Goal: Task Accomplishment & Management: Manage account settings

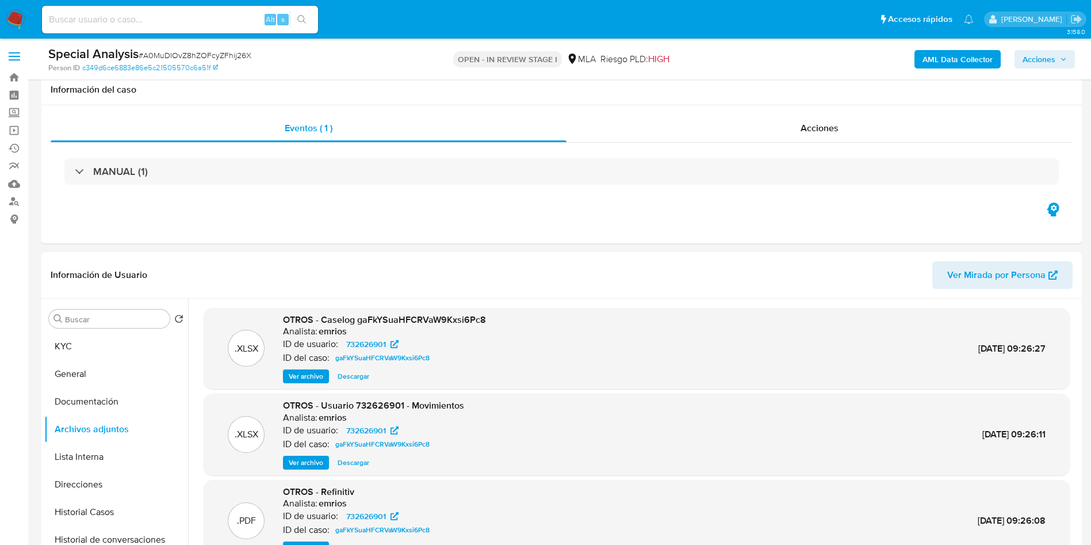
select select "10"
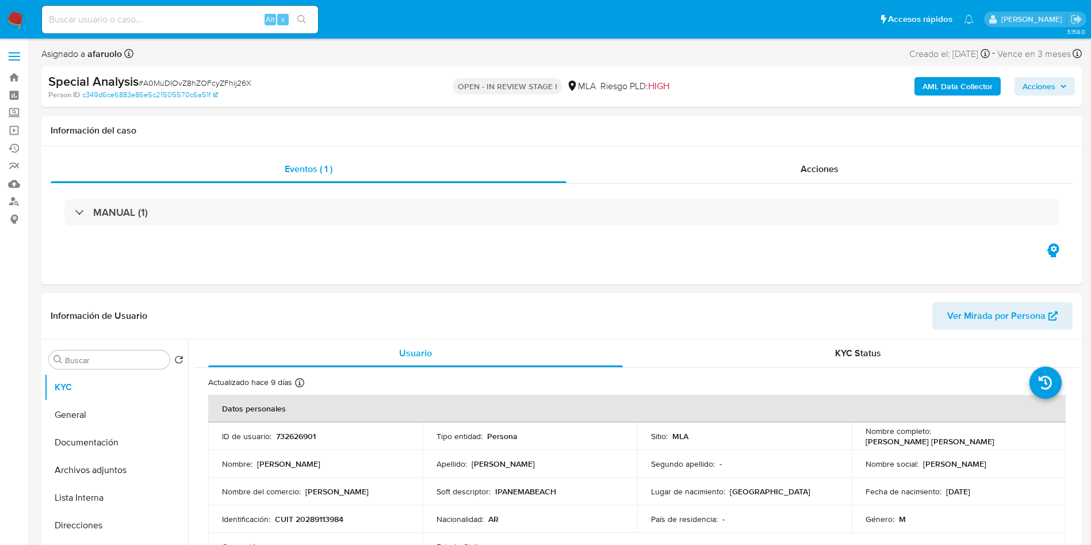
select select "10"
click at [88, 75] on b "Special Analysis" at bounding box center [93, 81] width 90 height 18
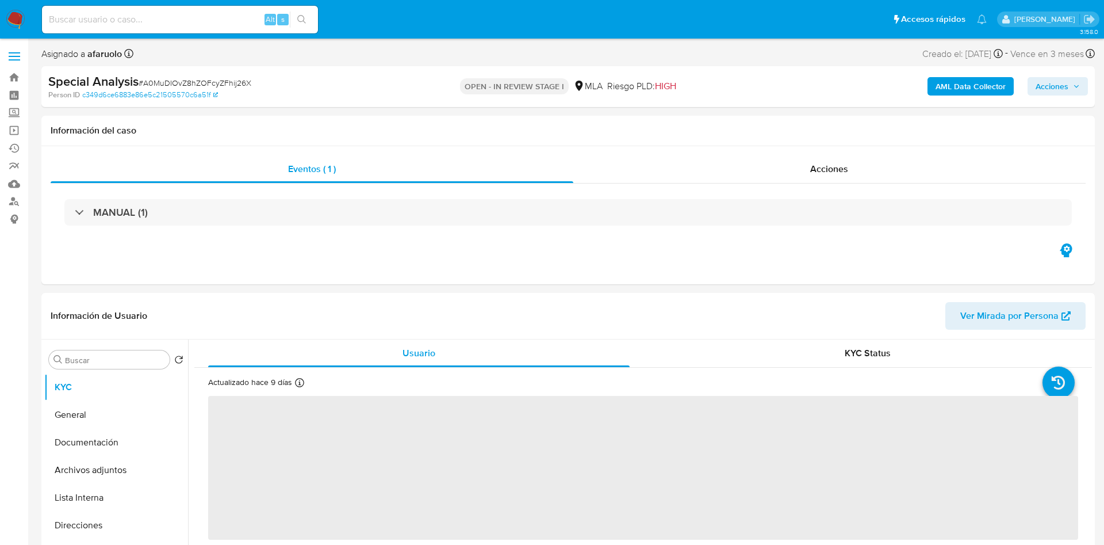
select select "10"
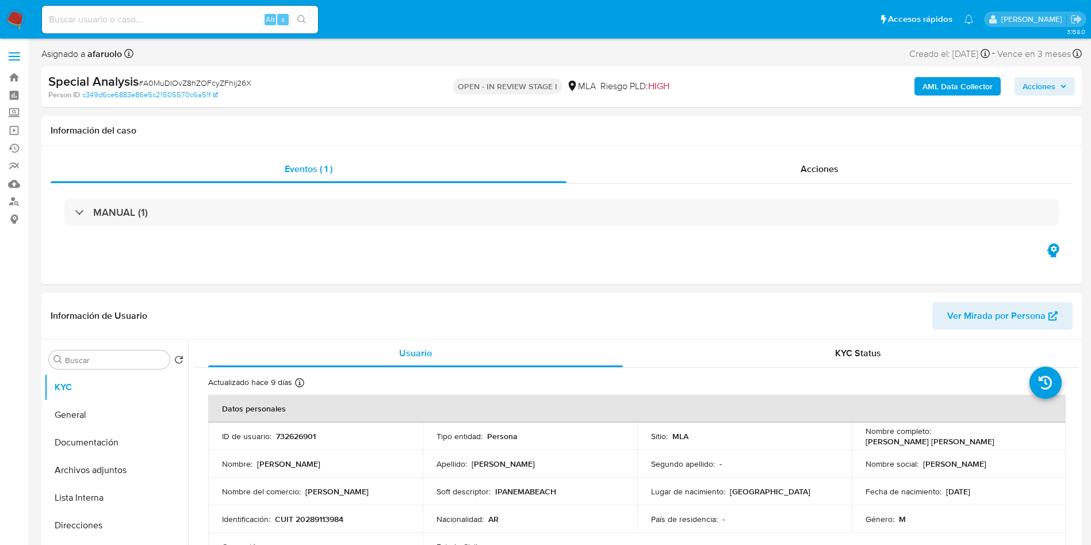
click at [178, 21] on input at bounding box center [180, 19] width 276 height 15
paste input "44629858"
type input "44629858"
click at [309, 19] on button "search-icon" at bounding box center [302, 20] width 24 height 16
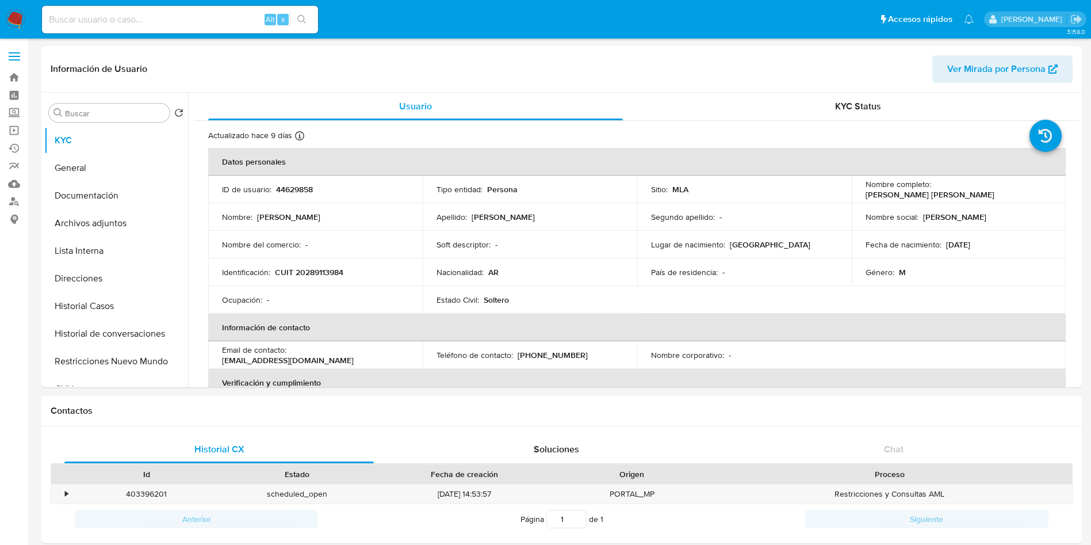
select select "10"
click at [124, 220] on button "Archivos adjuntos" at bounding box center [111, 223] width 135 height 28
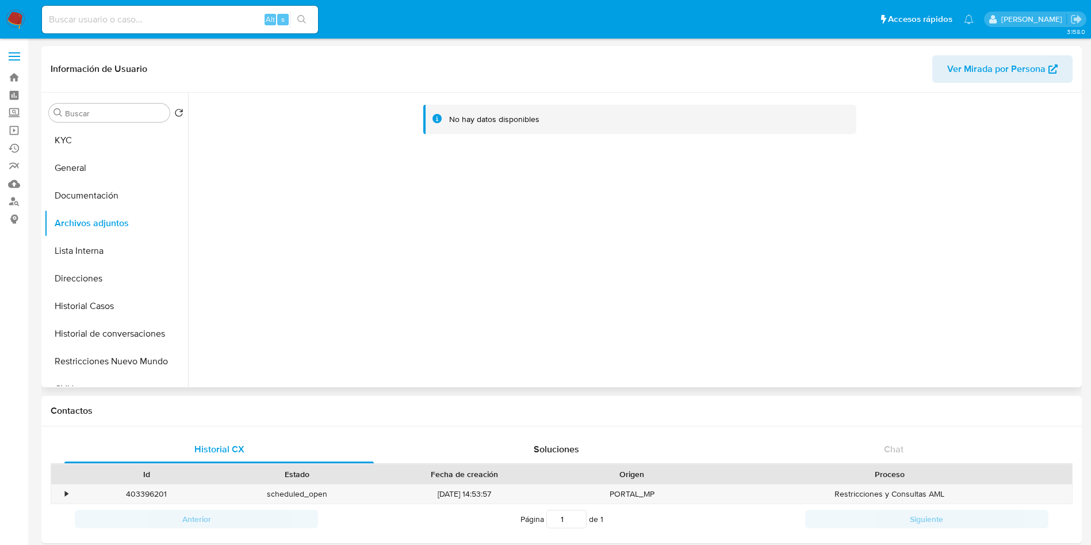
click at [725, 362] on div "No hay datos disponibles" at bounding box center [633, 240] width 891 height 294
click at [128, 144] on button "KYC" at bounding box center [111, 141] width 135 height 28
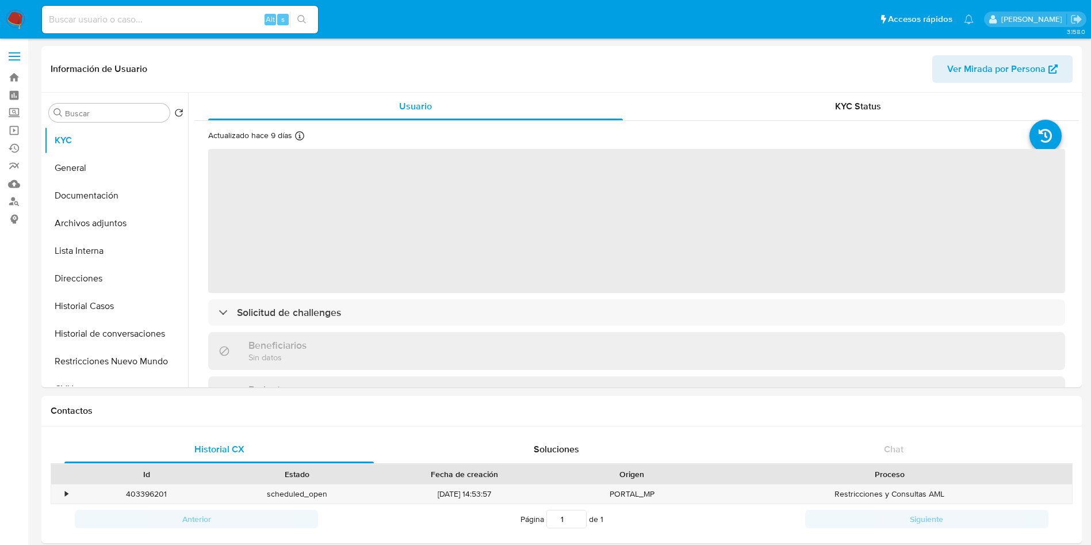
click at [182, 17] on input at bounding box center [180, 19] width 276 height 15
paste input "44629858"
type input "44629858"
click at [305, 20] on icon "search-icon" at bounding box center [301, 19] width 9 height 9
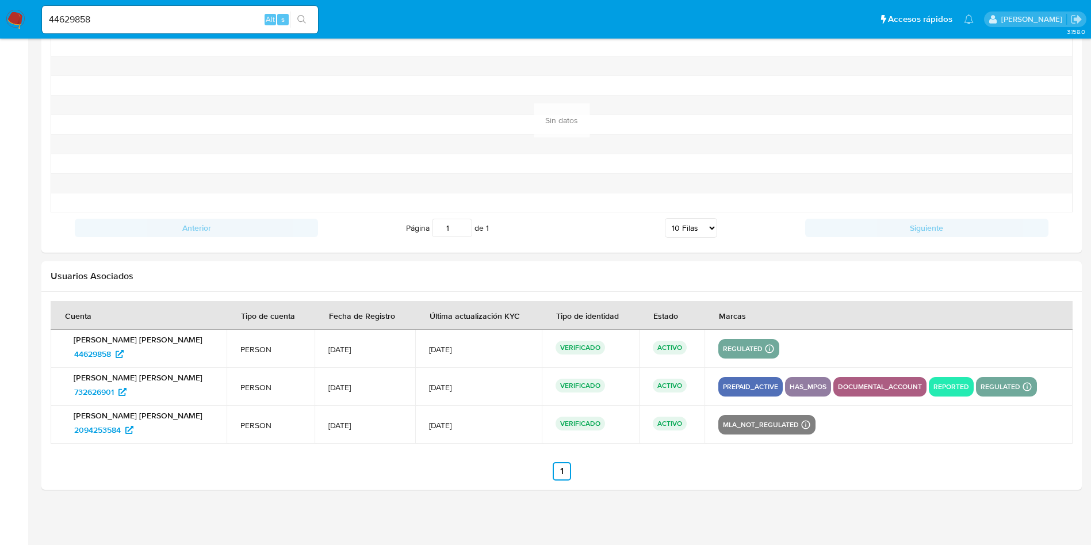
scroll to position [1115, 0]
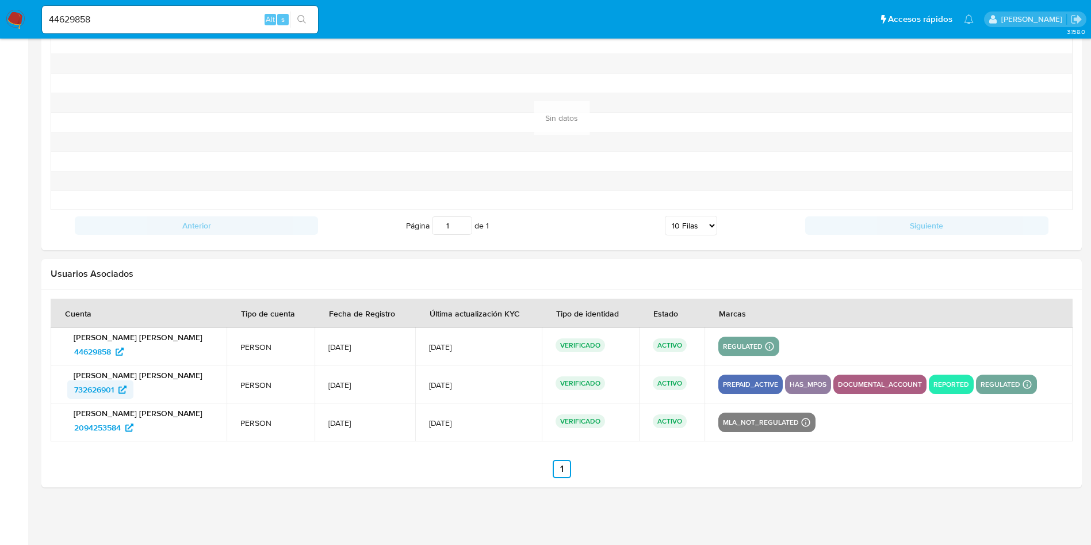
click at [104, 390] on span "732626901" at bounding box center [94, 389] width 40 height 18
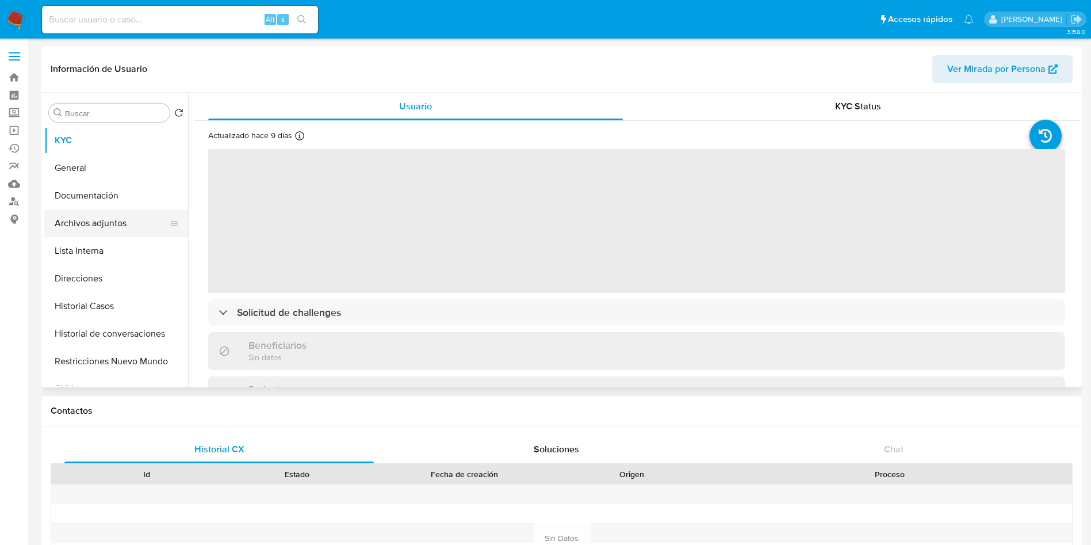
click at [130, 221] on button "Archivos adjuntos" at bounding box center [111, 223] width 135 height 28
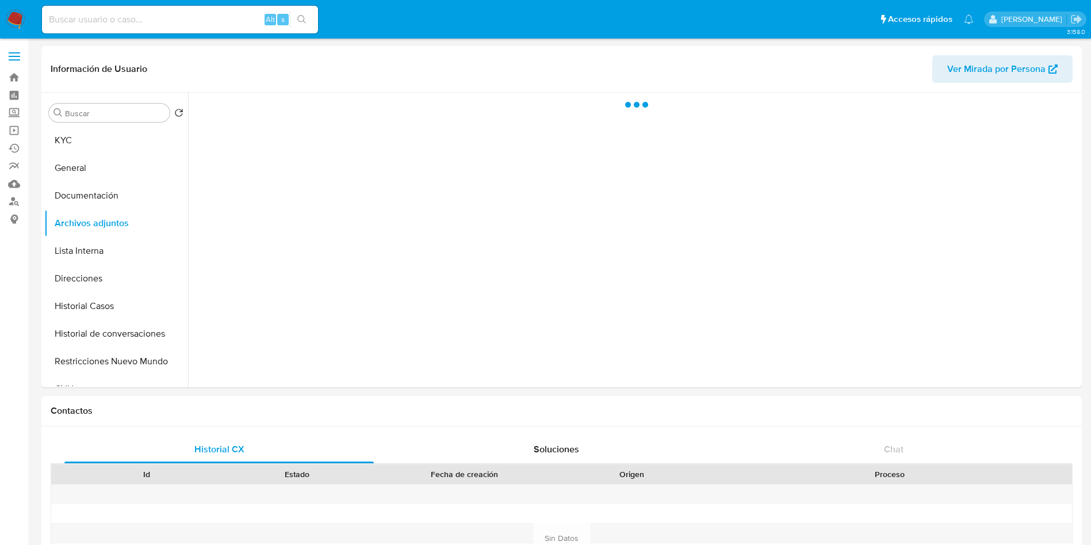
select select "10"
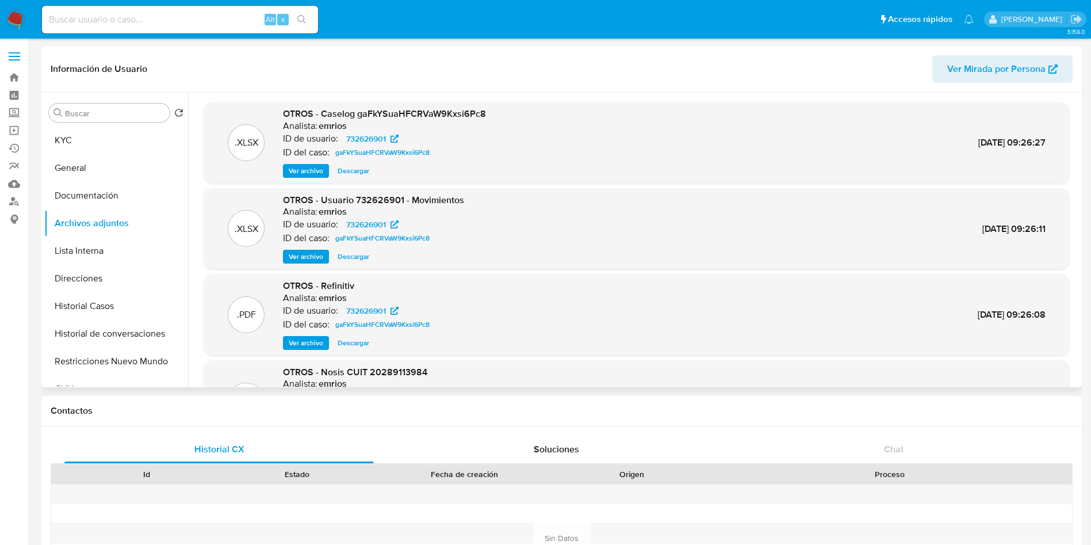
click at [305, 167] on span "Ver archivo" at bounding box center [306, 171] width 35 height 12
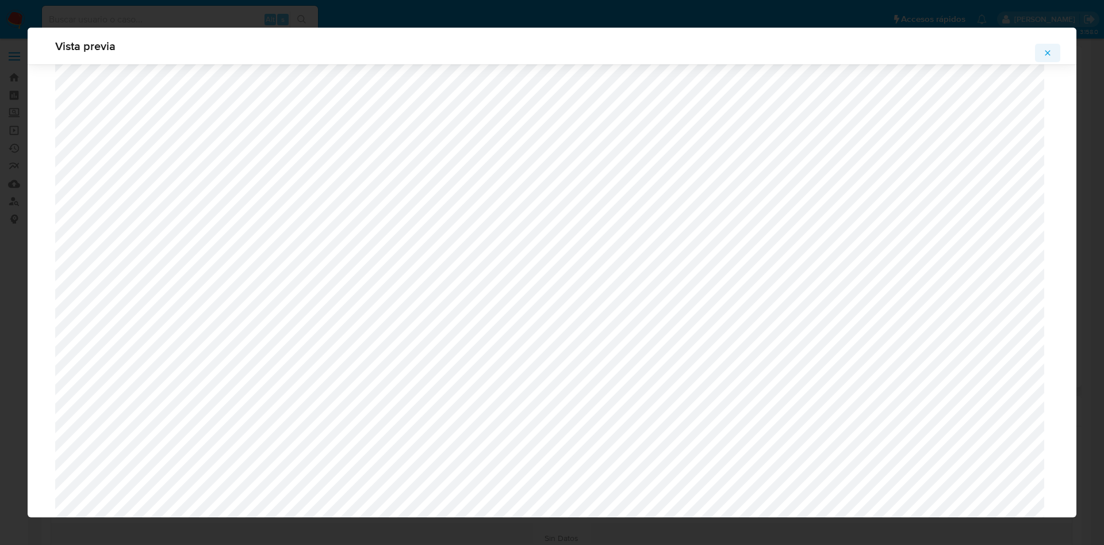
scroll to position [926, 0]
click at [1052, 51] on button "Attachment preview" at bounding box center [1047, 53] width 25 height 18
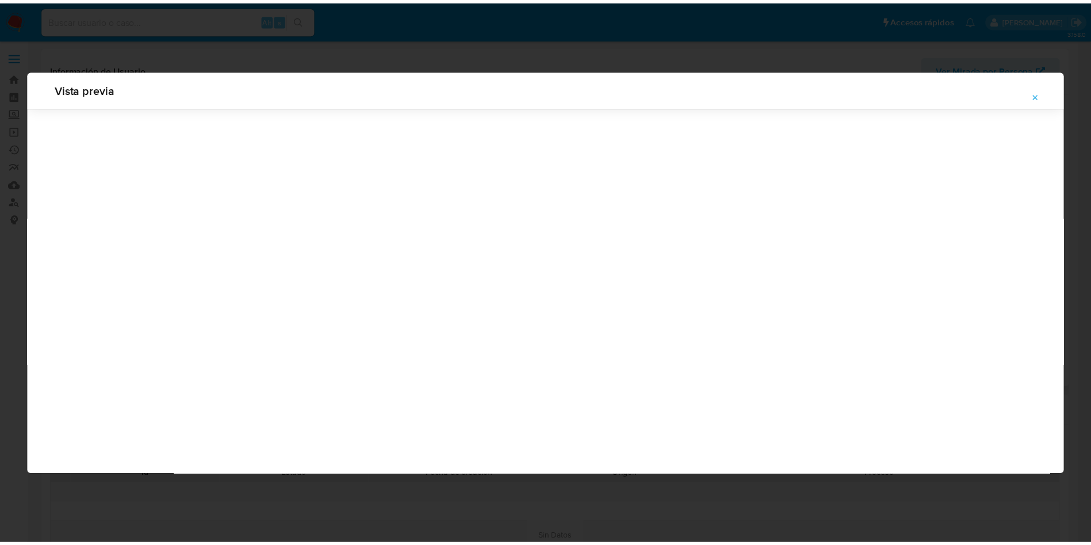
scroll to position [0, 0]
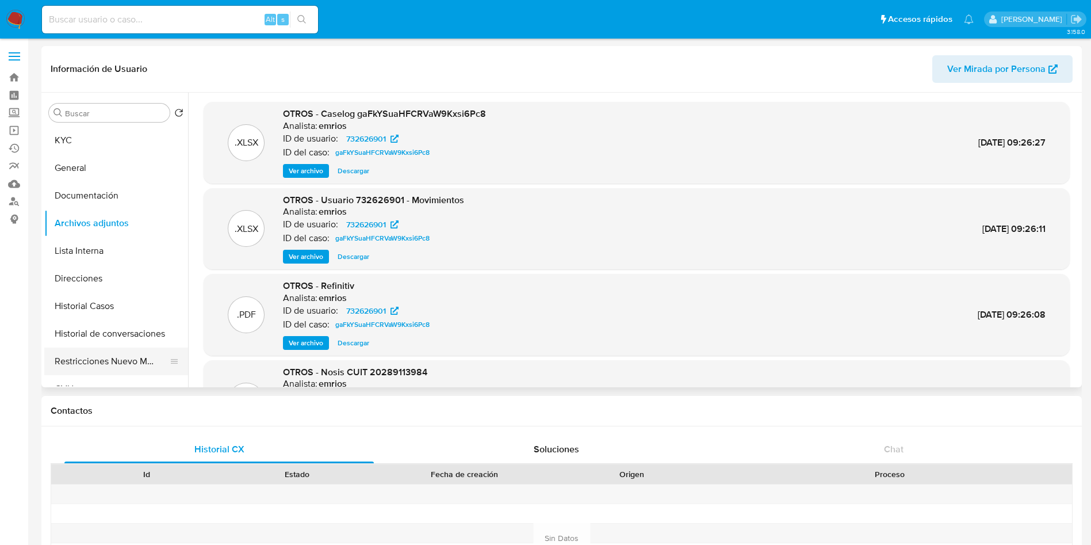
click at [112, 370] on button "Restricciones Nuevo Mundo" at bounding box center [111, 361] width 135 height 28
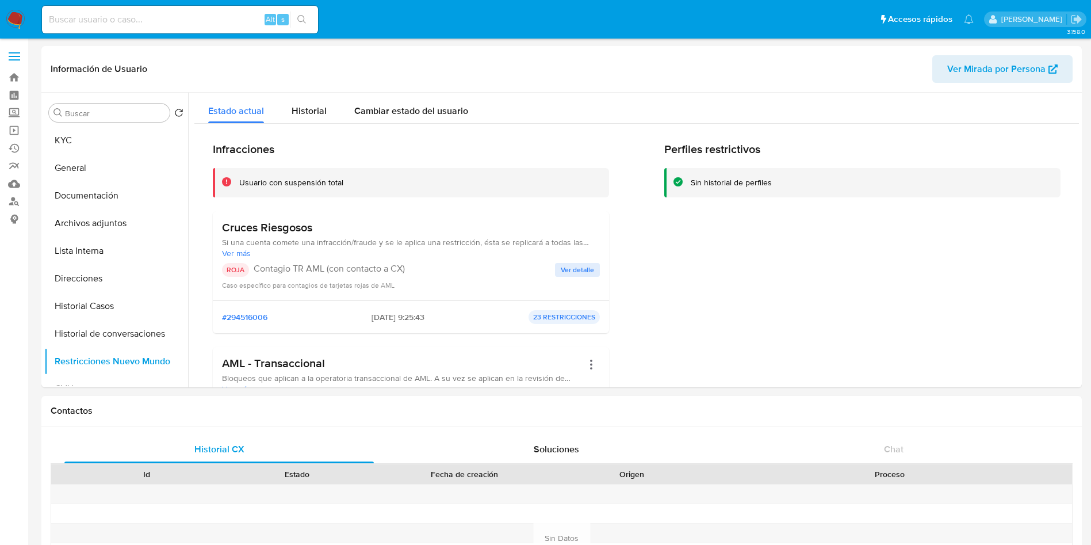
scroll to position [173, 0]
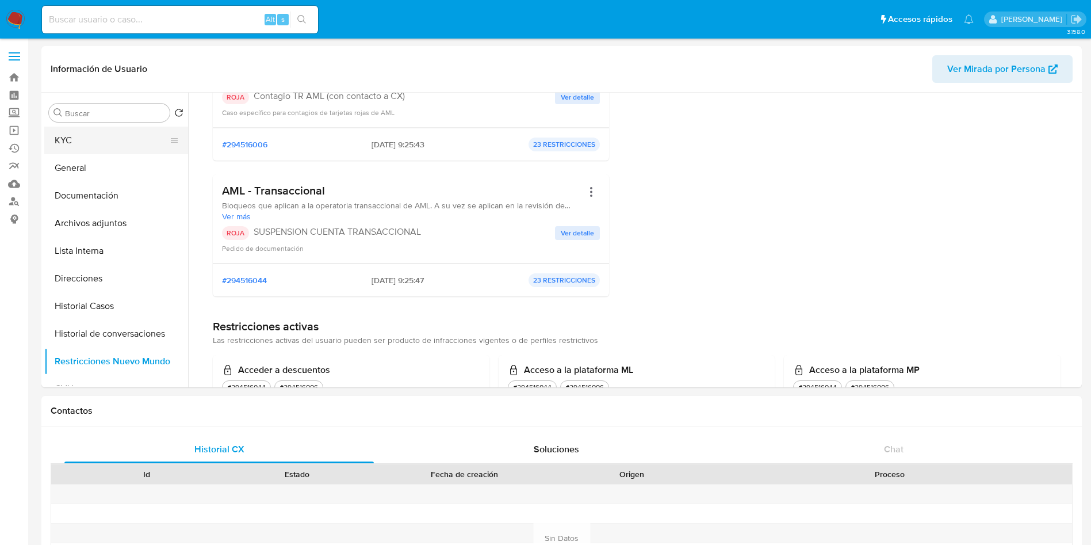
click at [137, 133] on button "KYC" at bounding box center [111, 141] width 135 height 28
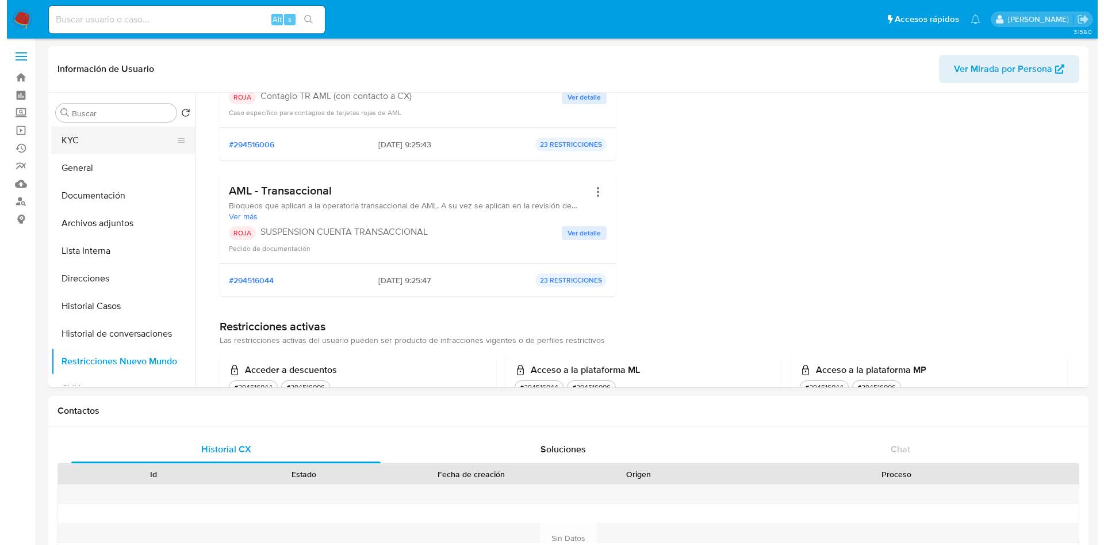
scroll to position [0, 0]
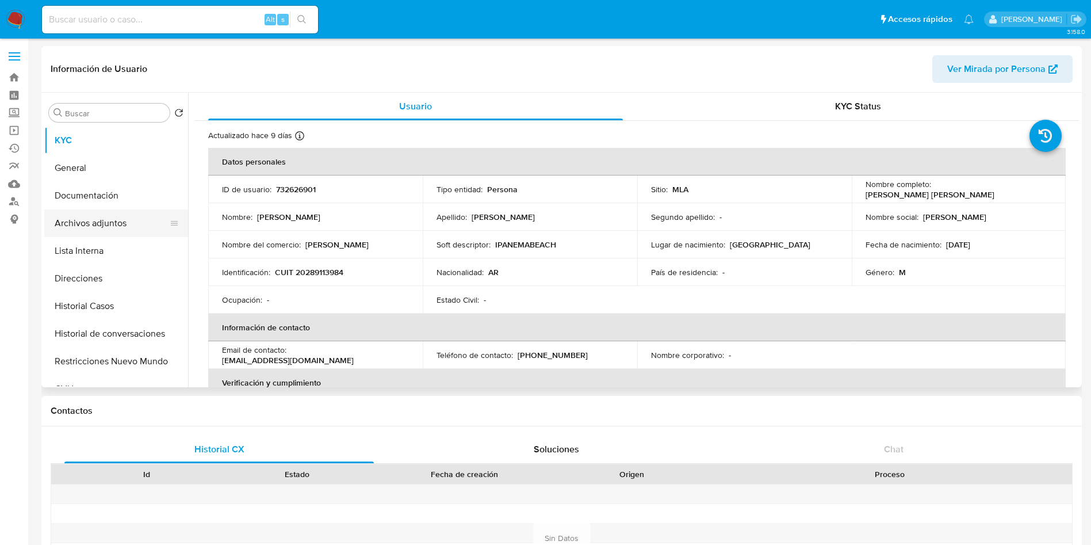
click at [64, 227] on button "Archivos adjuntos" at bounding box center [111, 223] width 135 height 28
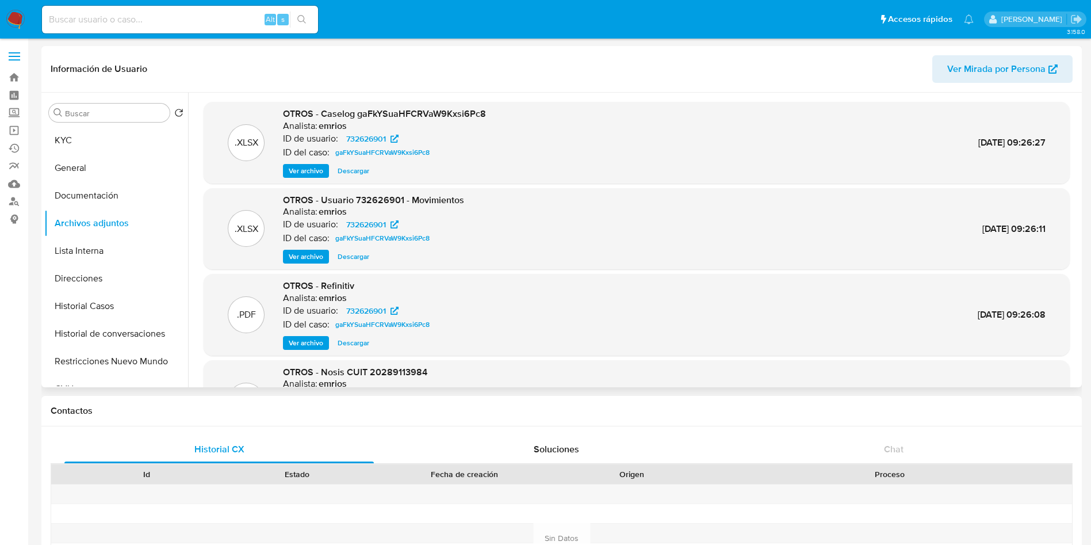
click at [304, 173] on span "Ver archivo" at bounding box center [306, 171] width 35 height 12
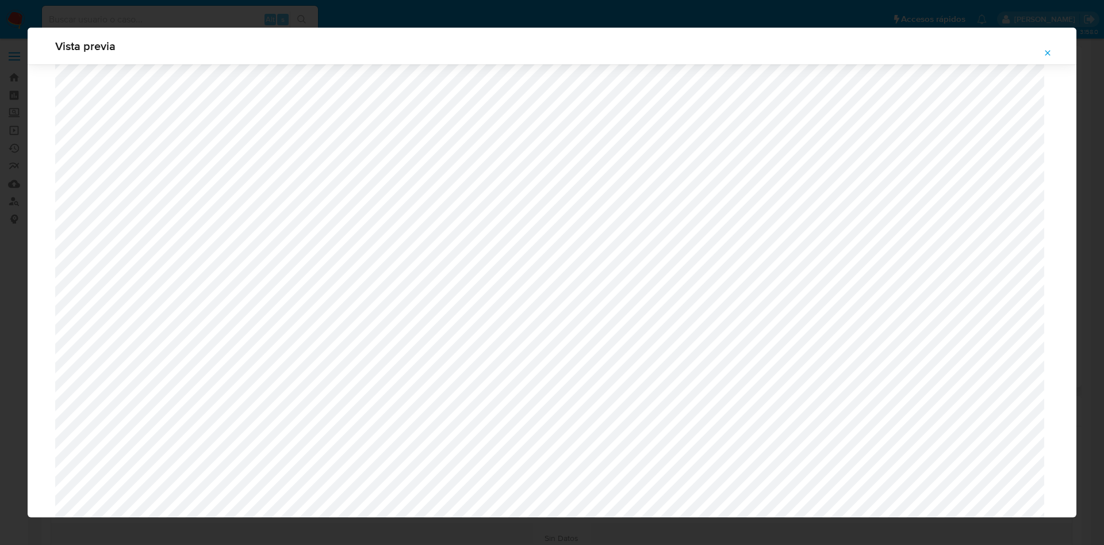
scroll to position [495, 0]
click at [1047, 52] on icon "Attachment preview" at bounding box center [1048, 52] width 5 height 5
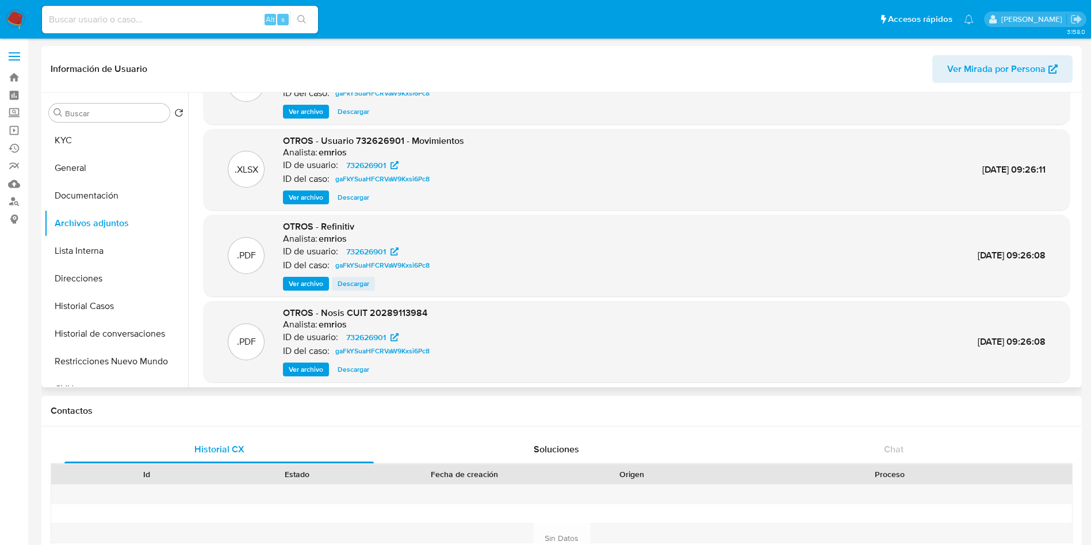
scroll to position [86, 0]
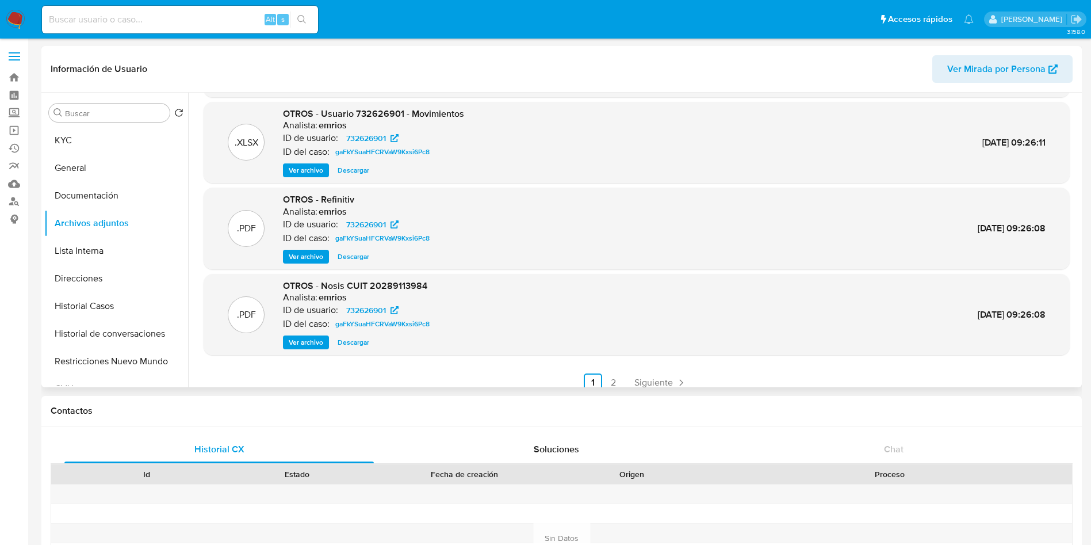
click at [357, 169] on span "Descargar" at bounding box center [354, 170] width 32 height 12
click at [89, 307] on button "Historial Casos" at bounding box center [111, 306] width 135 height 28
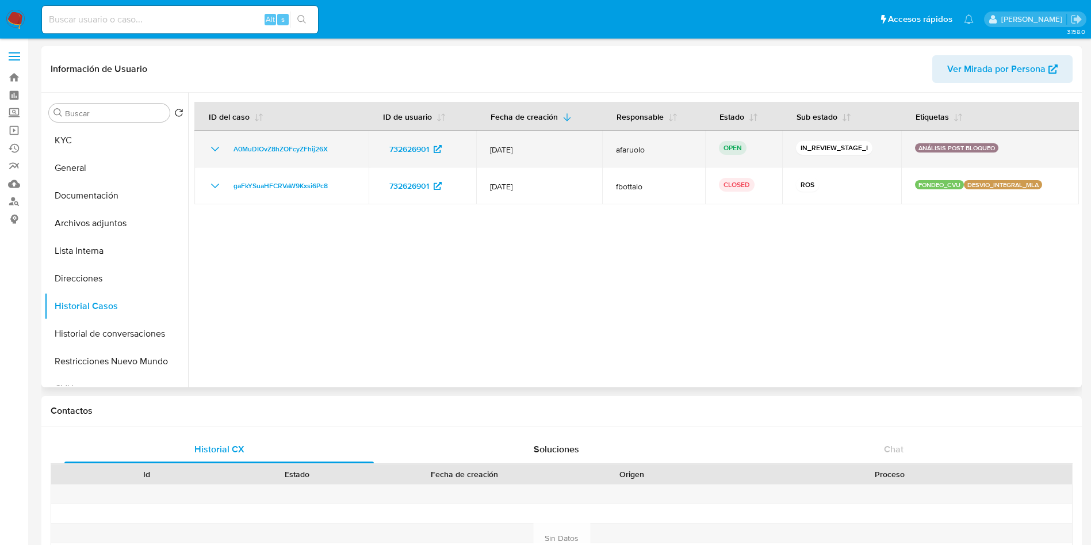
drag, startPoint x: 330, startPoint y: 147, endPoint x: 228, endPoint y: 151, distance: 102.5
click at [228, 151] on div "A0MuDIOvZ8hZOFcyZFhij26X" at bounding box center [281, 149] width 147 height 14
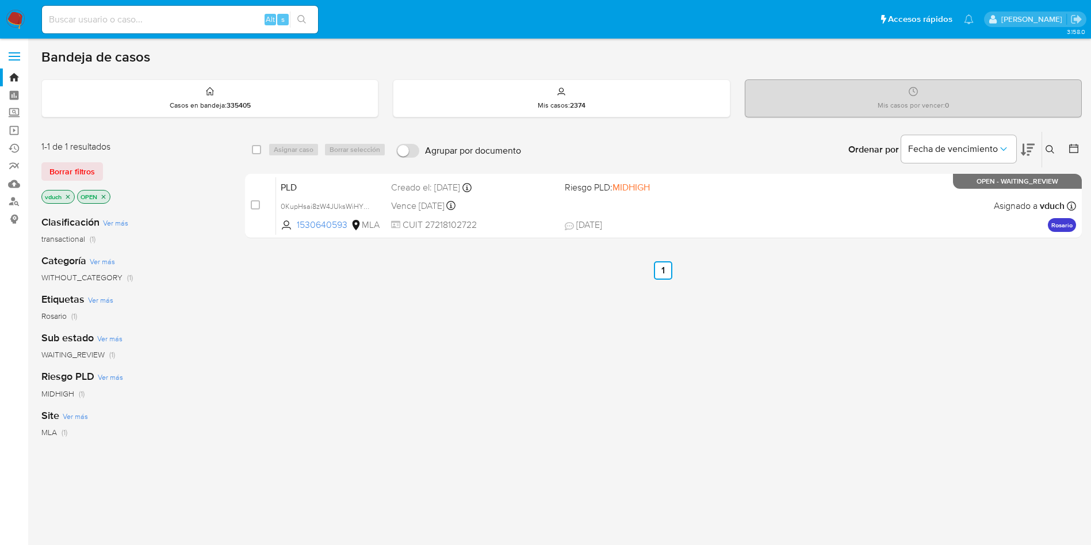
click at [1050, 146] on icon at bounding box center [1050, 149] width 9 height 9
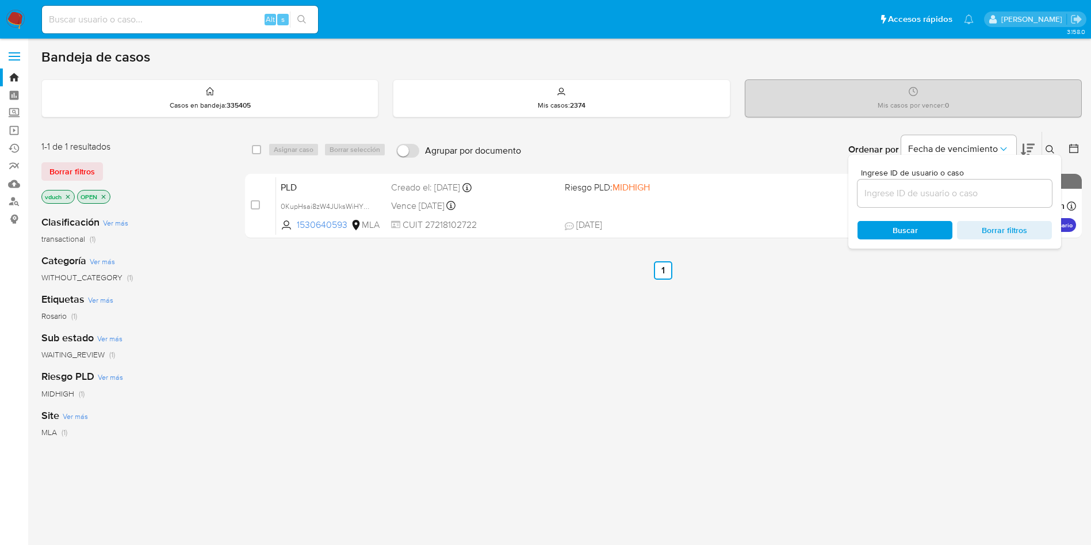
drag, startPoint x: 977, startPoint y: 198, endPoint x: 973, endPoint y: 194, distance: 6.1
click at [977, 197] on input at bounding box center [955, 193] width 194 height 15
type input "A0MuDIOvZ8hZOFcyZFhij26X"
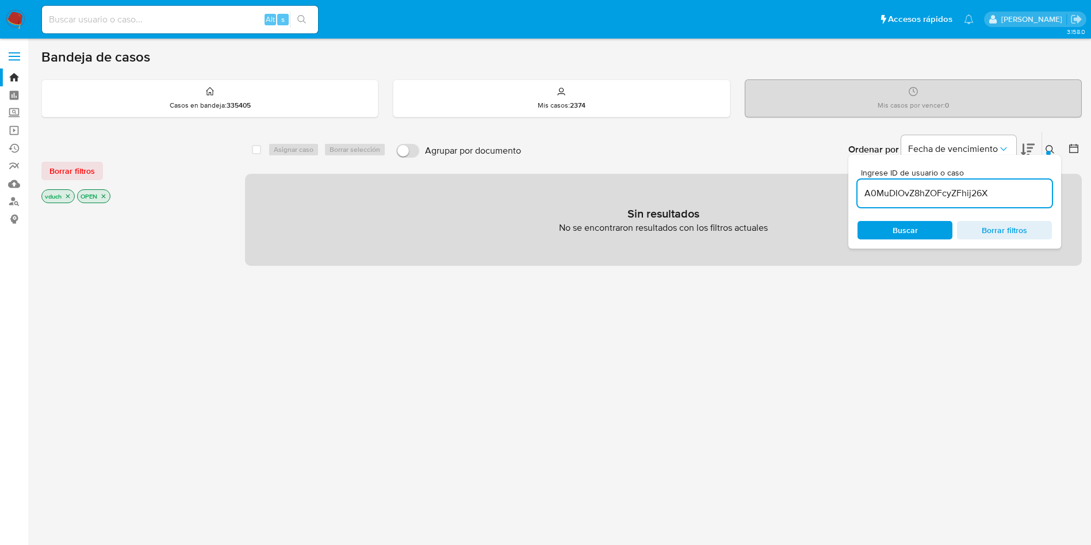
click at [72, 194] on p "vduch" at bounding box center [58, 196] width 32 height 13
drag, startPoint x: 68, startPoint y: 193, endPoint x: 110, endPoint y: 193, distance: 42.0
click at [68, 193] on icon "close-filter" at bounding box center [67, 196] width 7 height 7
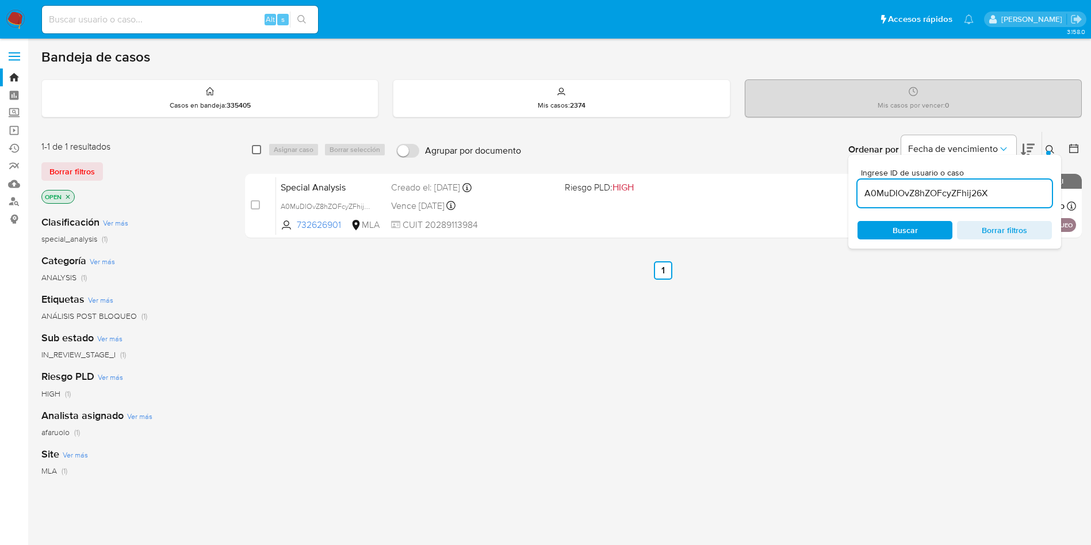
drag, startPoint x: 265, startPoint y: 148, endPoint x: 257, endPoint y: 150, distance: 7.8
click at [262, 149] on div "select-all-cases-checkbox" at bounding box center [259, 150] width 14 height 14
click at [257, 150] on input "checkbox" at bounding box center [256, 149] width 9 height 9
checkbox input "true"
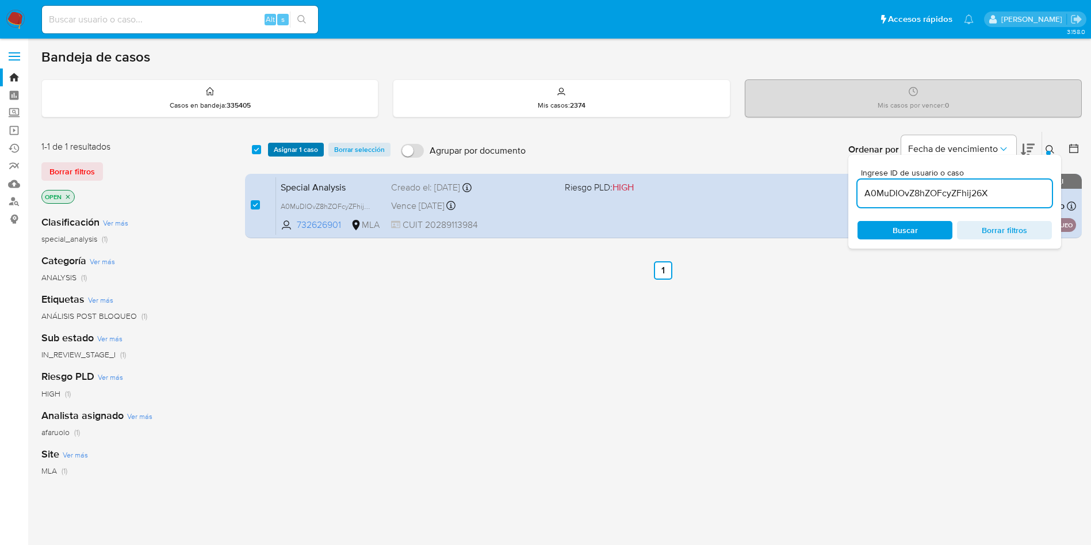
click at [284, 152] on span "Asignar 1 caso" at bounding box center [296, 150] width 44 height 12
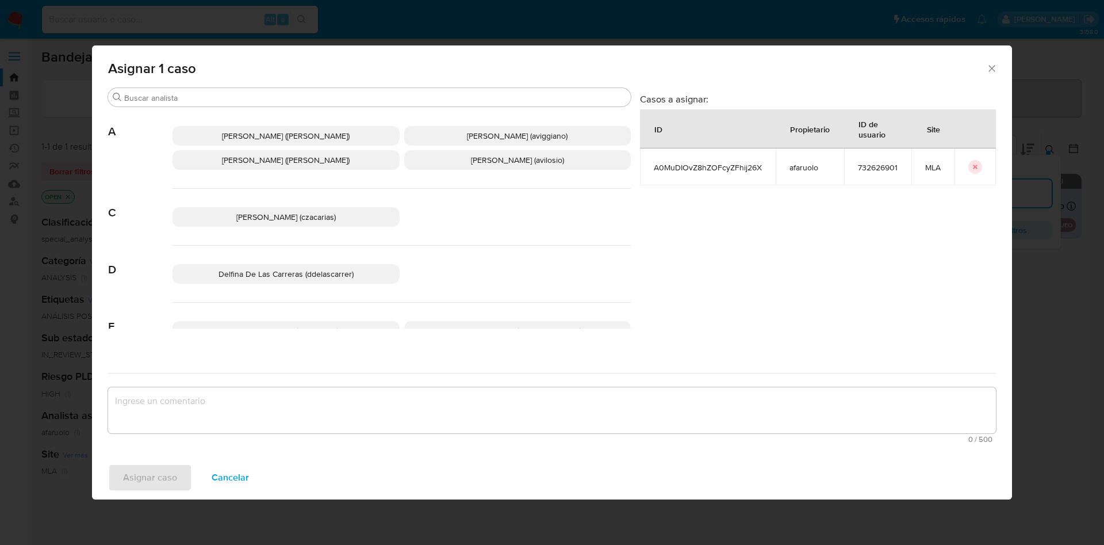
scroll to position [971, 0]
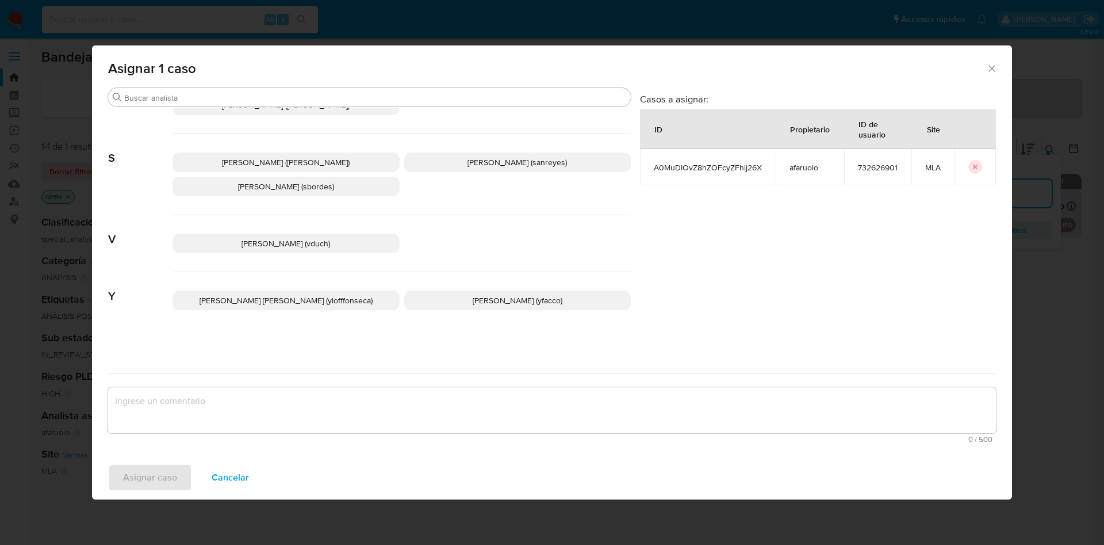
click at [269, 252] on p "Valeria Duch (vduch)" at bounding box center [286, 243] width 227 height 20
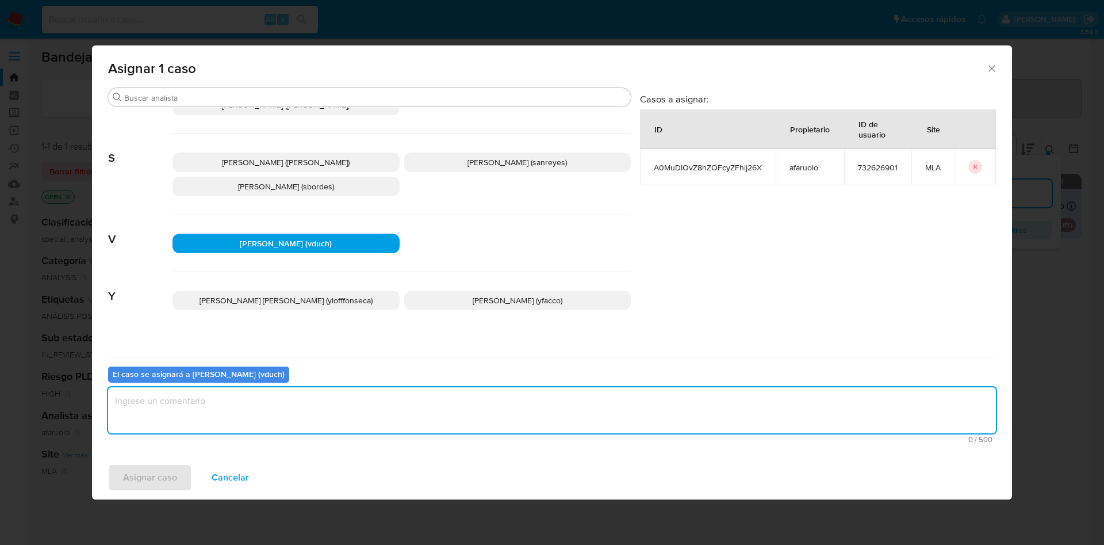
drag, startPoint x: 330, startPoint y: 397, endPoint x: 293, endPoint y: 421, distance: 43.7
click at [330, 398] on textarea "assign-modal" at bounding box center [552, 410] width 888 height 46
click at [140, 470] on span "Asignar caso" at bounding box center [150, 477] width 54 height 25
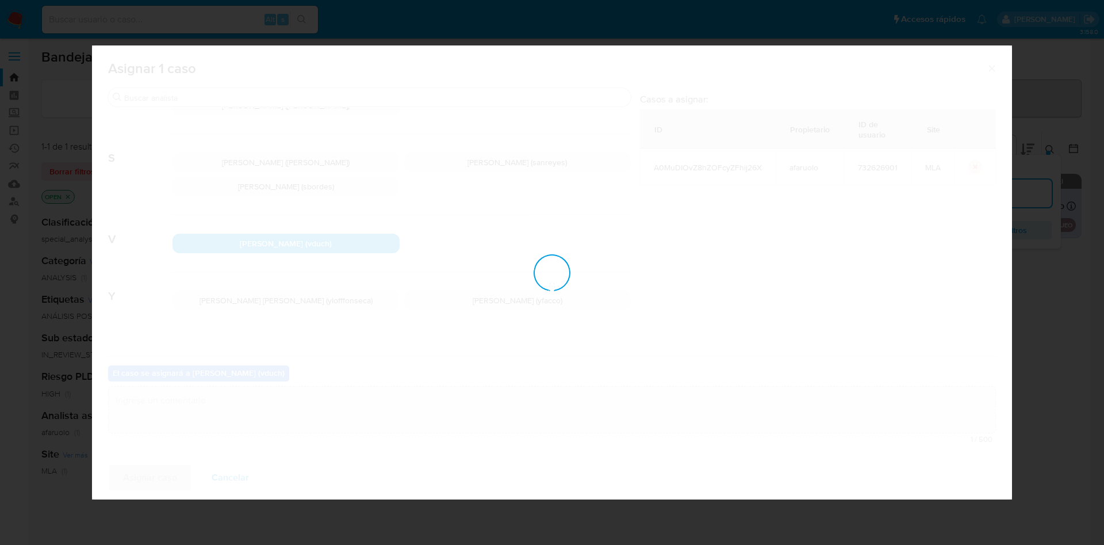
checkbox input "false"
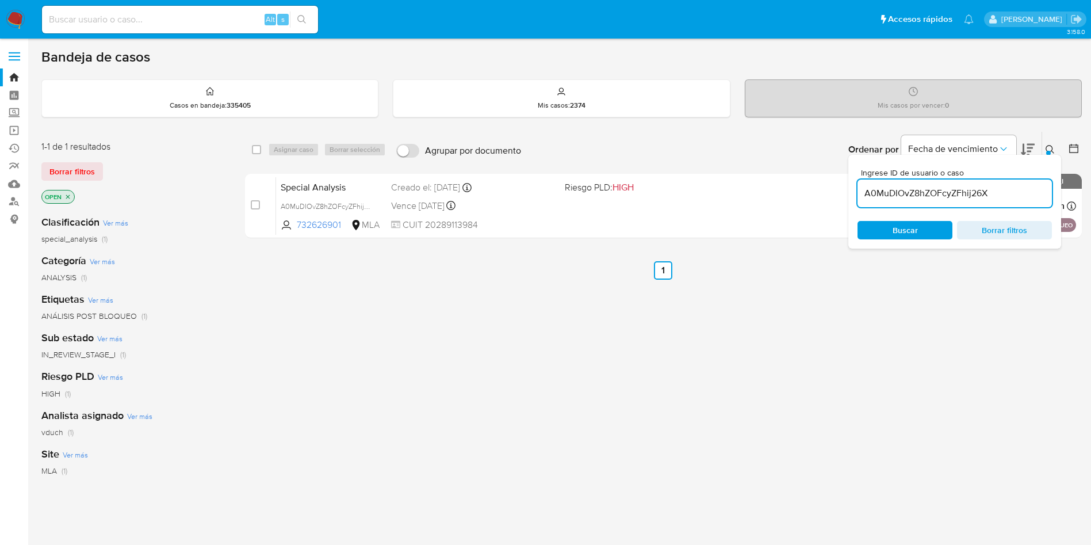
click at [998, 192] on input "A0MuDIOvZ8hZOFcyZFhij26X" at bounding box center [955, 193] width 194 height 15
paste input "0KupHsai8zW4JUksWiHY8fEg"
type input "0KupHsai8zW4JUksWiHY8fEg"
click at [953, 196] on input "0KupHsai8zW4JUksWiHY8fEg" at bounding box center [955, 193] width 194 height 15
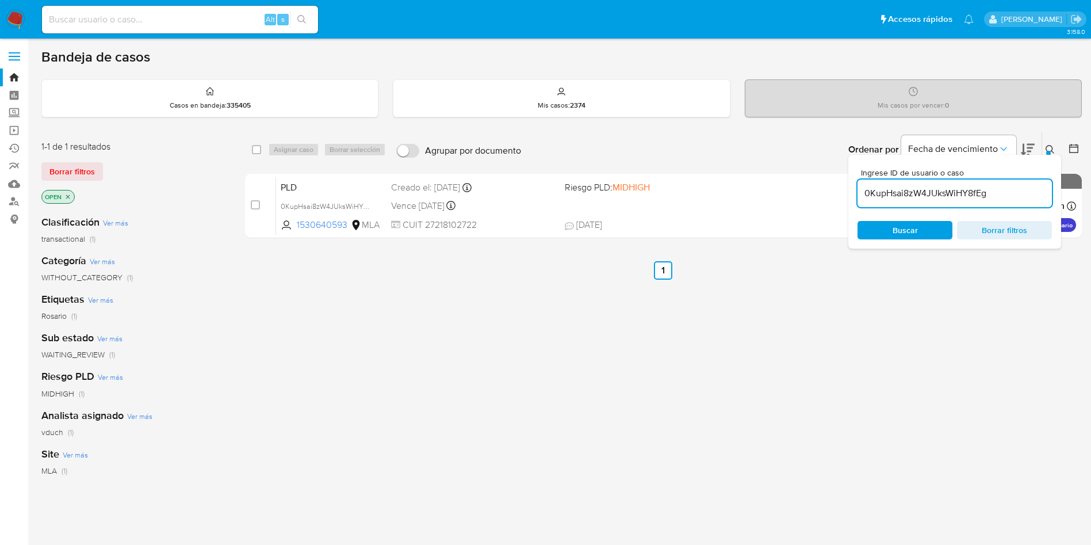
click at [953, 196] on input "0KupHsai8zW4JUksWiHY8fEg" at bounding box center [955, 193] width 194 height 15
click at [258, 151] on input "checkbox" at bounding box center [256, 149] width 9 height 9
checkbox input "true"
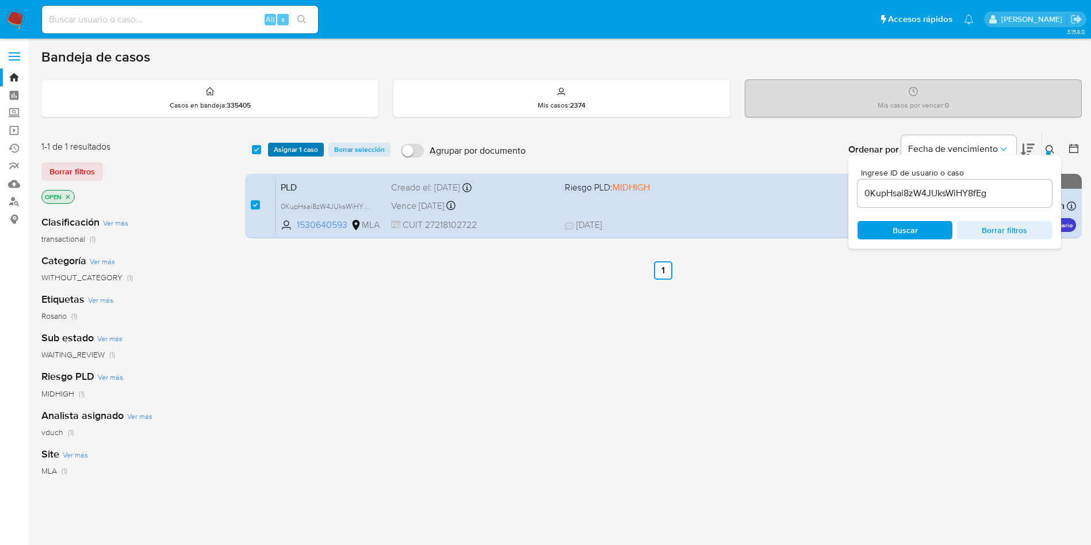
click at [271, 148] on button "Asignar 1 caso" at bounding box center [296, 150] width 56 height 14
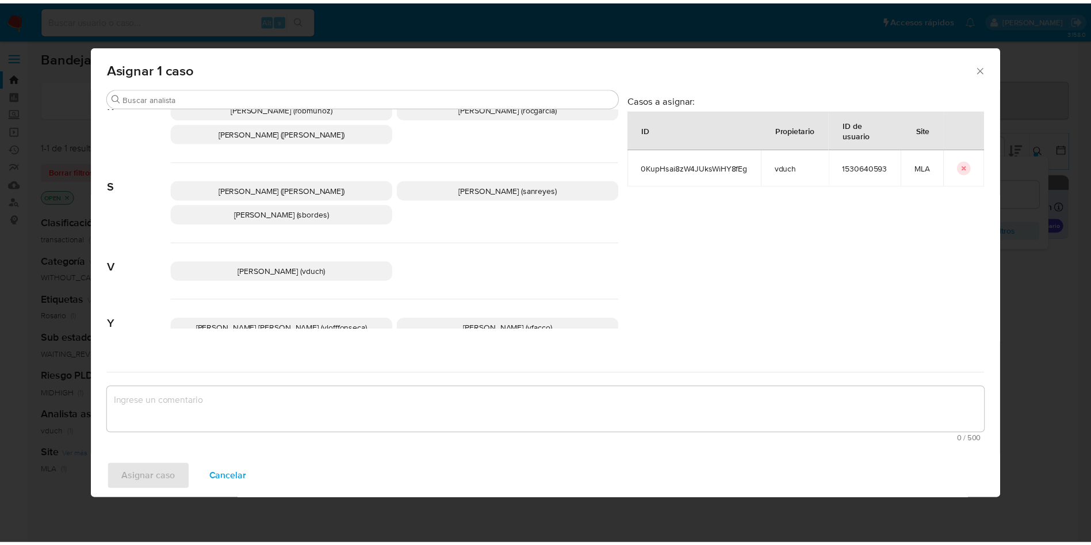
scroll to position [971, 0]
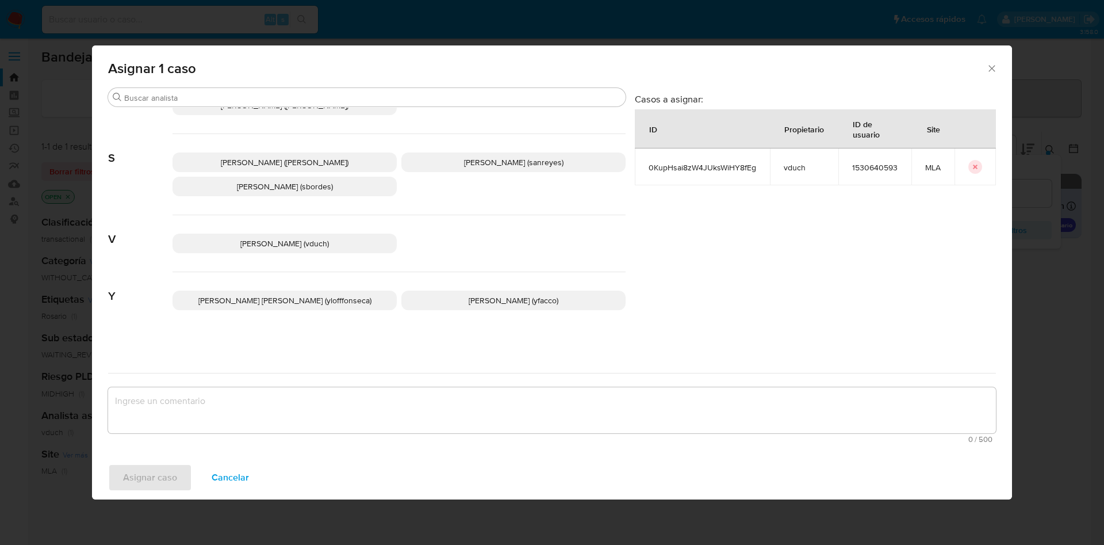
click at [293, 244] on span "Valeria Duch (vduch)" at bounding box center [284, 244] width 89 height 12
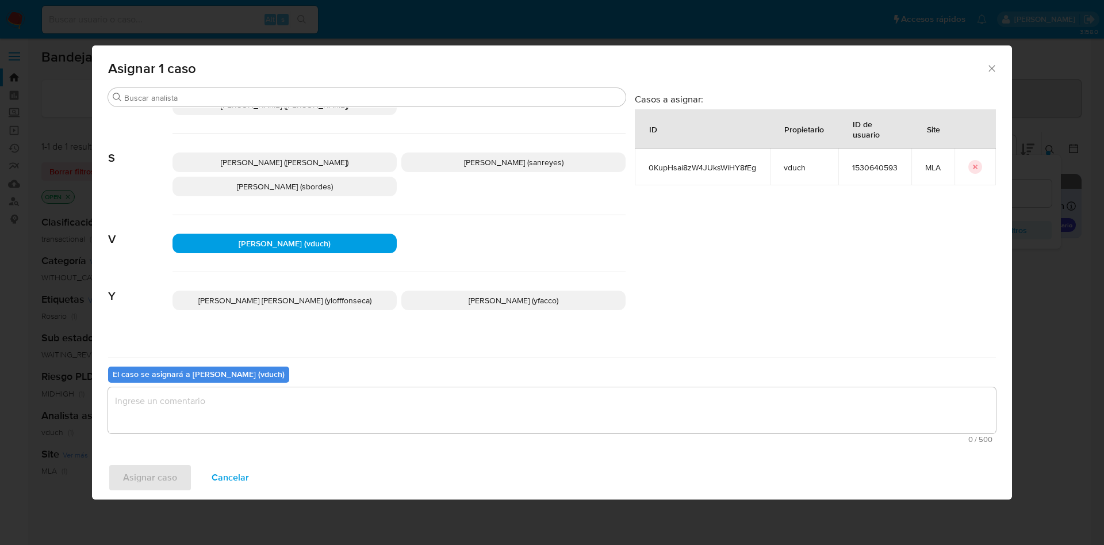
drag, startPoint x: 318, startPoint y: 387, endPoint x: 283, endPoint y: 418, distance: 46.9
click at [317, 388] on textarea "assign-modal" at bounding box center [552, 410] width 888 height 46
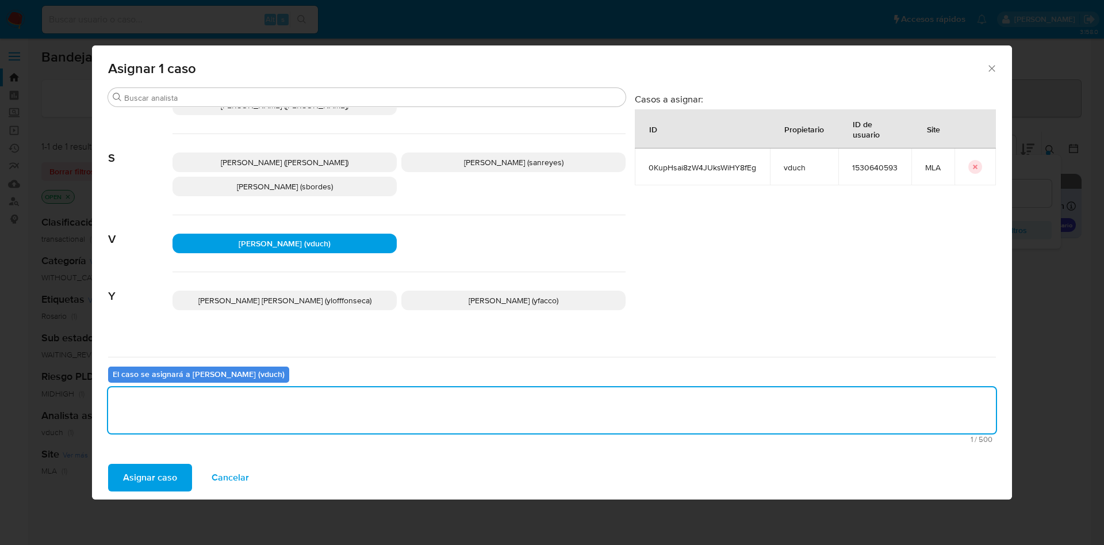
click at [187, 475] on button "Asignar caso" at bounding box center [150, 478] width 84 height 28
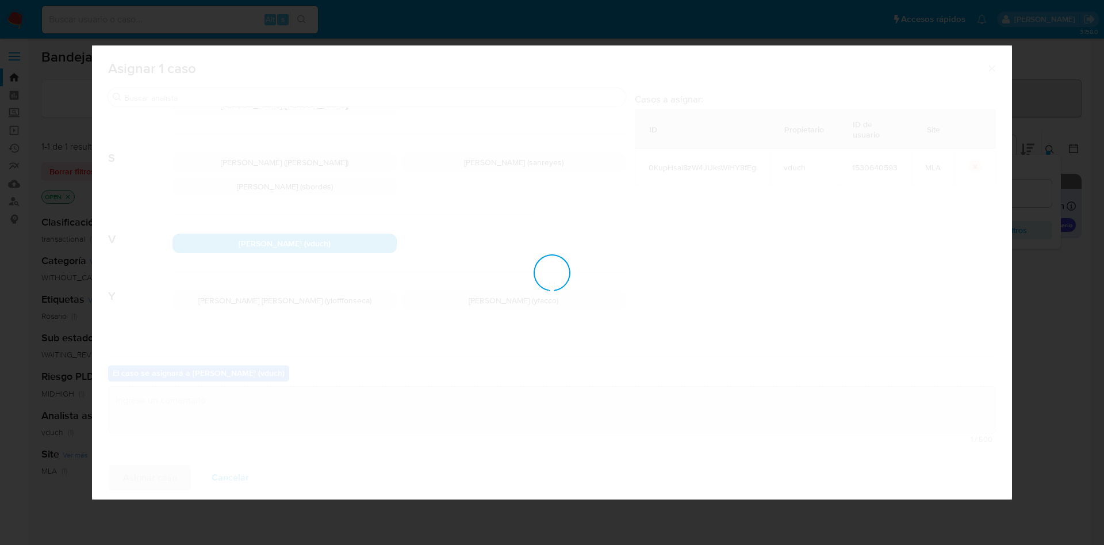
checkbox input "false"
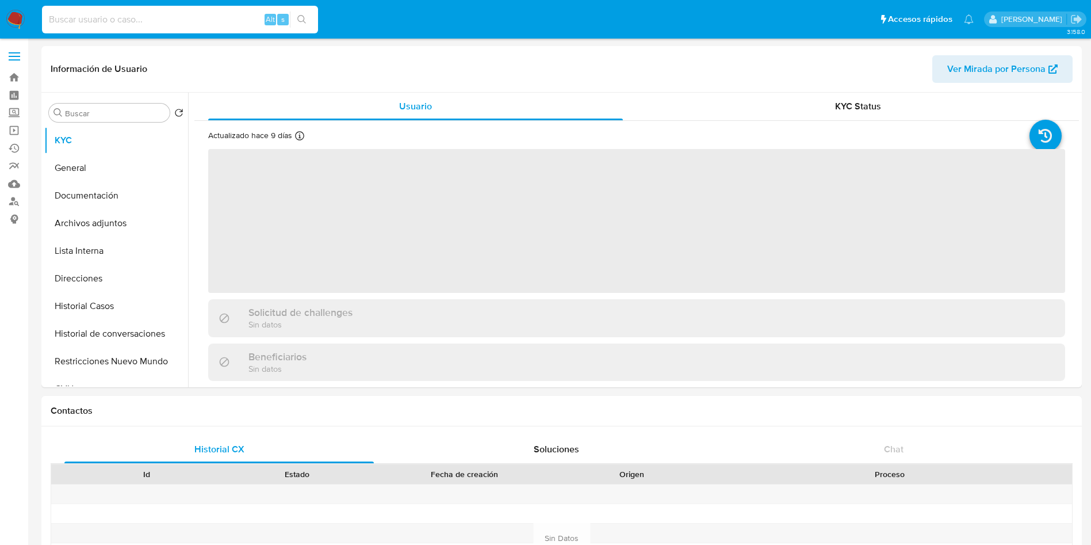
click at [180, 21] on input at bounding box center [180, 19] width 276 height 15
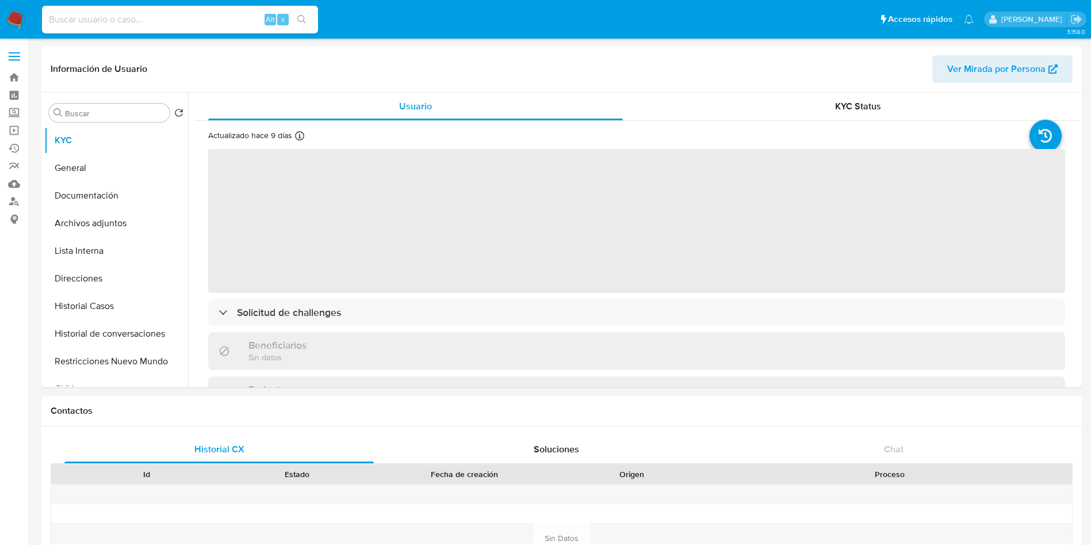
paste input "A0MuDIOvZ8hZOFcyZFhij26X"
type input "A0MuDIOvZ8hZOFcyZFhij26X"
click at [308, 24] on button "search-icon" at bounding box center [302, 20] width 24 height 16
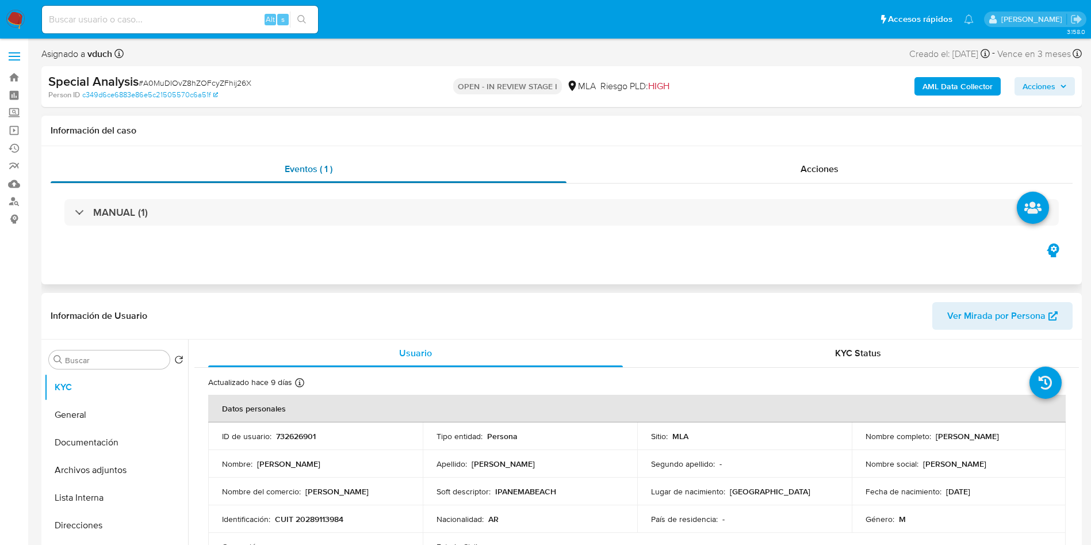
select select "10"
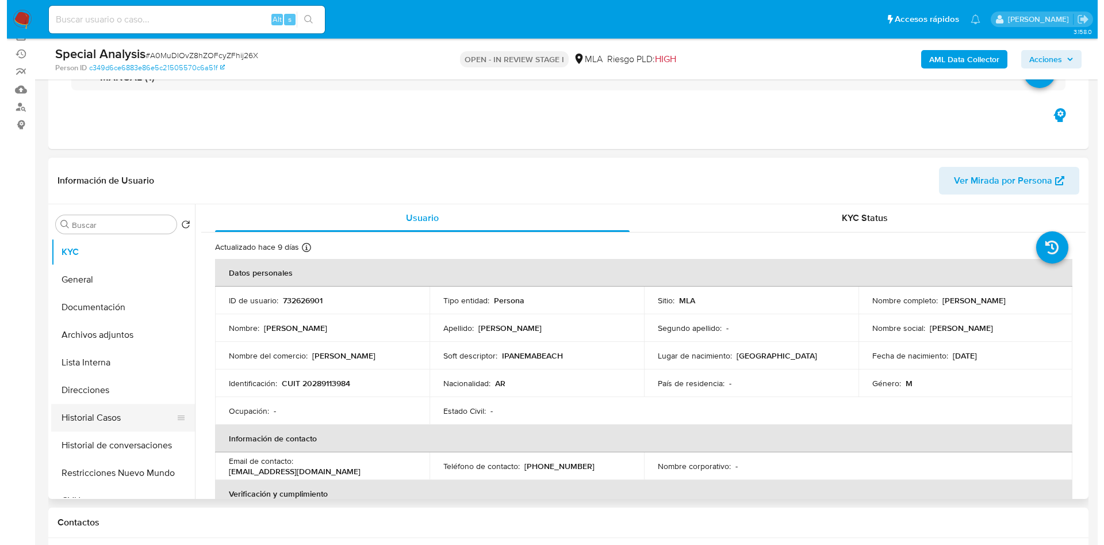
scroll to position [173, 0]
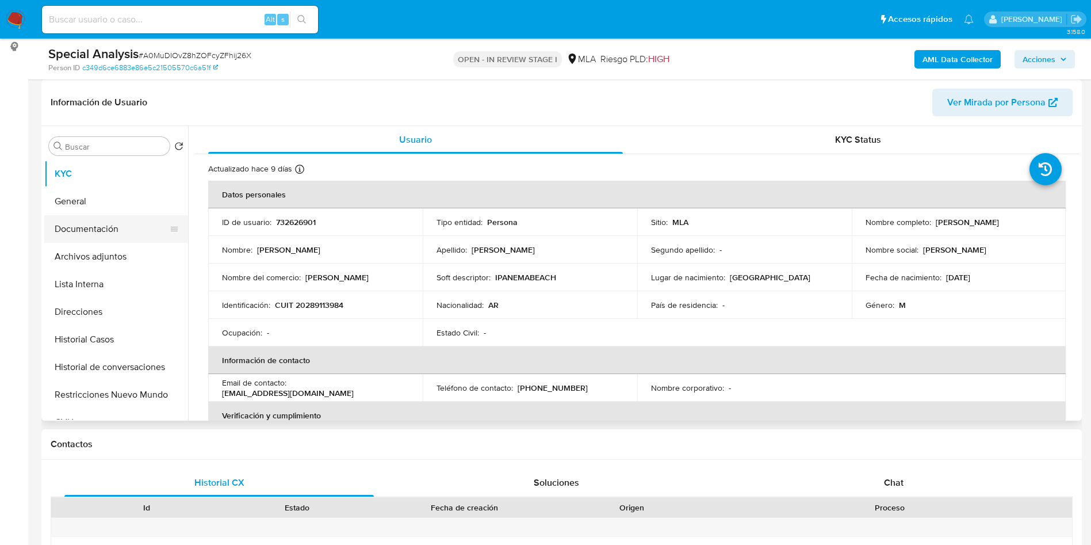
click at [118, 240] on button "Documentación" at bounding box center [111, 229] width 135 height 28
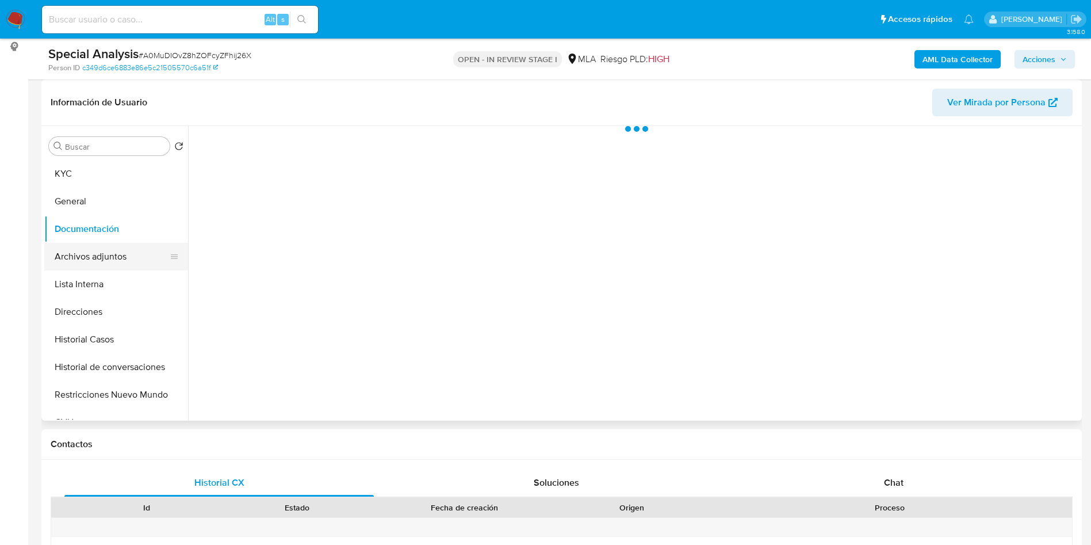
click at [103, 255] on button "Archivos adjuntos" at bounding box center [111, 257] width 135 height 28
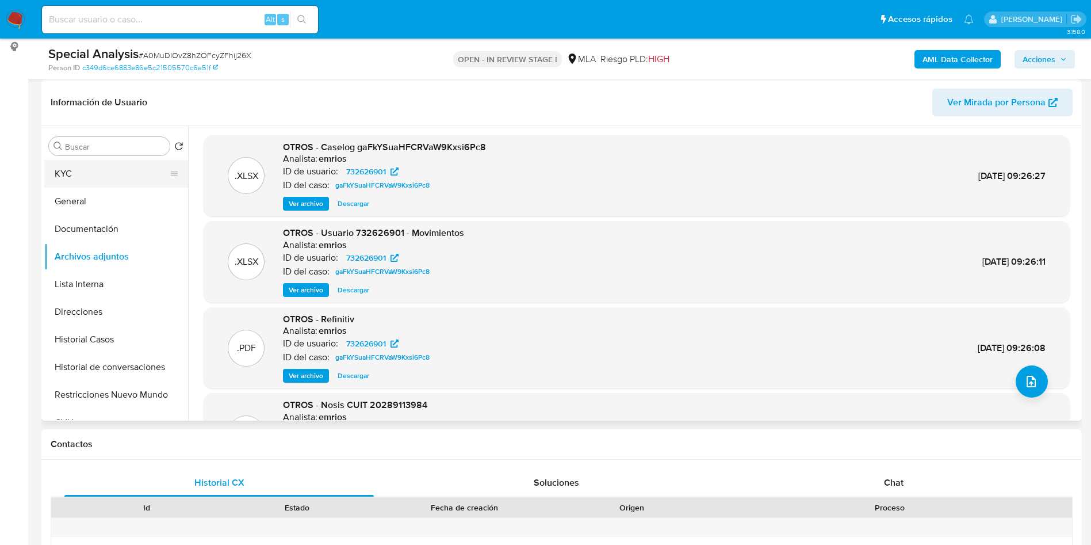
click at [89, 170] on button "KYC" at bounding box center [111, 174] width 135 height 28
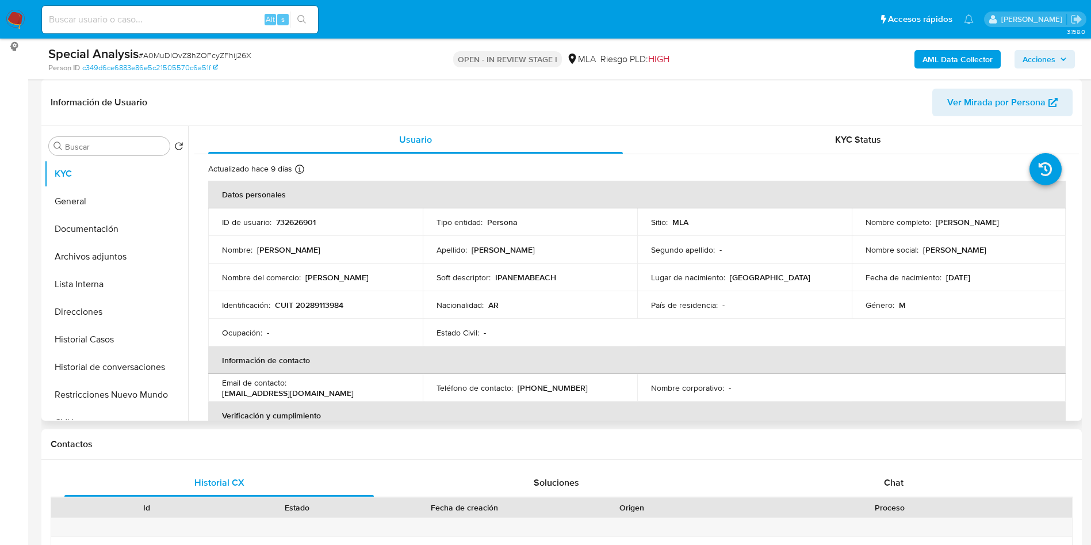
drag, startPoint x: 931, startPoint y: 221, endPoint x: 1023, endPoint y: 225, distance: 91.5
click at [1023, 225] on div "Nombre completo : Carlos Gastón Abraham" at bounding box center [959, 222] width 187 height 10
copy p "Carlos Gastón Abraham"
click at [152, 254] on button "Archivos adjuntos" at bounding box center [111, 257] width 135 height 28
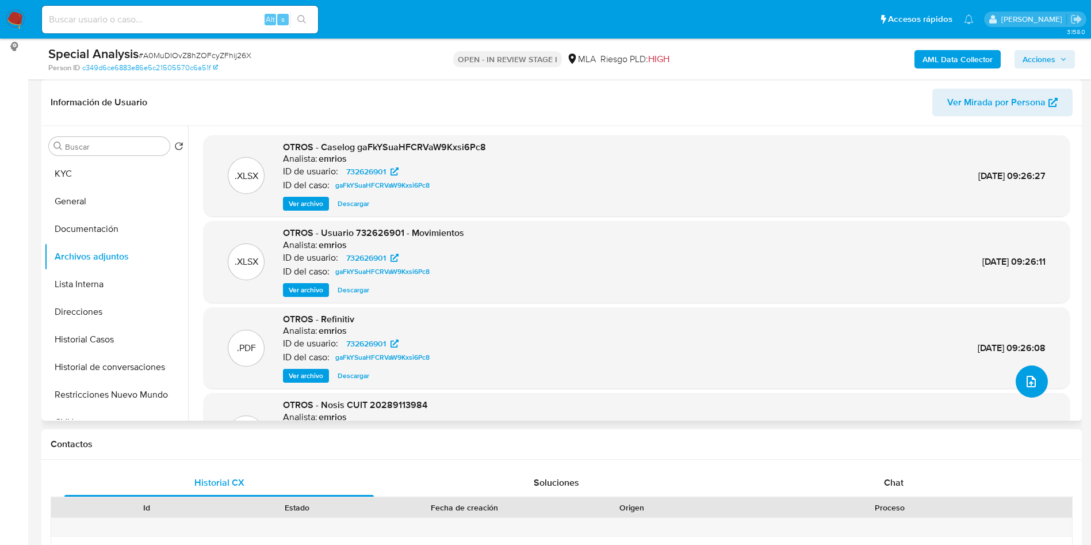
click at [1031, 376] on icon "upload-file" at bounding box center [1031, 381] width 14 height 14
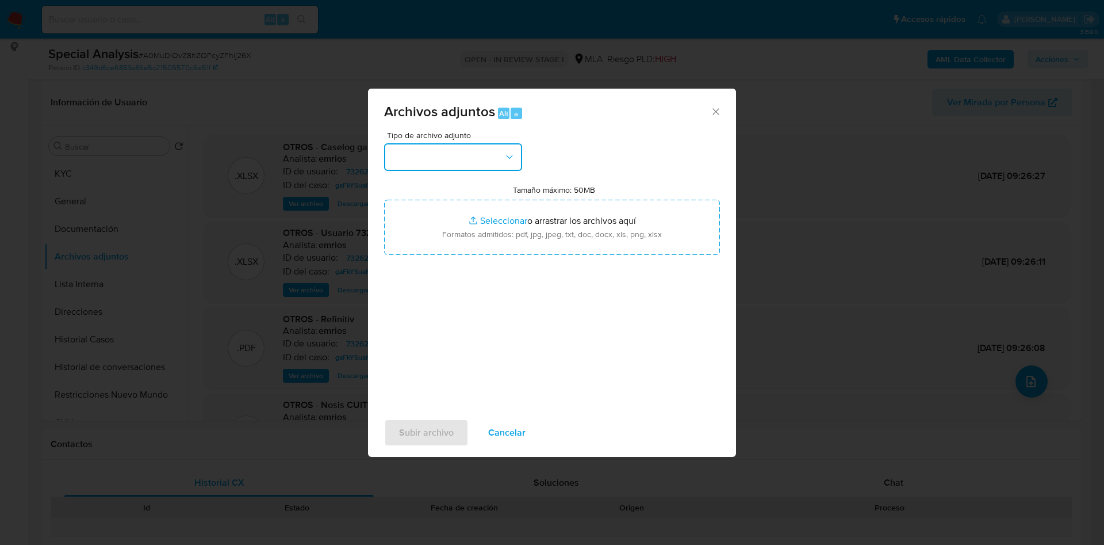
click at [488, 155] on button "button" at bounding box center [453, 157] width 138 height 28
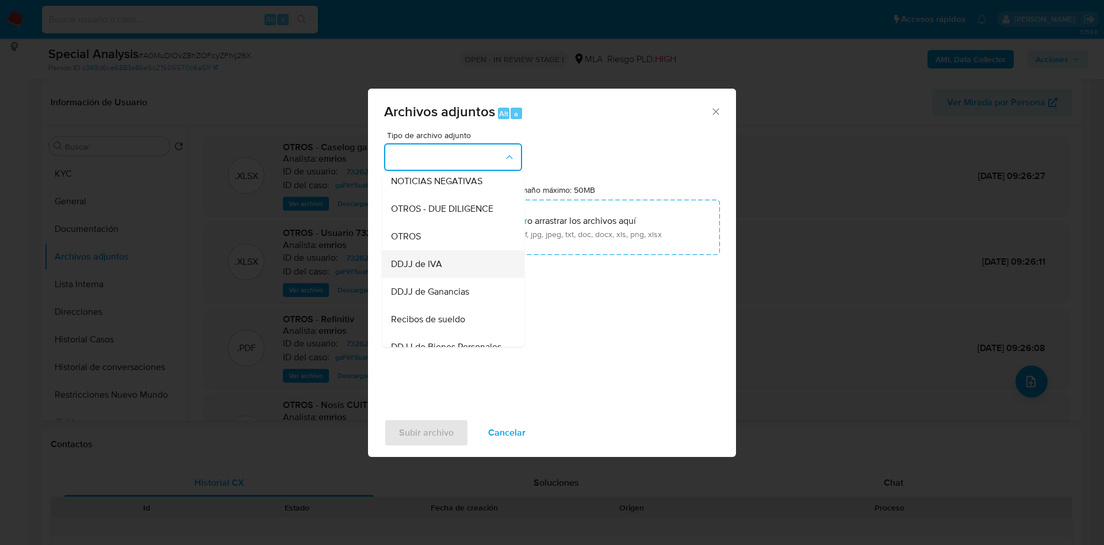
click at [456, 274] on div "DDJJ de IVA" at bounding box center [449, 264] width 117 height 28
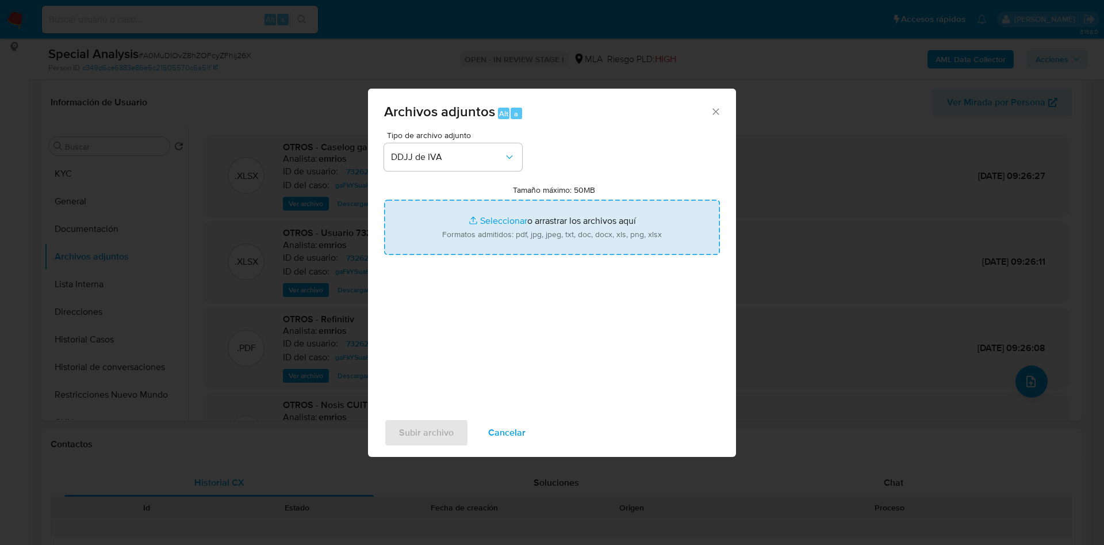
type input "C:\fakepath\Carlos Gastón Abraham - Enero a Dic 2023.pdf"
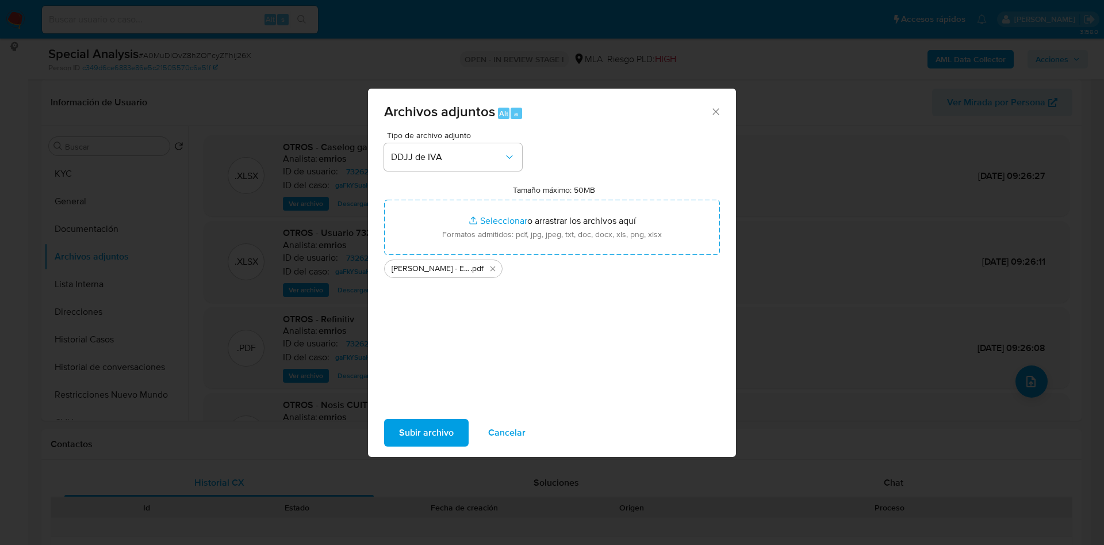
click at [437, 427] on span "Subir archivo" at bounding box center [426, 432] width 55 height 25
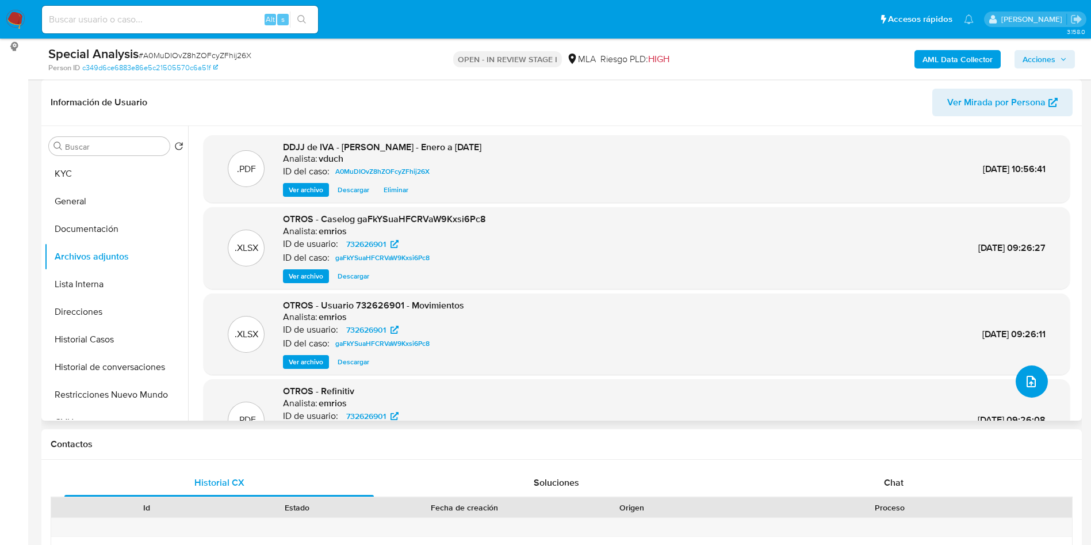
click at [1034, 385] on button "upload-file" at bounding box center [1032, 381] width 32 height 32
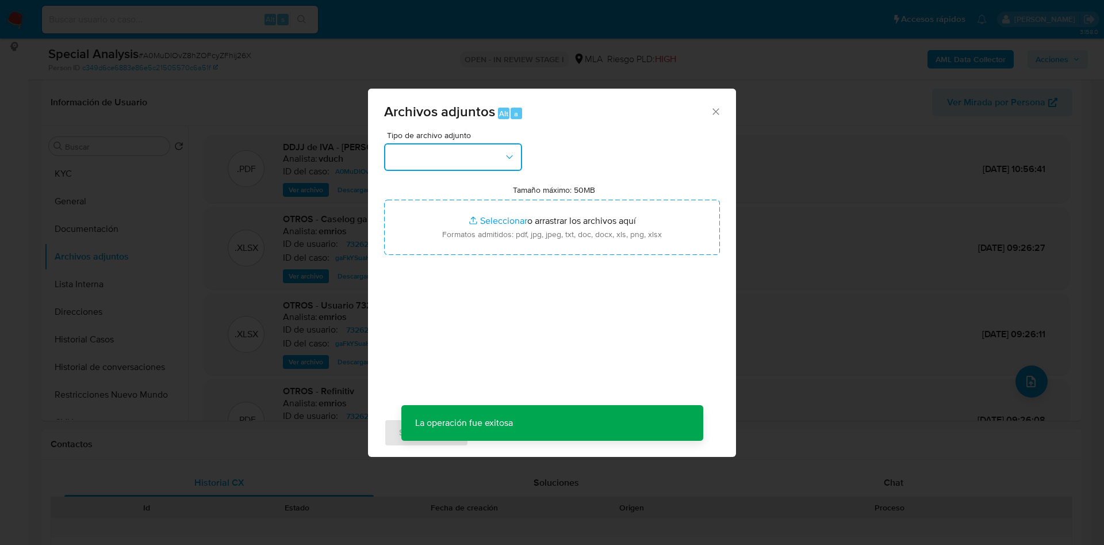
click at [495, 162] on button "button" at bounding box center [453, 157] width 138 height 28
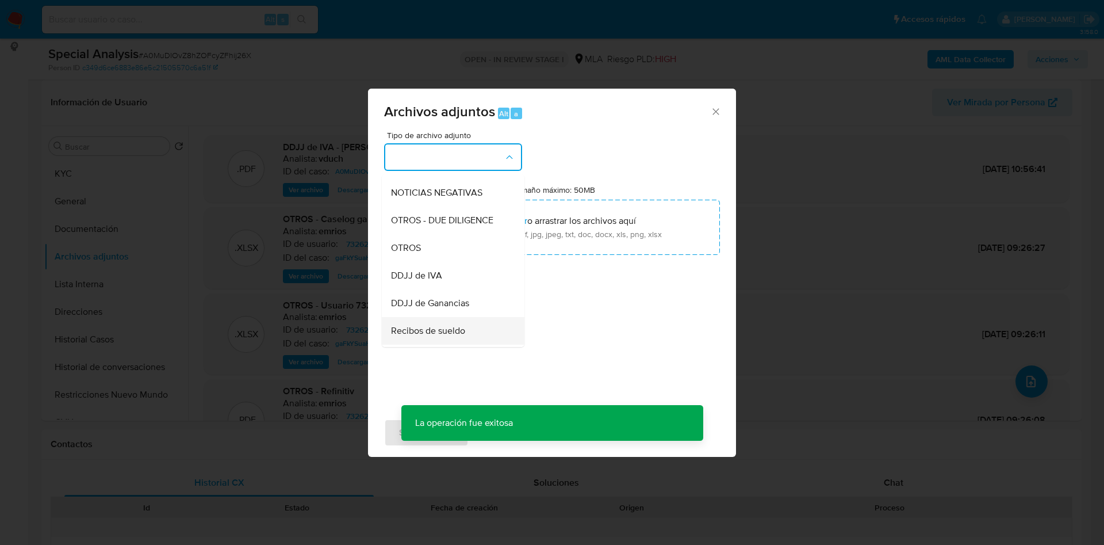
scroll to position [86, 0]
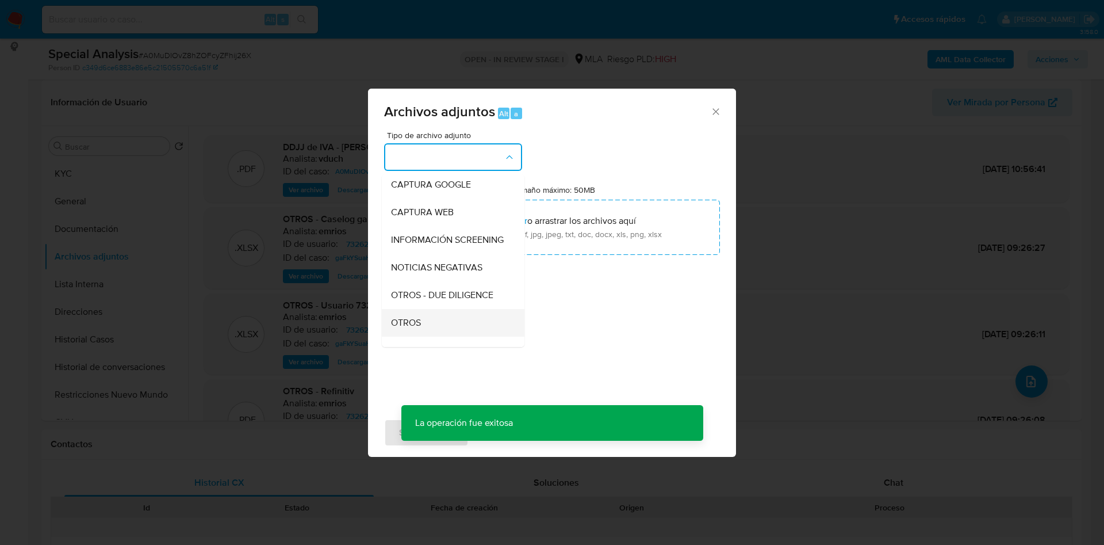
click at [417, 328] on span "OTROS" at bounding box center [406, 323] width 30 height 12
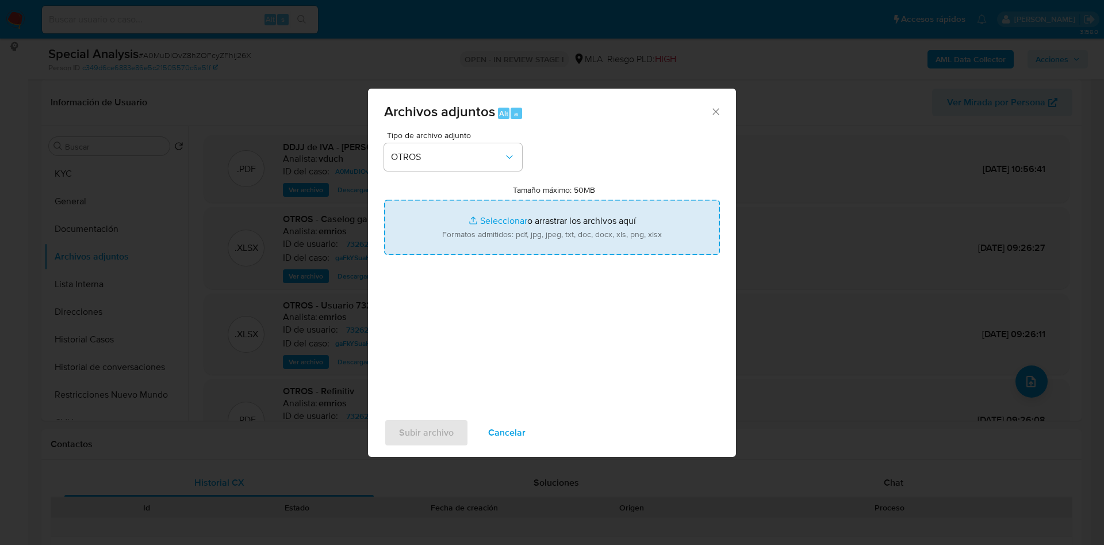
type input "C:\fakepath\Calculador IVA.xlsx"
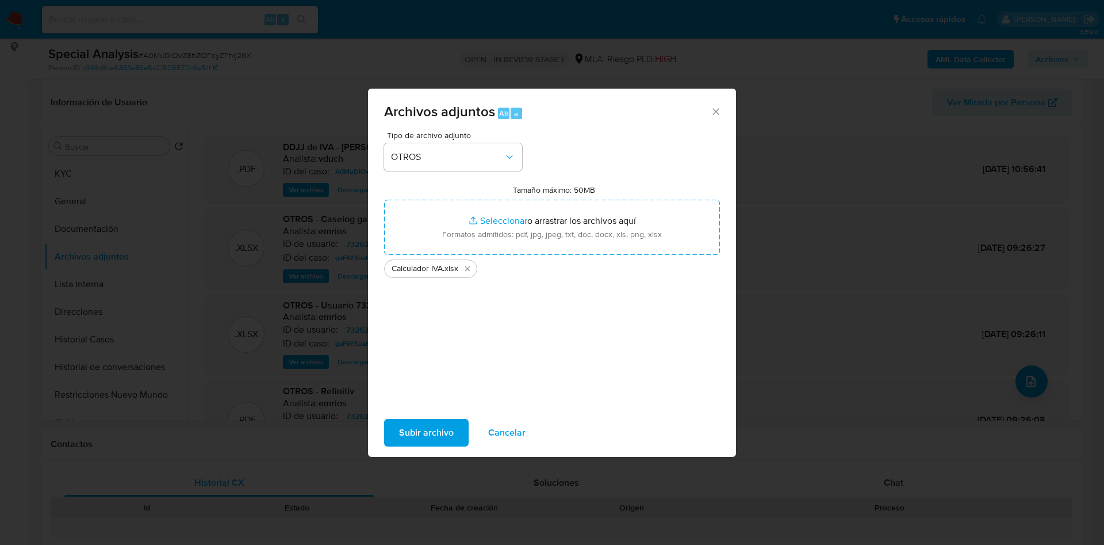
click at [415, 430] on span "Subir archivo" at bounding box center [426, 432] width 55 height 25
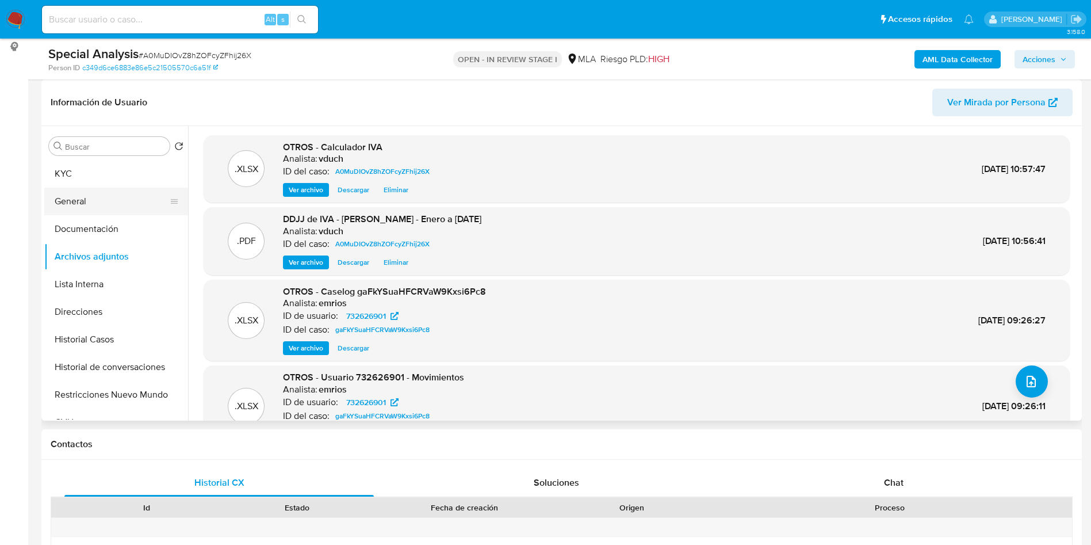
click at [90, 198] on button "General" at bounding box center [111, 201] width 135 height 28
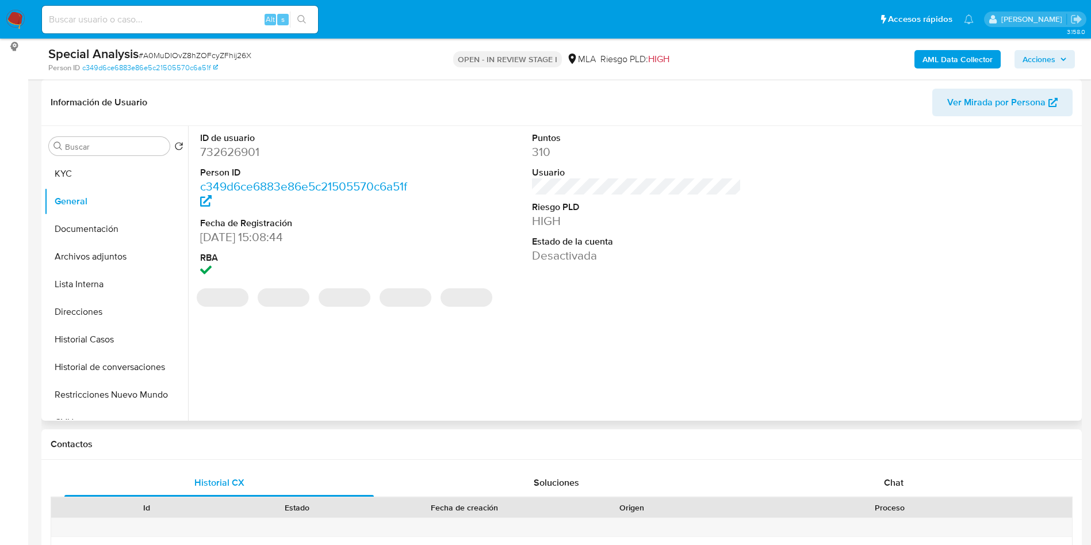
click at [240, 144] on dd "732626901" at bounding box center [305, 152] width 210 height 16
copy dd "732626901"
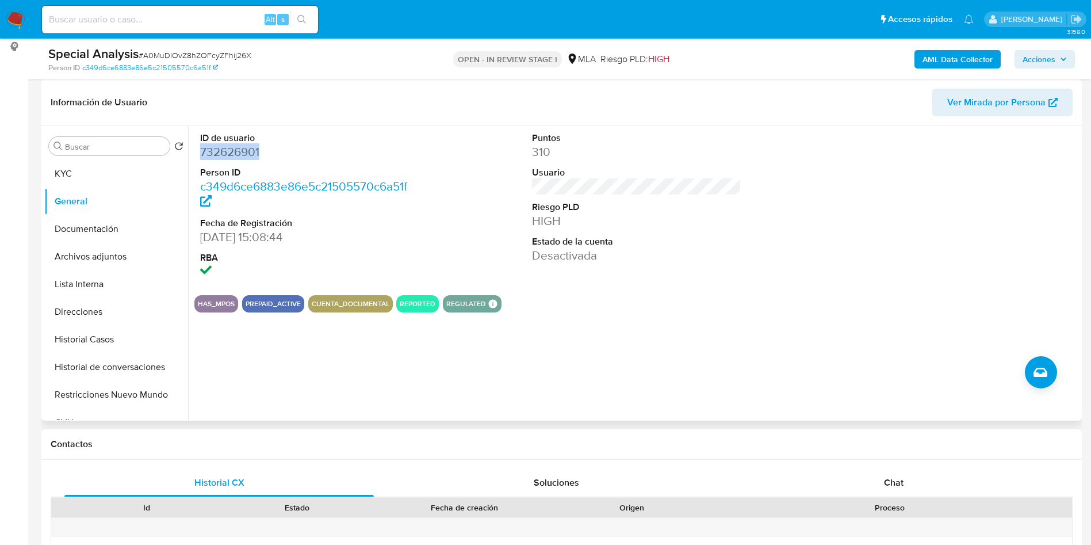
click at [140, 157] on div "Buscar Volver al orden por defecto KYC General Documentación Archivos adjuntos …" at bounding box center [116, 274] width 144 height 293
click at [116, 174] on button "KYC" at bounding box center [111, 174] width 135 height 28
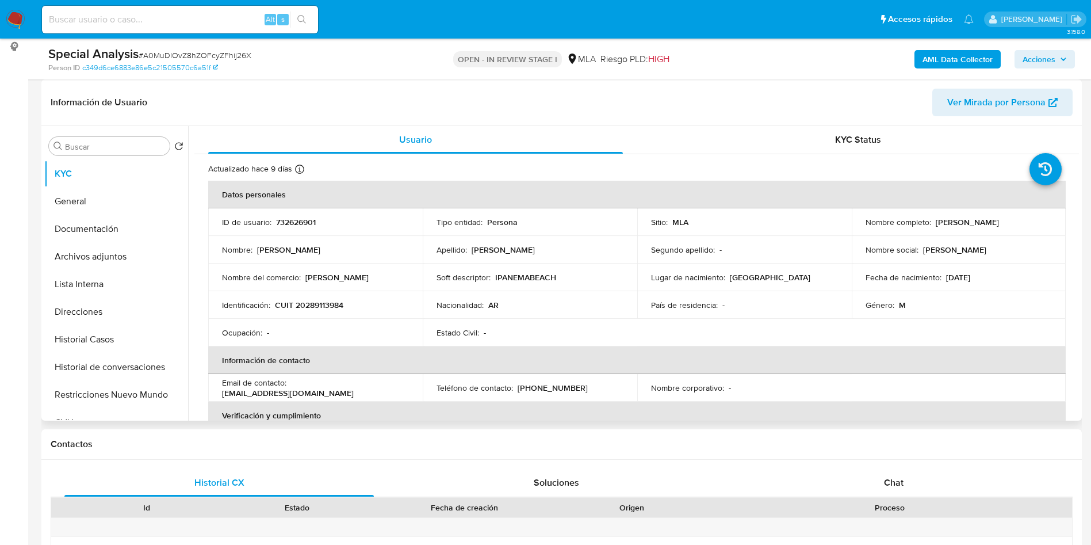
drag, startPoint x: 932, startPoint y: 223, endPoint x: 1031, endPoint y: 225, distance: 99.0
click at [1031, 225] on div "Nombre completo : Carlos Gastón Abraham" at bounding box center [959, 222] width 187 height 10
copy p "Carlos Gastón Abraham"
click at [253, 317] on td "Identificación : CUIT 20289113984" at bounding box center [315, 305] width 215 height 28
drag, startPoint x: 275, startPoint y: 303, endPoint x: 363, endPoint y: 311, distance: 87.8
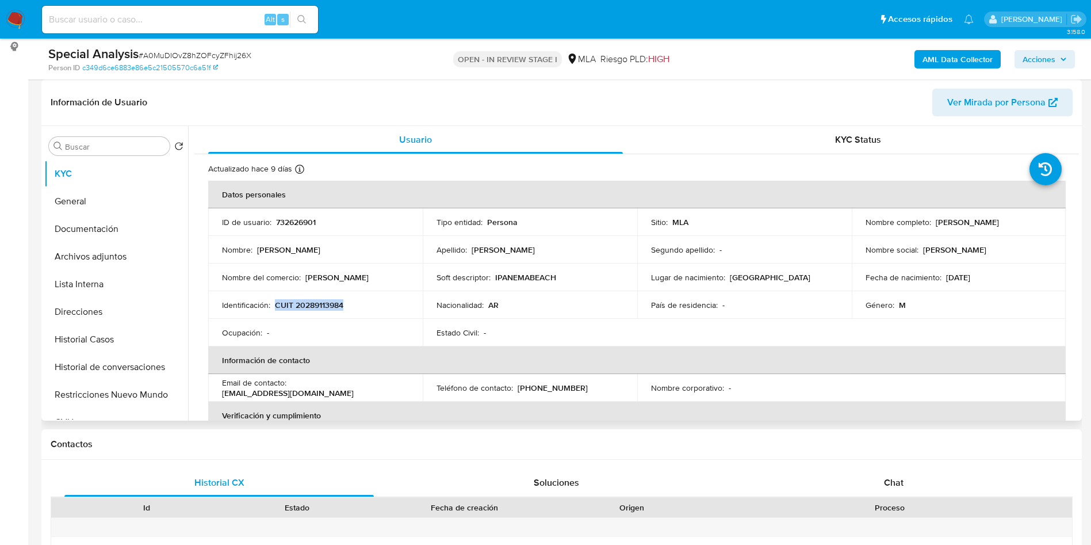
click at [363, 311] on td "Identificación : CUIT 20289113984" at bounding box center [315, 305] width 215 height 28
copy p "CUIT 20289113984"
click at [158, 265] on button "Archivos adjuntos" at bounding box center [111, 257] width 135 height 28
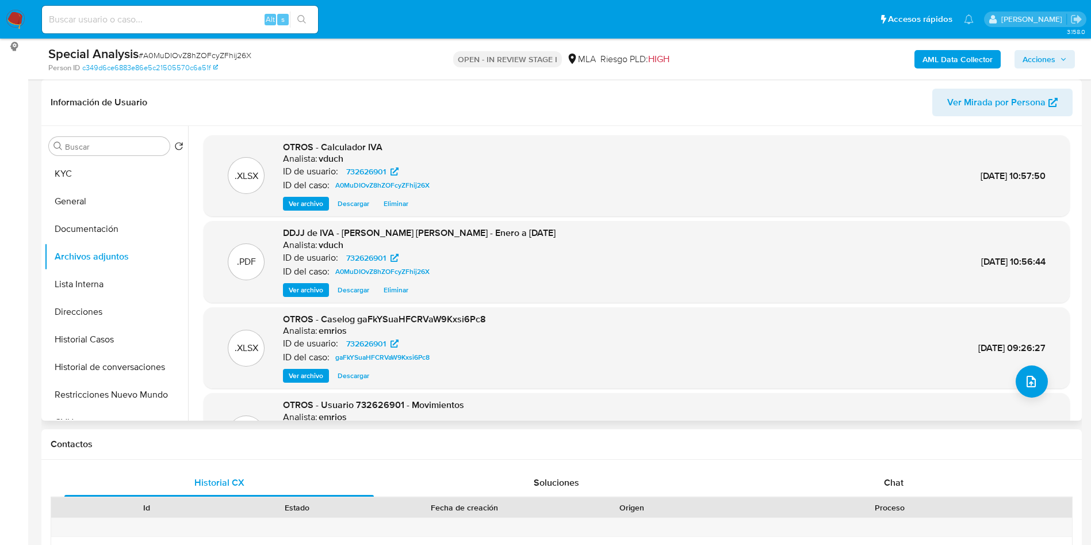
click at [308, 376] on span "Ver archivo" at bounding box center [306, 376] width 35 height 12
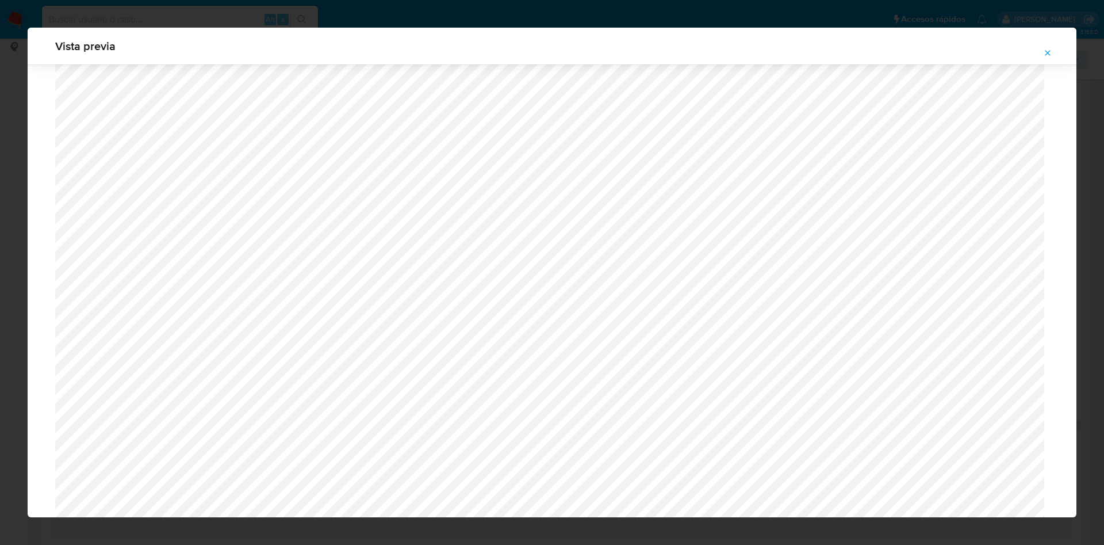
scroll to position [753, 0]
drag, startPoint x: 1048, startPoint y: 52, endPoint x: 1030, endPoint y: 61, distance: 19.8
click at [1048, 52] on icon "Attachment preview" at bounding box center [1047, 52] width 9 height 9
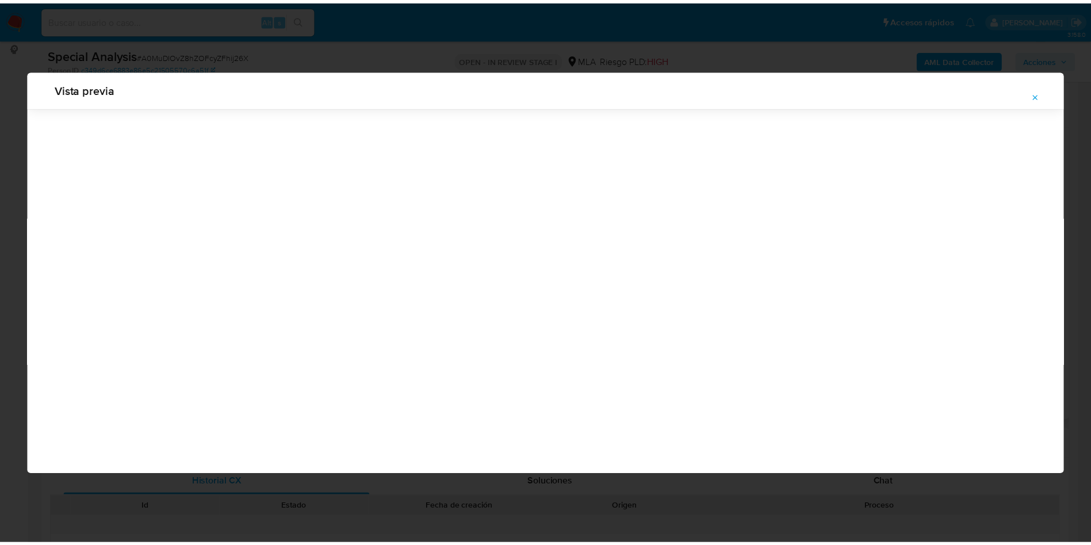
scroll to position [0, 0]
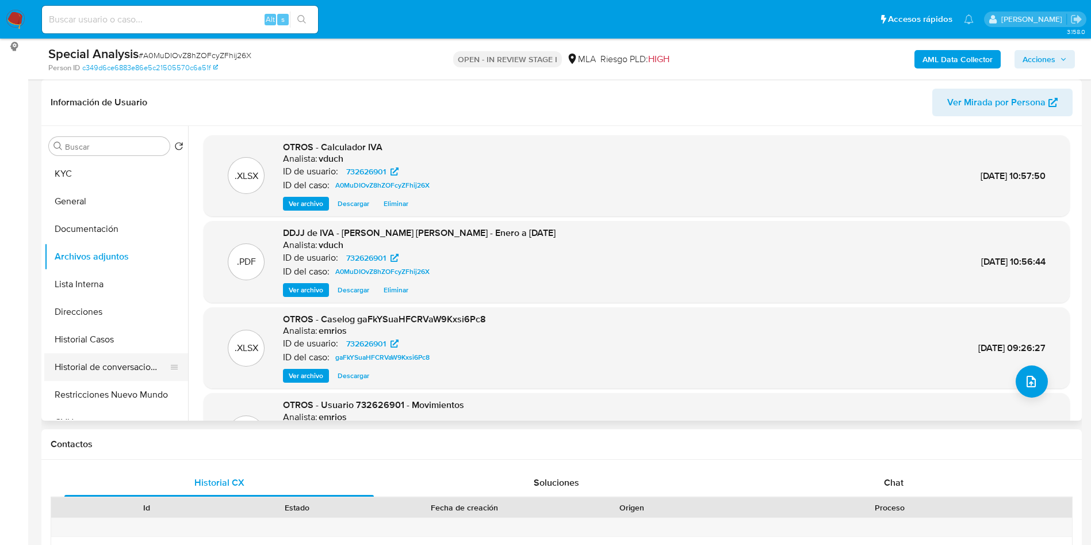
click at [73, 369] on button "Historial de conversaciones" at bounding box center [111, 367] width 135 height 28
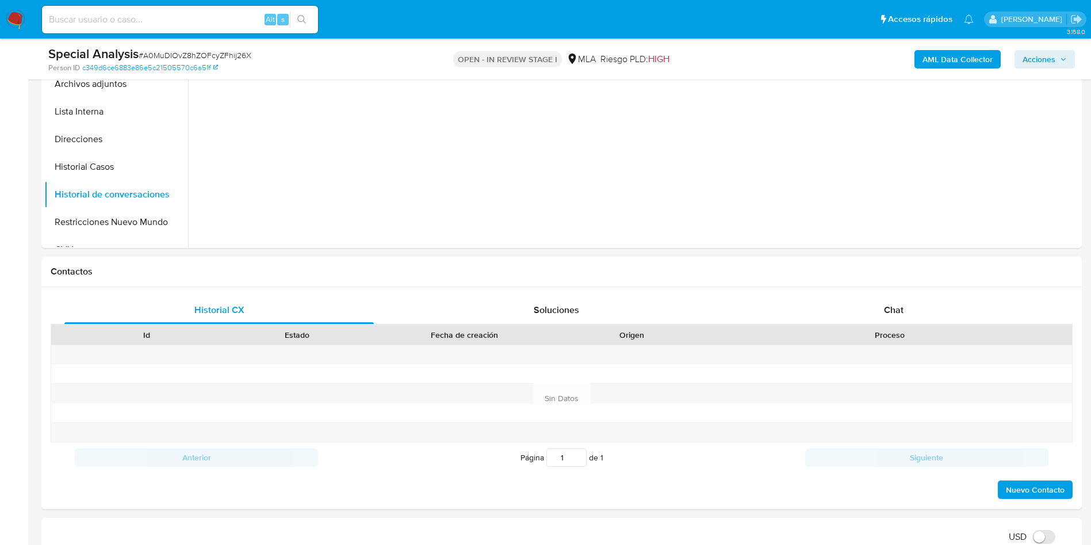
scroll to position [259, 0]
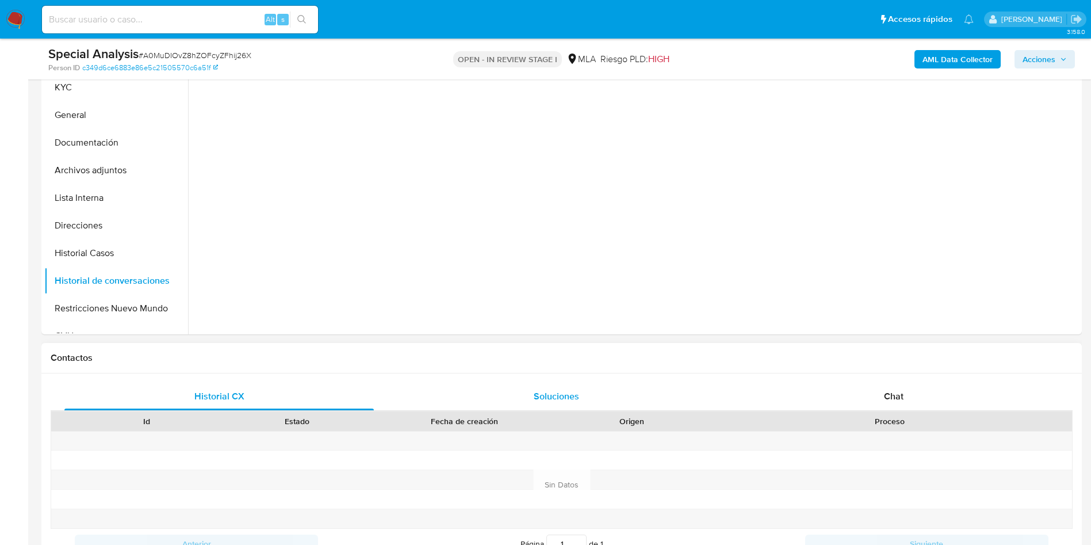
click at [581, 404] on div "Soluciones" at bounding box center [555, 396] width 309 height 28
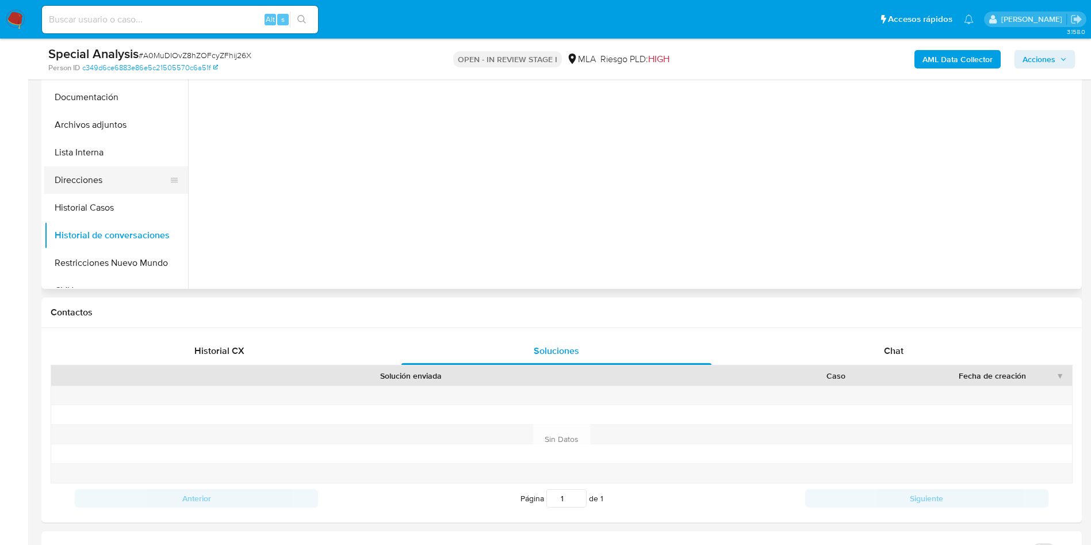
scroll to position [173, 0]
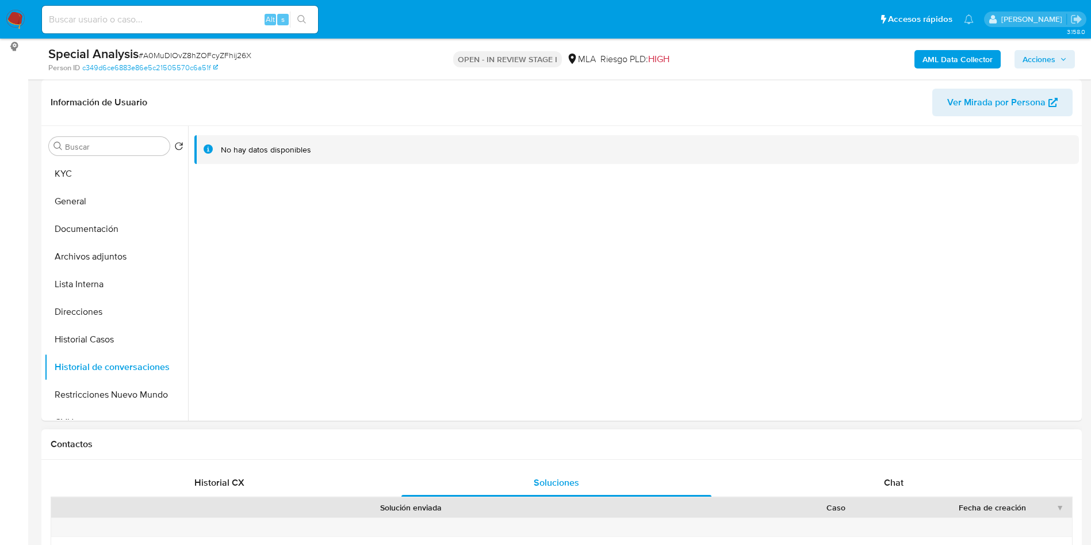
click at [244, 458] on div "Contactos" at bounding box center [561, 444] width 1040 height 30
click at [246, 473] on div "Historial CX" at bounding box center [218, 483] width 309 height 28
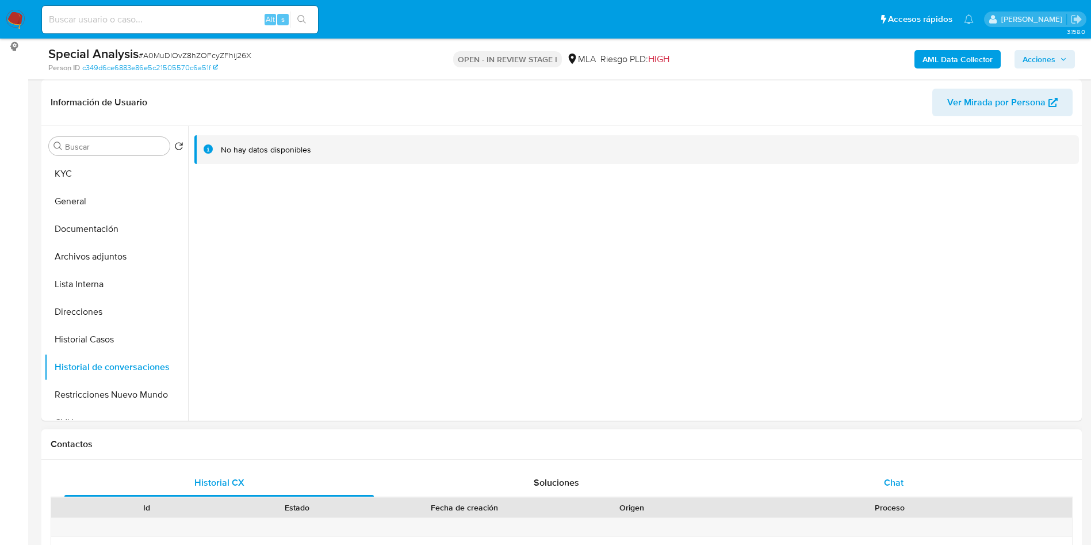
click at [851, 487] on div "Chat" at bounding box center [893, 483] width 309 height 28
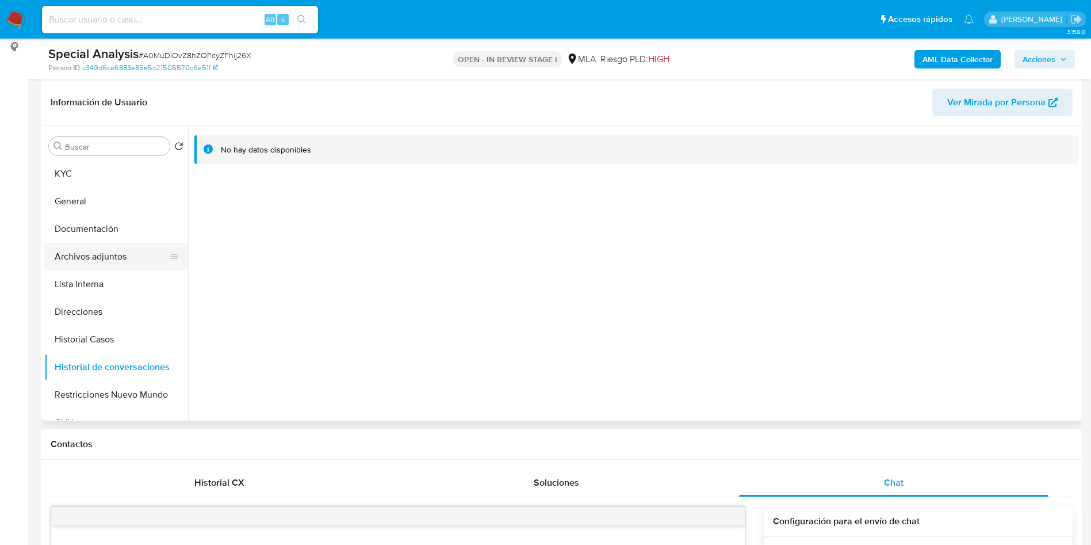
click at [92, 257] on button "Archivos adjuntos" at bounding box center [111, 257] width 135 height 28
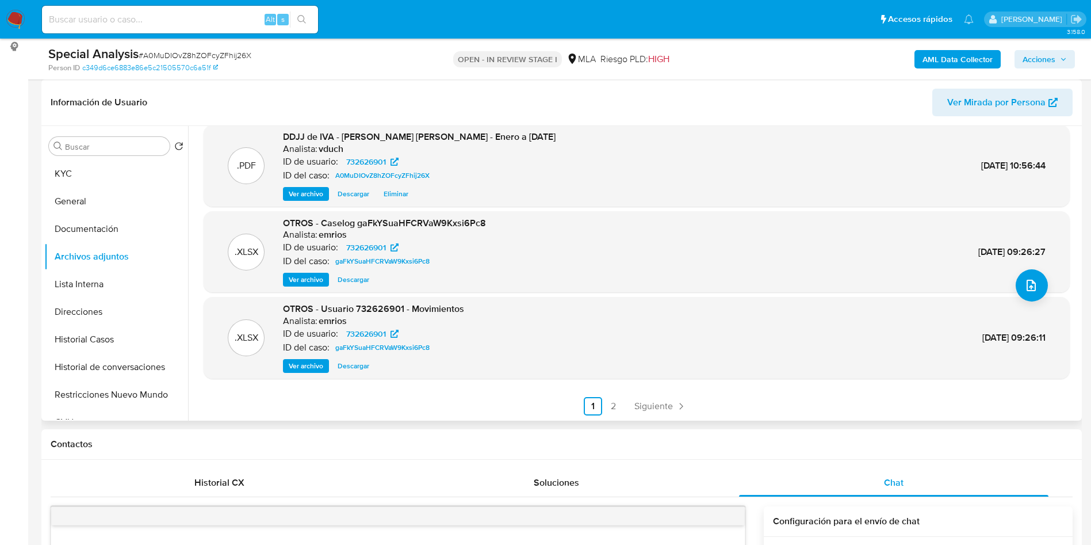
scroll to position [97, 0]
click at [634, 395] on div ".XLSX OTROS - Calculador IVA Analista: vduch ID de usuario: 732626901 ID del ca…" at bounding box center [637, 227] width 866 height 376
click at [638, 401] on span "Siguiente" at bounding box center [653, 405] width 39 height 9
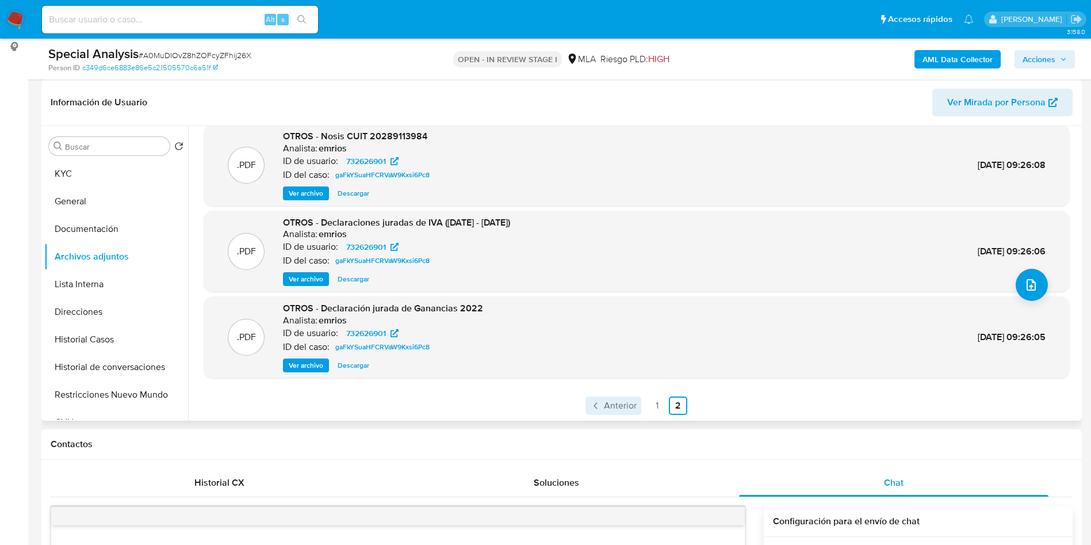
click at [599, 412] on link "Anterior" at bounding box center [613, 405] width 56 height 18
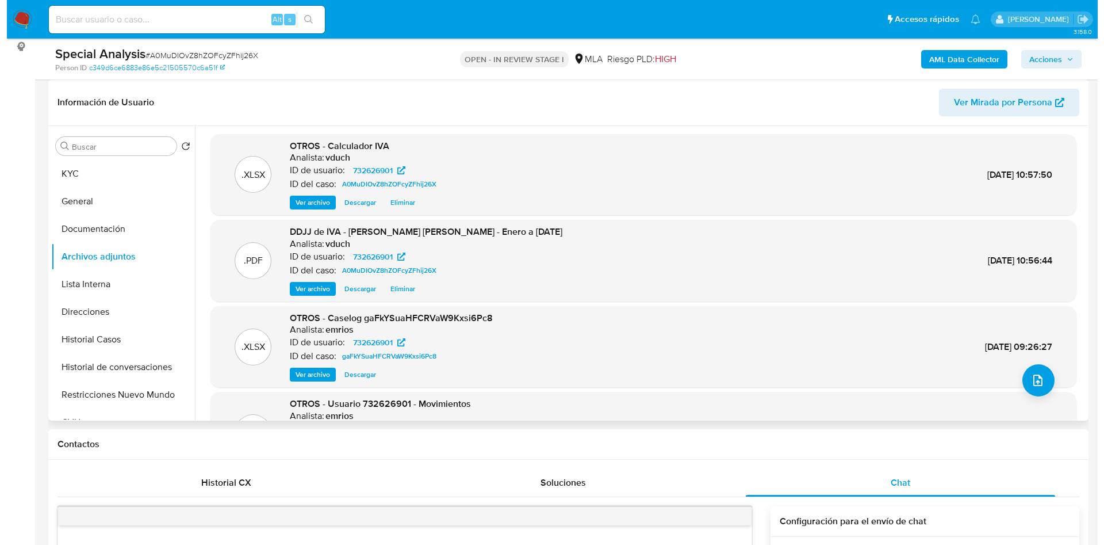
scroll to position [0, 0]
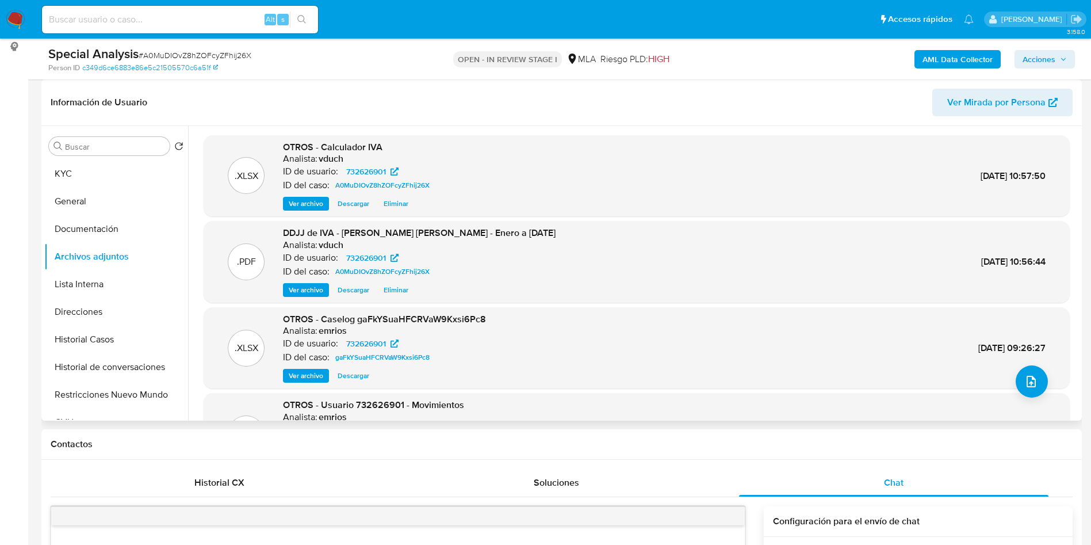
click at [315, 371] on span "Ver archivo" at bounding box center [306, 376] width 35 height 12
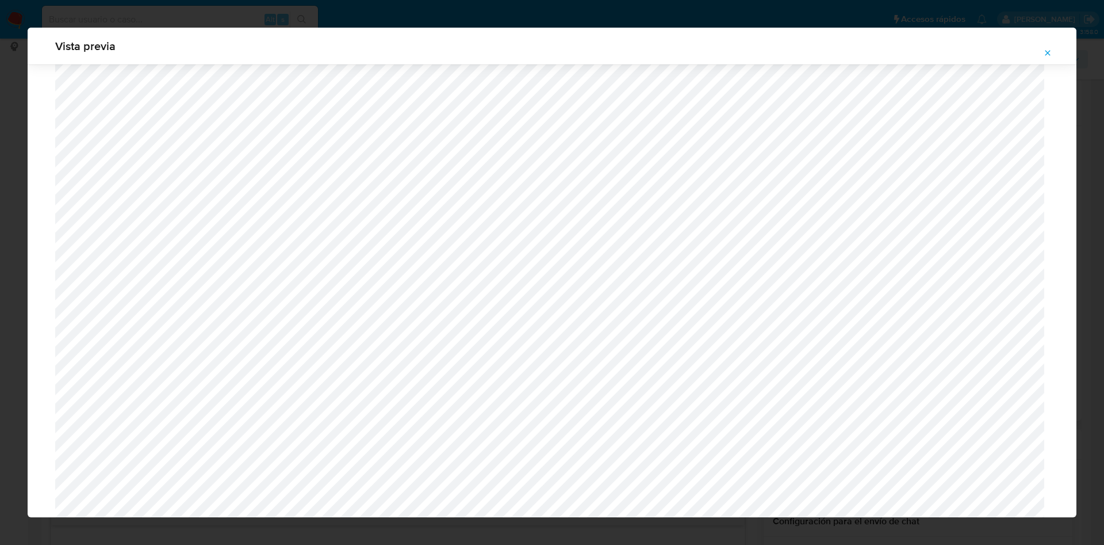
scroll to position [753, 0]
click at [1056, 60] on button "Attachment preview" at bounding box center [1047, 53] width 25 height 18
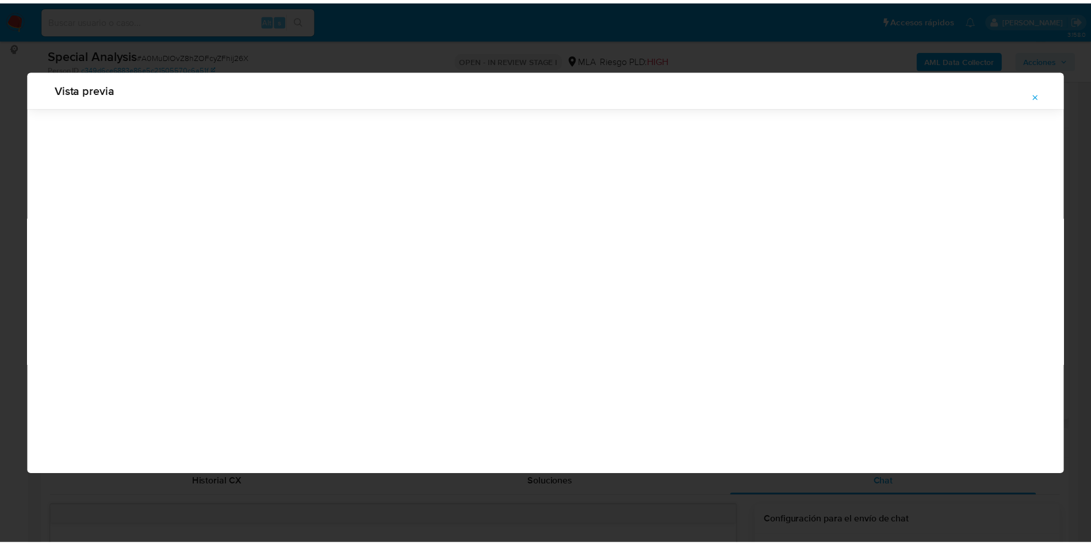
scroll to position [0, 0]
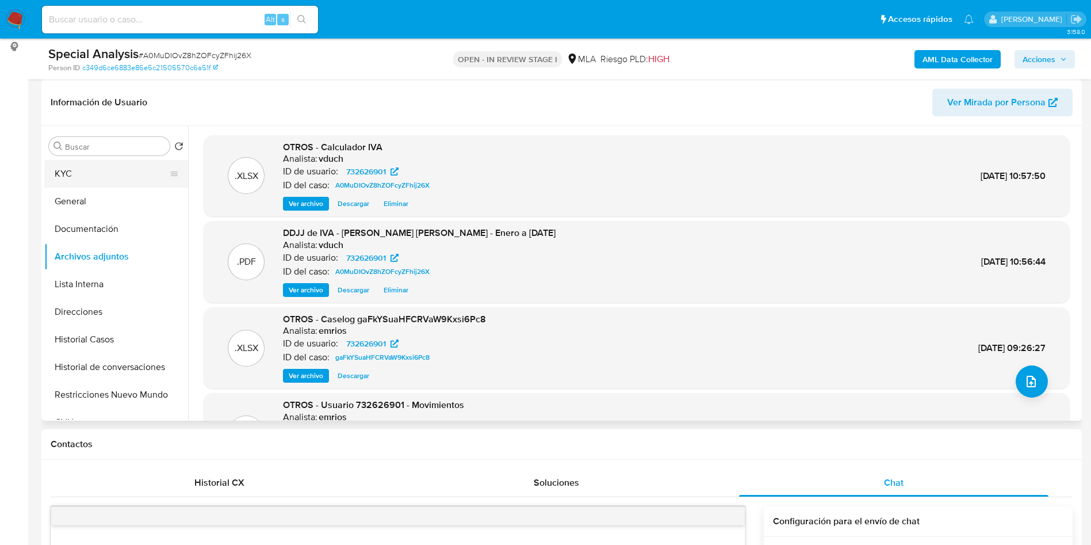
click at [121, 186] on button "KYC" at bounding box center [111, 174] width 135 height 28
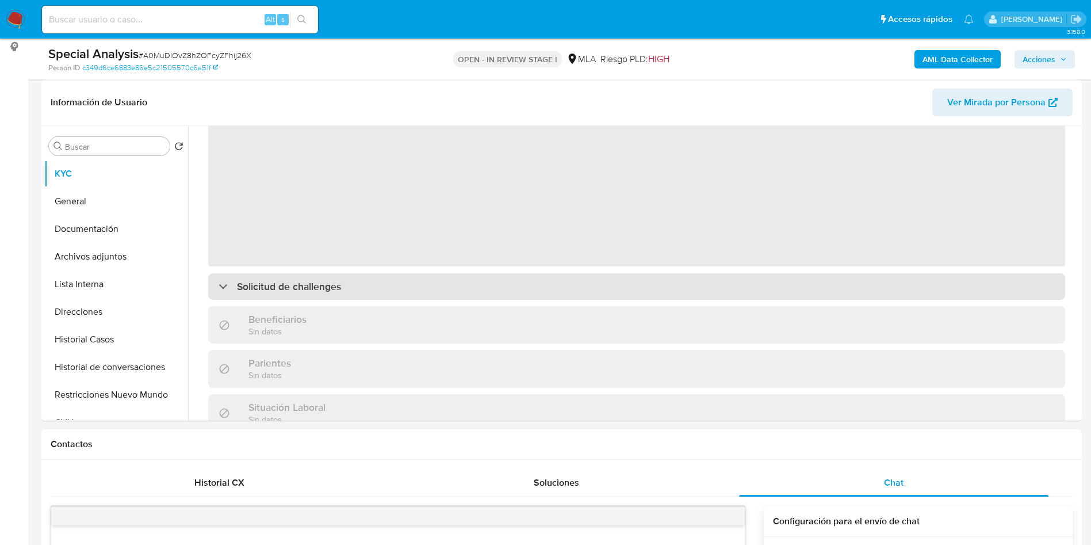
scroll to position [86, 0]
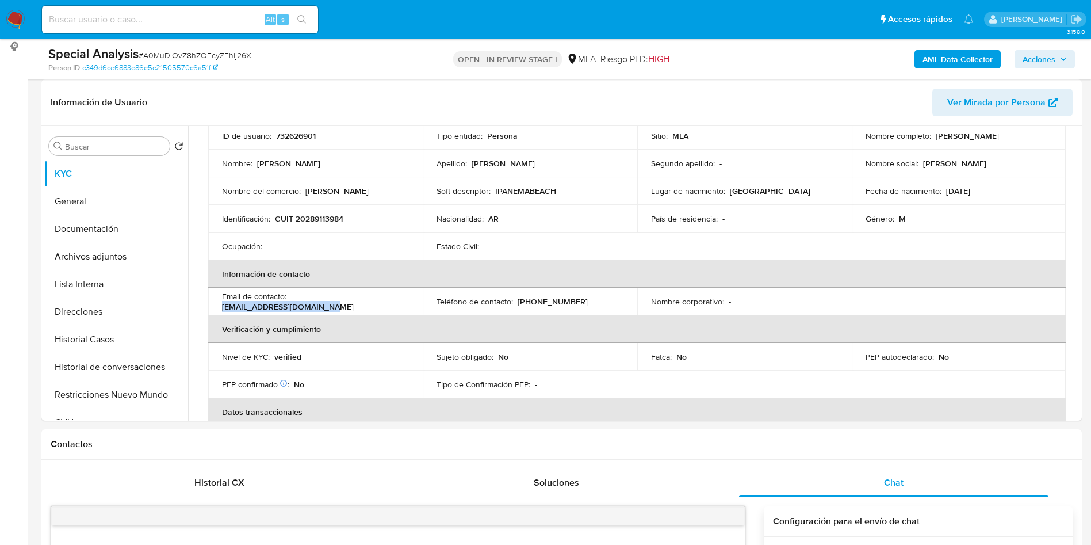
drag, startPoint x: 290, startPoint y: 301, endPoint x: 404, endPoint y: 307, distance: 113.4
click at [404, 307] on td "Email de contacto : gastonsamsung12@gmail.com" at bounding box center [315, 302] width 215 height 28
copy p "gastonsamsung12@gmail.com"
click at [117, 250] on button "Archivos adjuntos" at bounding box center [111, 257] width 135 height 28
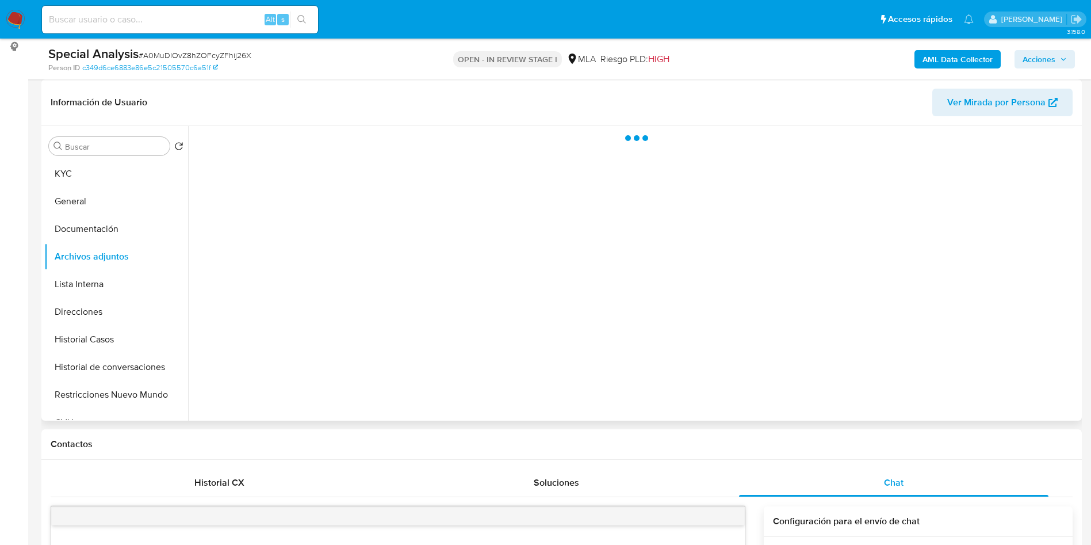
scroll to position [0, 0]
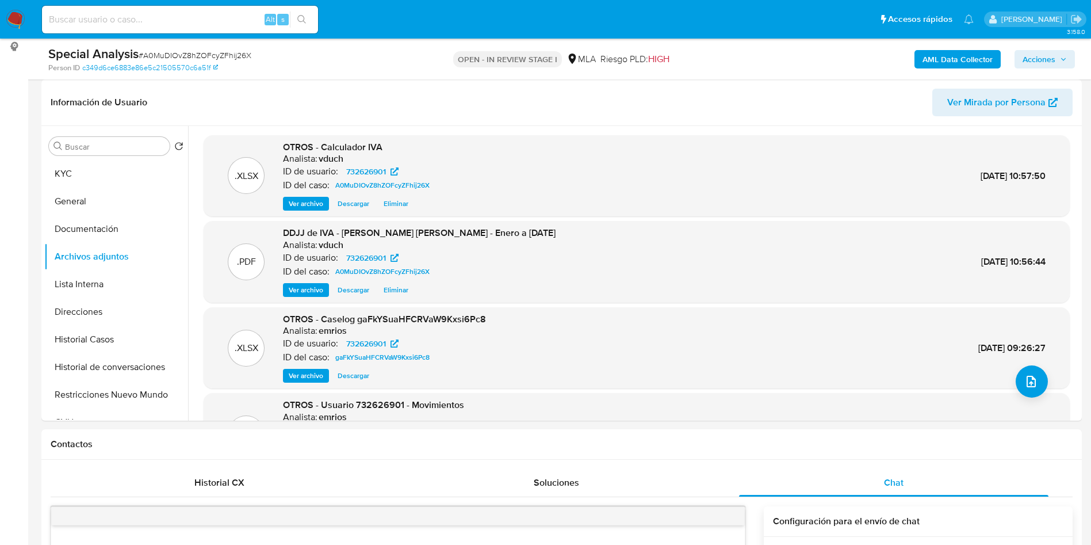
click at [1048, 59] on span "Acciones" at bounding box center [1039, 59] width 33 height 18
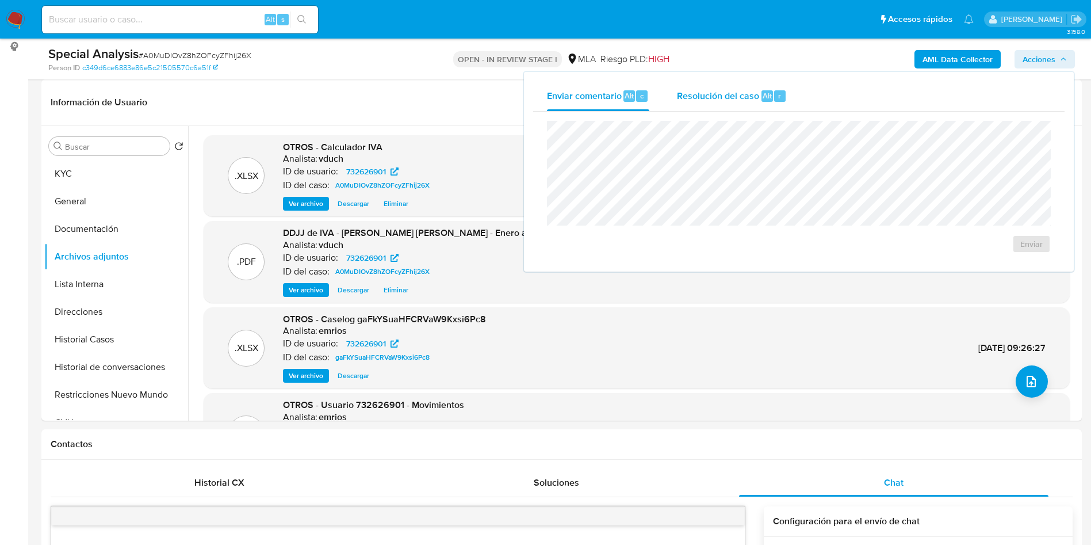
click at [752, 106] on div "Resolución del caso Alt r" at bounding box center [732, 96] width 110 height 30
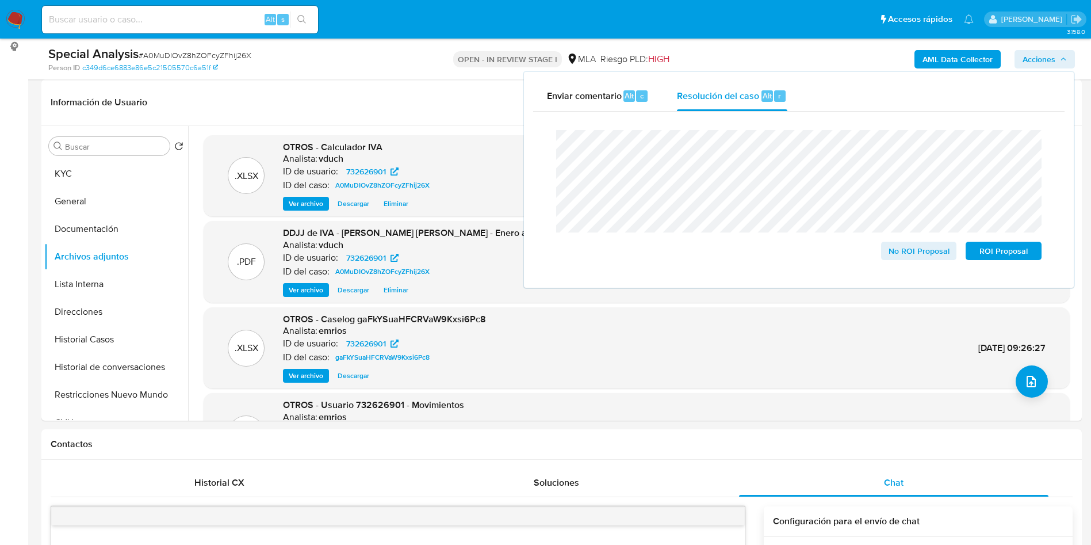
click at [0, 0] on lt-div ". Descartar" at bounding box center [0, 0] width 0 height 0
click at [0, 0] on lt-span "." at bounding box center [0, 0] width 0 height 0
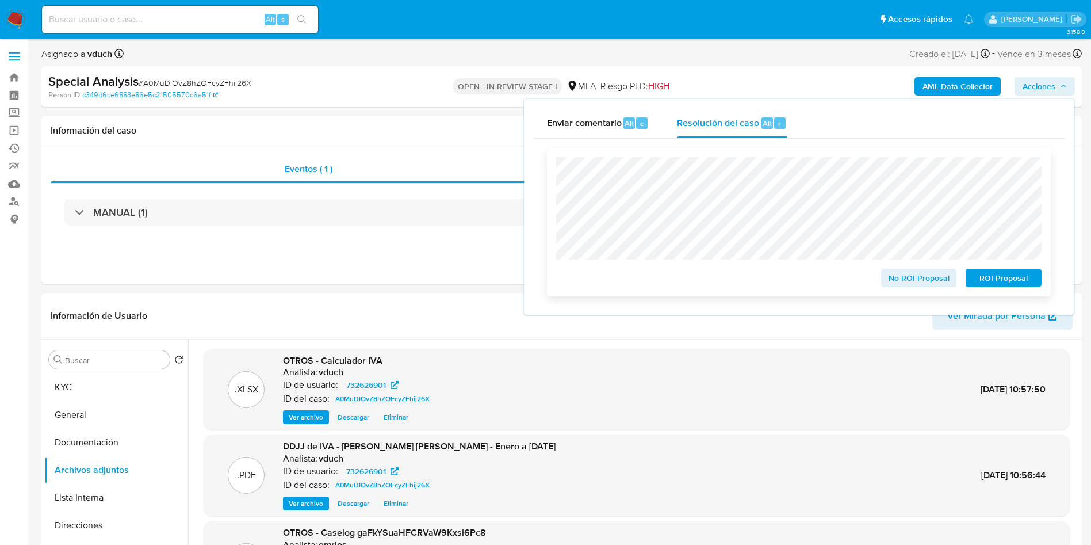
click at [910, 286] on span "No ROI Proposal" at bounding box center [919, 278] width 60 height 16
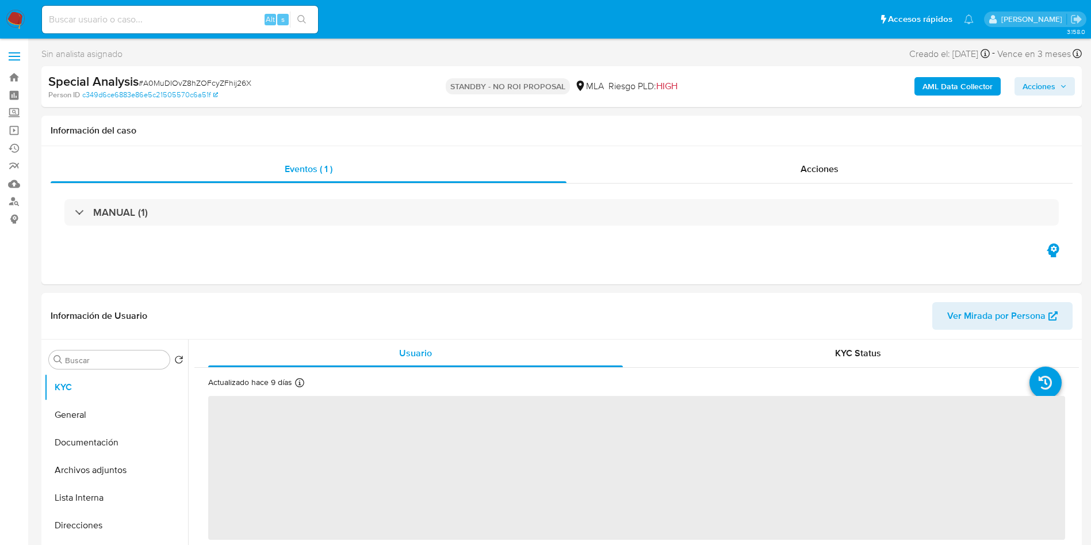
click at [241, 30] on div "Alt s" at bounding box center [180, 20] width 276 height 28
drag, startPoint x: 252, startPoint y: 22, endPoint x: 255, endPoint y: 17, distance: 6.2
click at [255, 17] on input at bounding box center [180, 19] width 276 height 15
paste input "0KupHsai8zW4JUksWiHY8fEg"
type input "0KupHsai8zW4JUksWiHY8fEg"
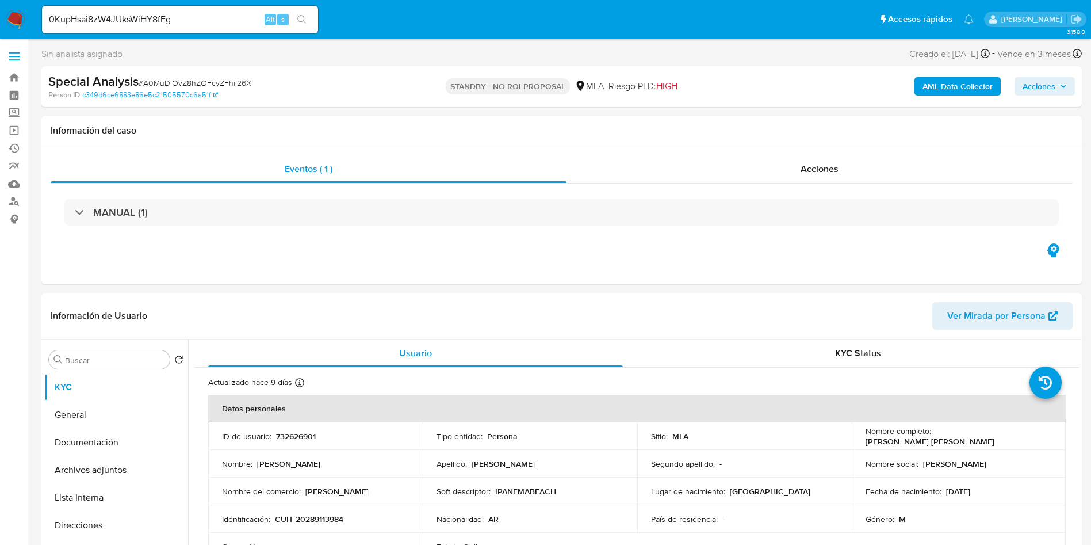
click at [301, 18] on icon "search-icon" at bounding box center [301, 19] width 9 height 9
select select "10"
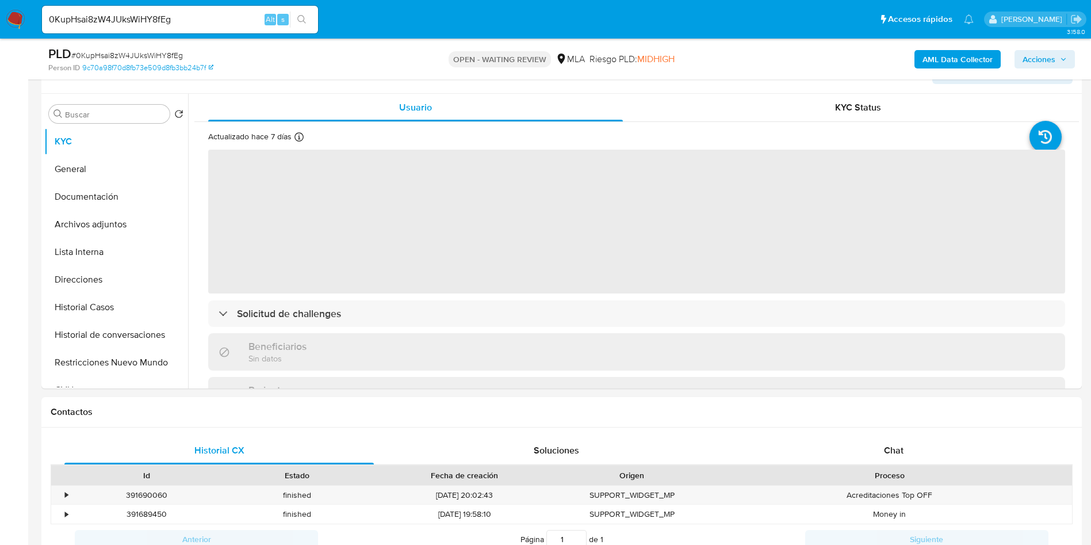
scroll to position [431, 0]
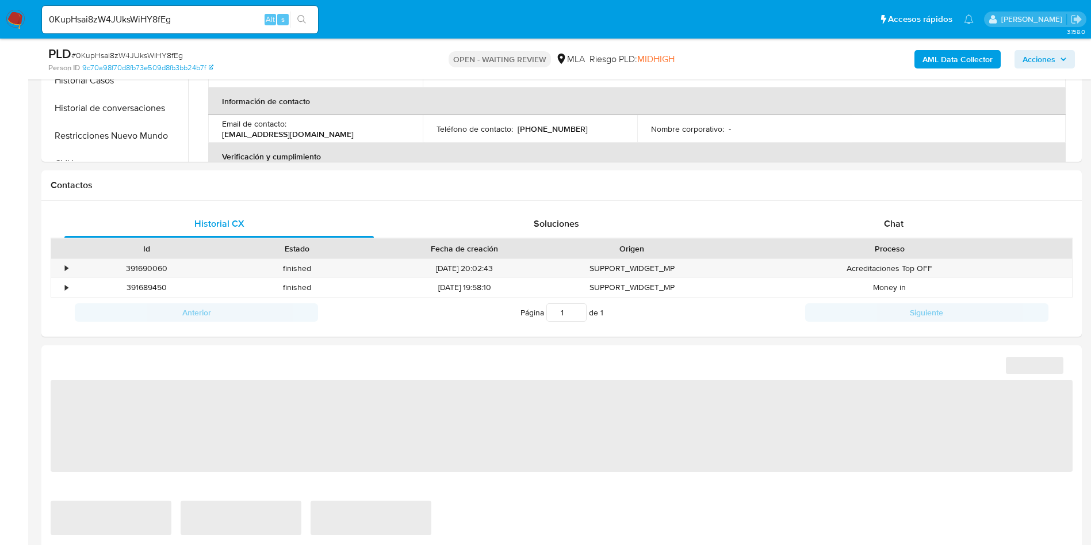
select select "10"
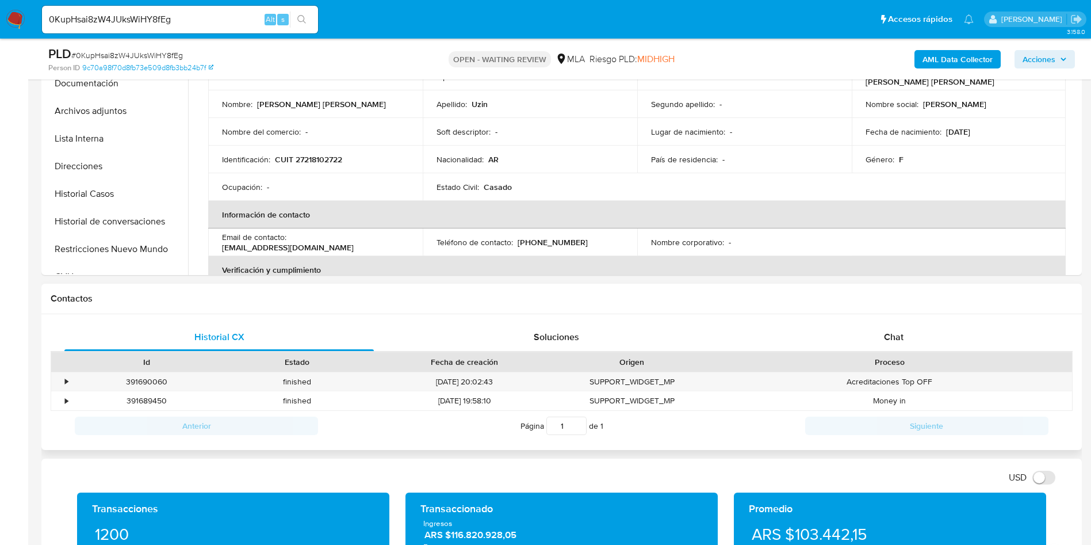
scroll to position [345, 0]
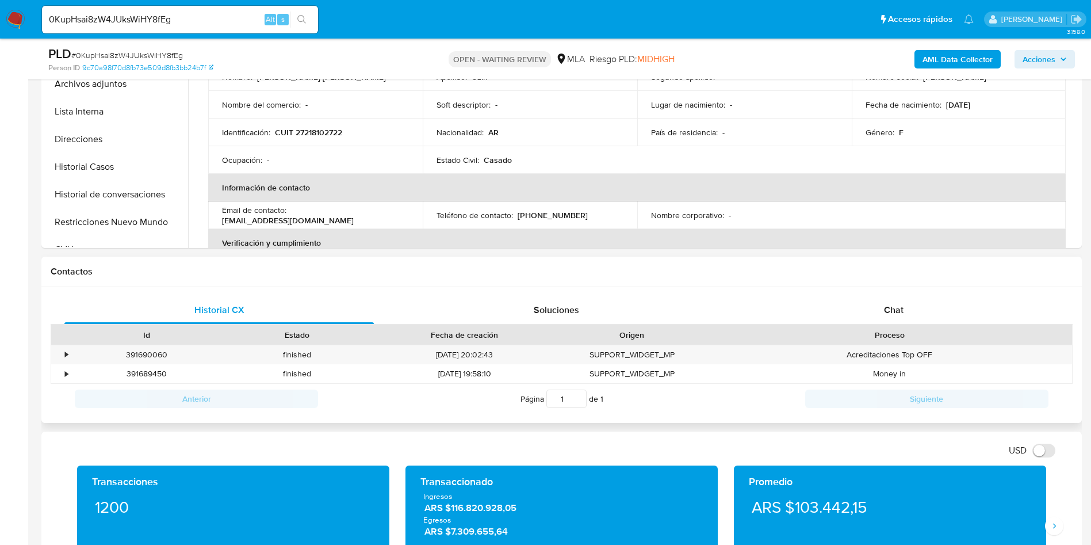
click at [890, 338] on div "Proceso" at bounding box center [889, 335] width 349 height 12
click at [897, 314] on span "Chat" at bounding box center [894, 309] width 20 height 13
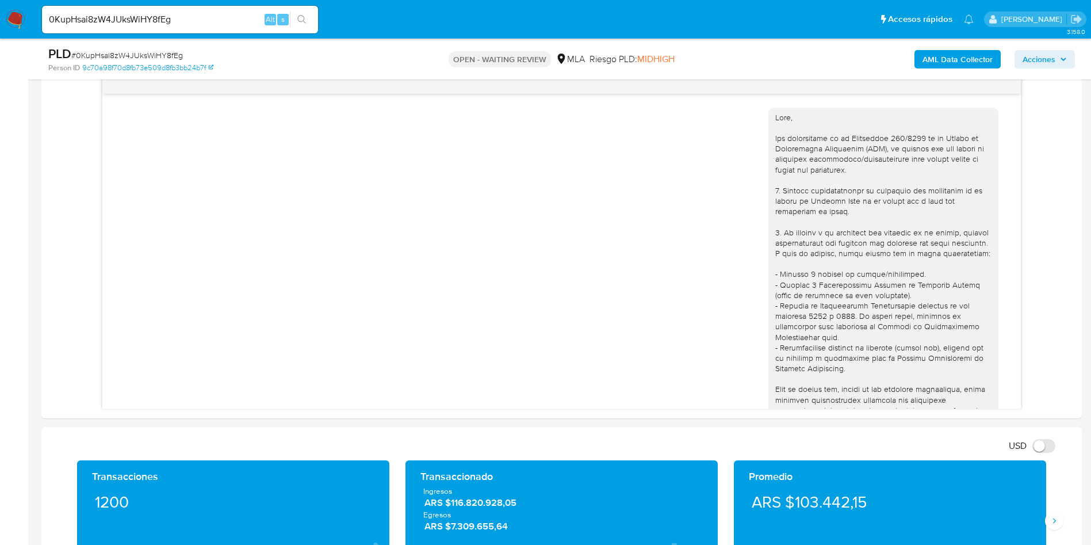
scroll to position [1540, 0]
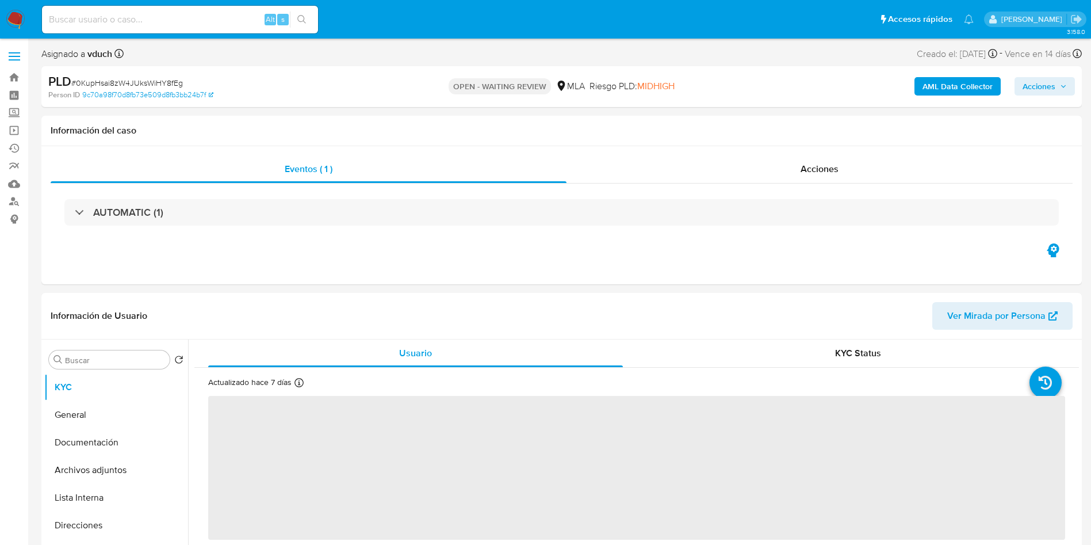
select select "10"
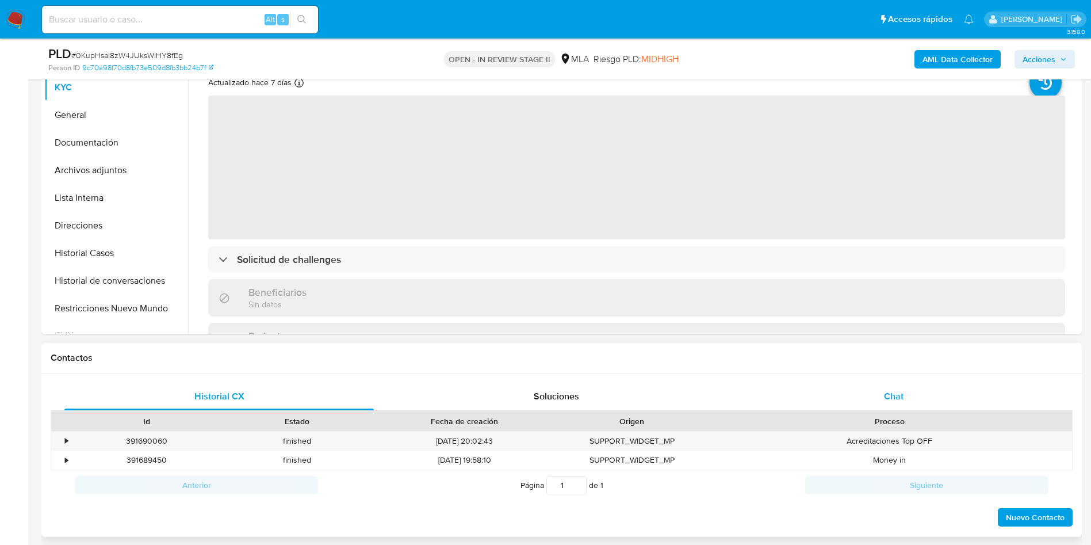
click at [878, 404] on div "Chat" at bounding box center [893, 396] width 309 height 28
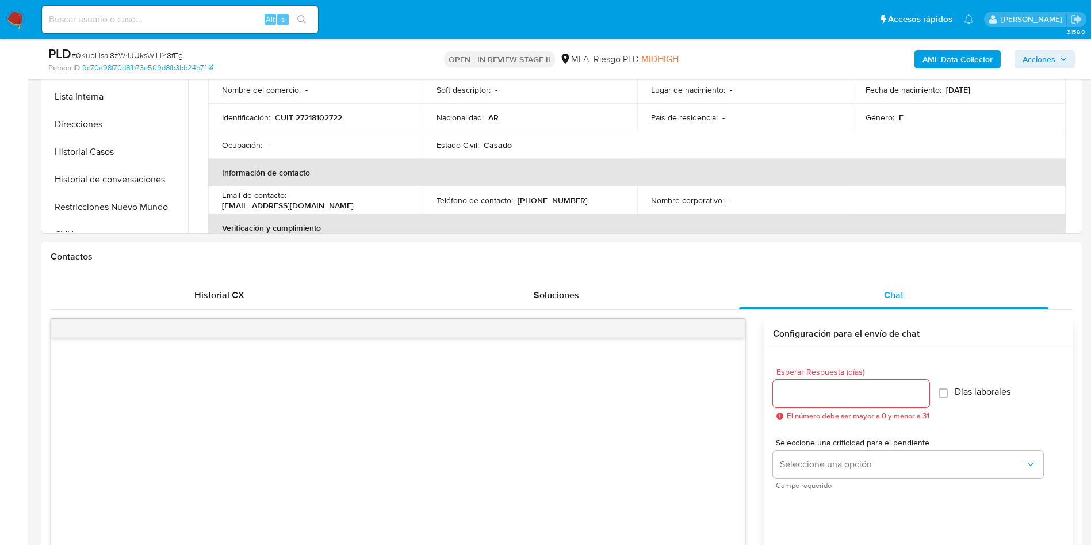
select select "10"
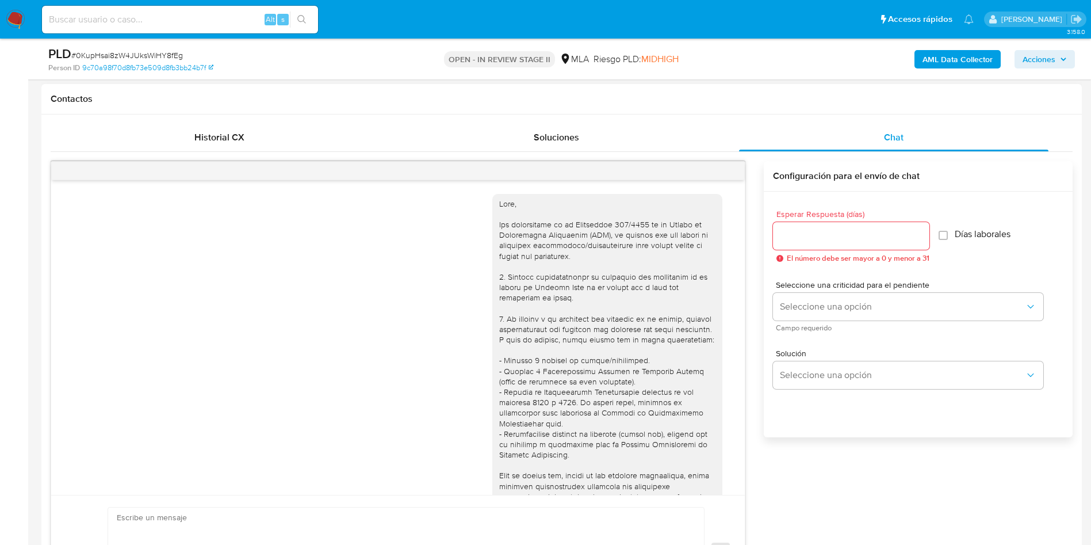
scroll to position [1540, 0]
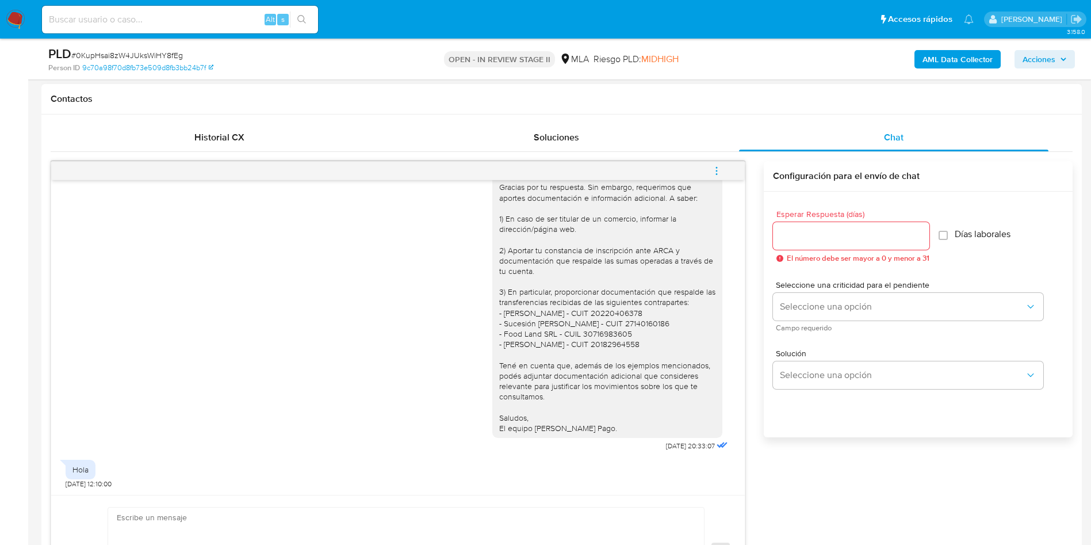
click at [724, 173] on button "menu-action" at bounding box center [717, 171] width 38 height 28
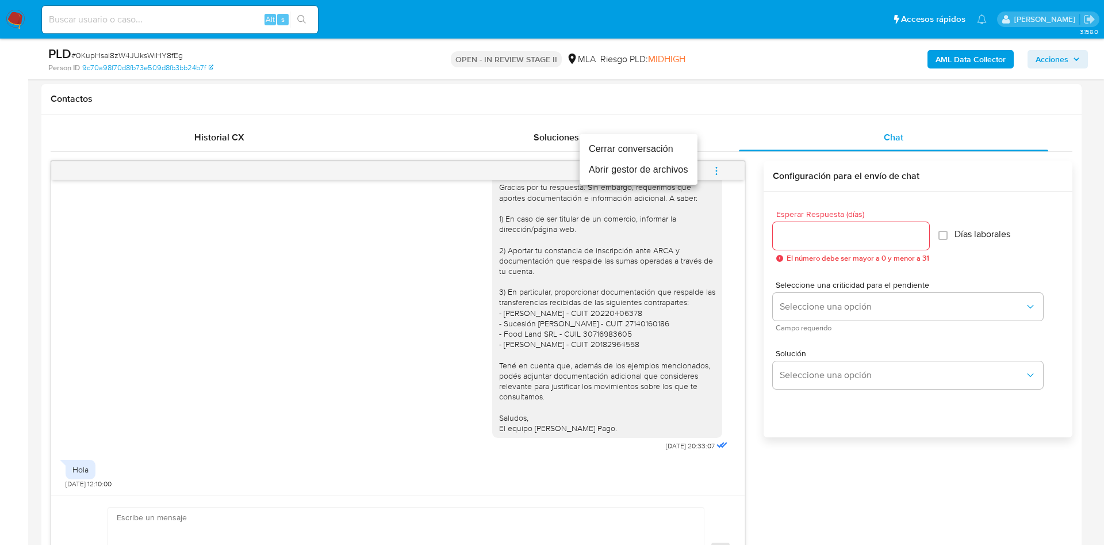
click at [660, 147] on li "Cerrar conversación" at bounding box center [639, 149] width 118 height 21
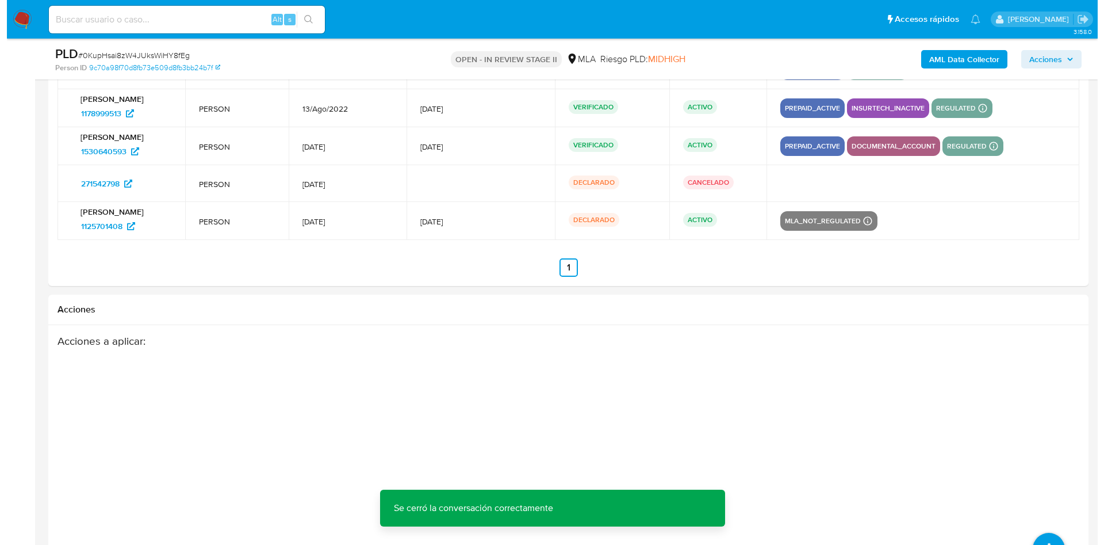
scroll to position [2171, 0]
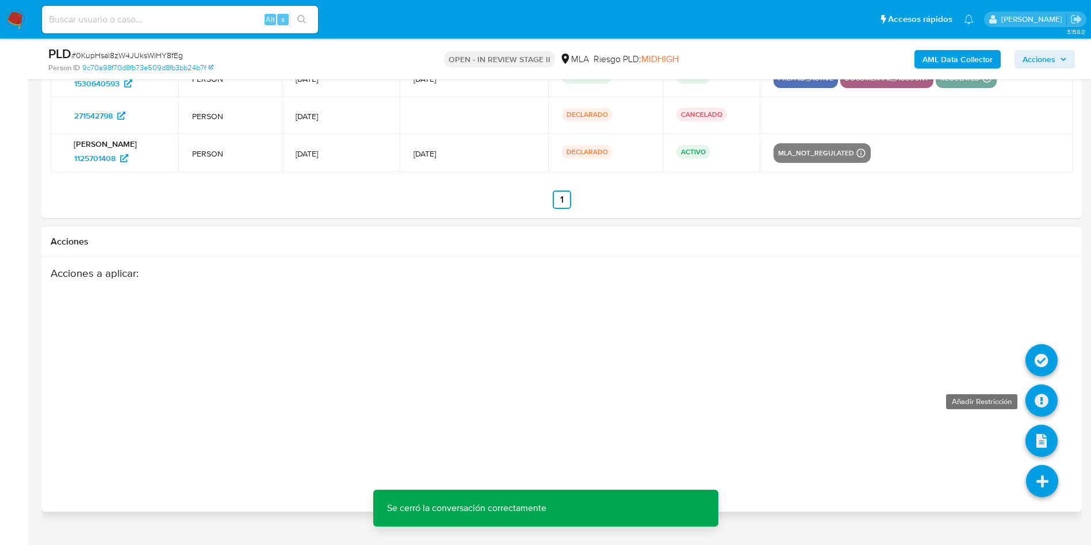
click at [1040, 397] on icon at bounding box center [1041, 400] width 32 height 32
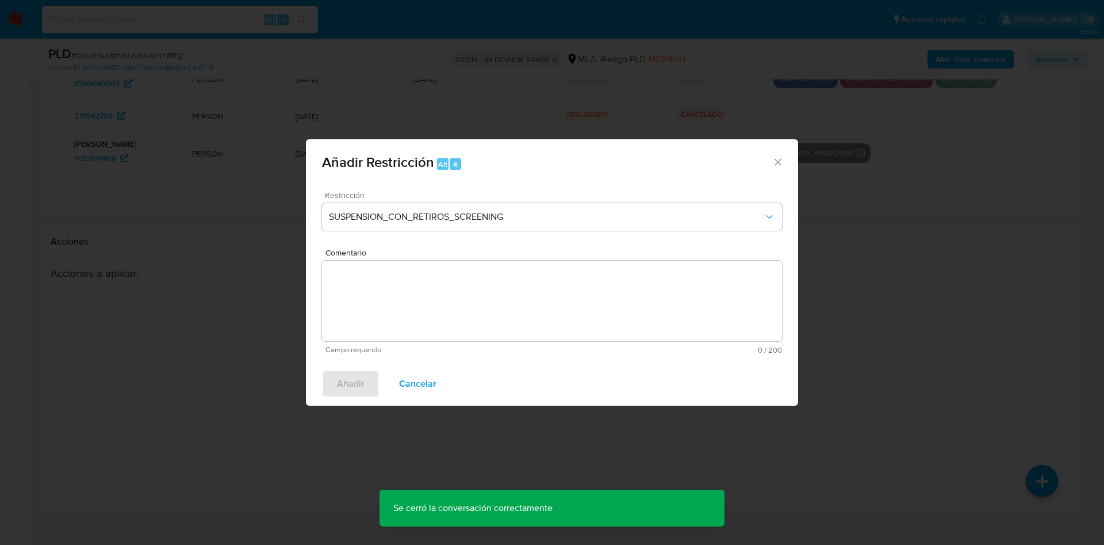
click at [460, 196] on span "Restricción" at bounding box center [555, 195] width 460 height 8
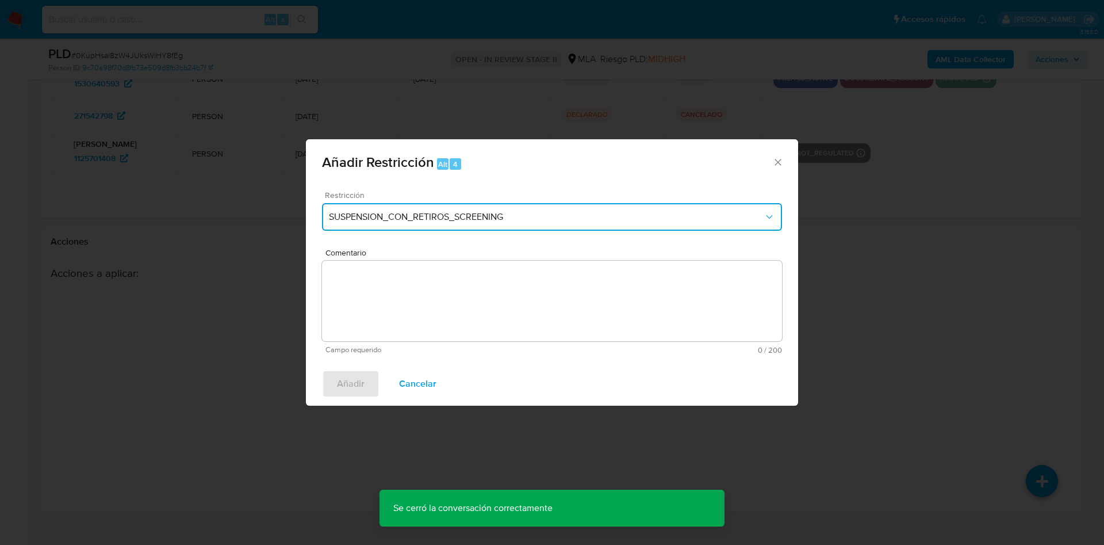
click at [451, 205] on button "SUSPENSION_CON_RETIROS_SCREENING" at bounding box center [552, 217] width 460 height 28
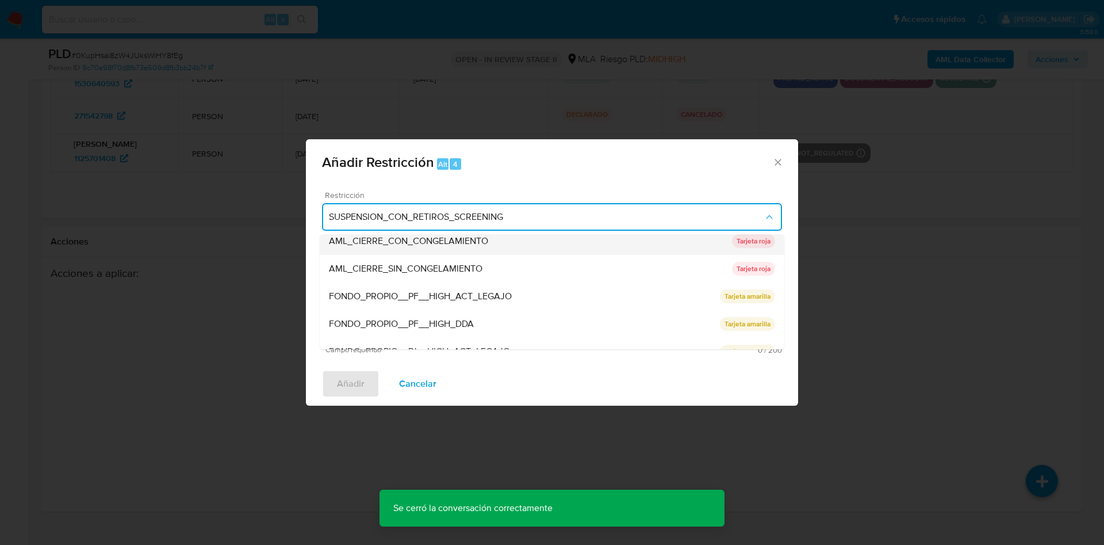
scroll to position [86, 0]
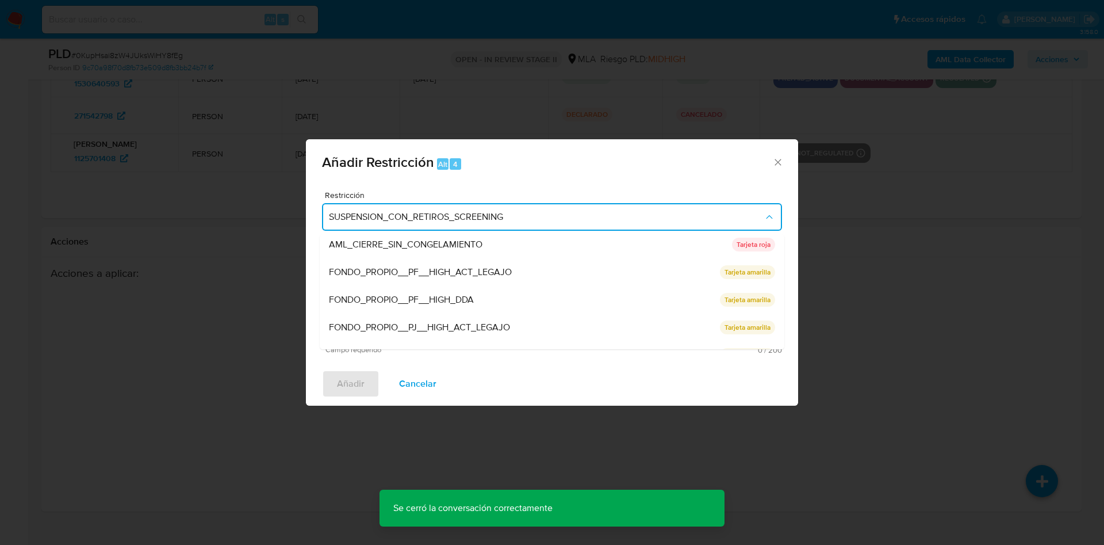
click at [268, 283] on div "Añadir Restricción Alt 4 Restricción SUSPENSION_CON_RETIROS_SCREENING SUSPENSIO…" at bounding box center [552, 272] width 1104 height 545
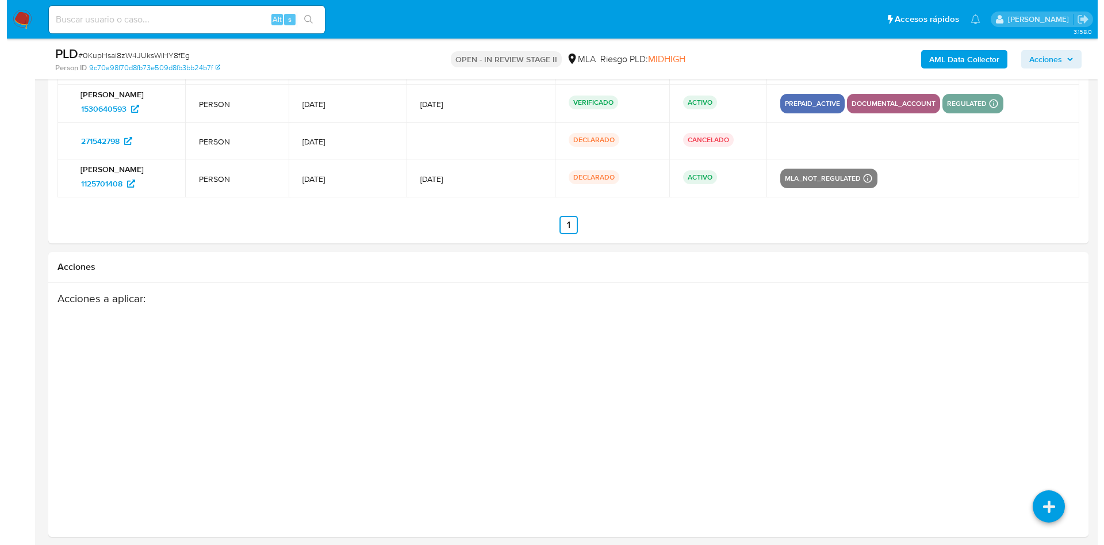
scroll to position [2195, 0]
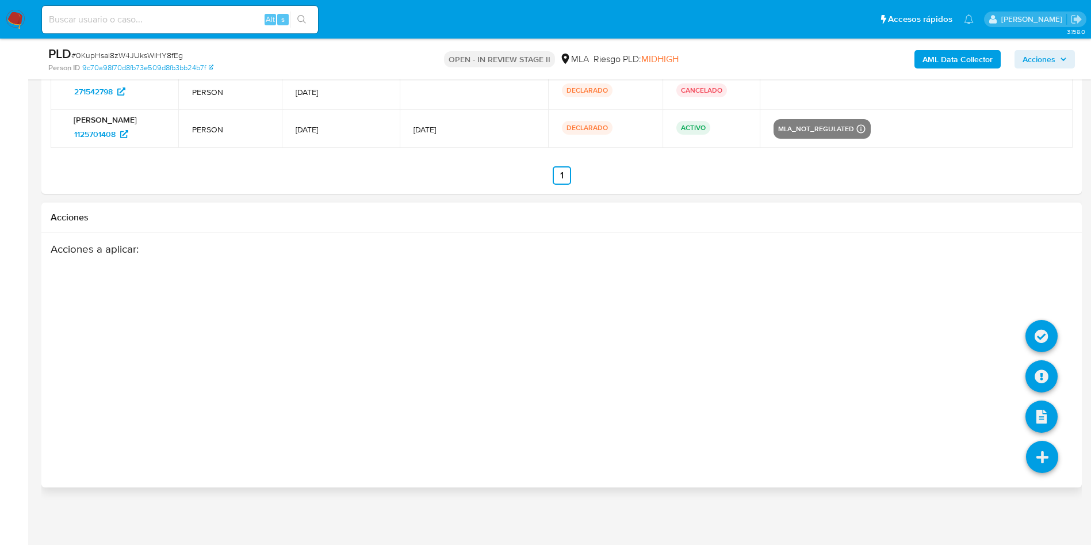
click at [1039, 462] on icon at bounding box center [1042, 457] width 32 height 32
click at [1036, 382] on icon at bounding box center [1041, 376] width 32 height 32
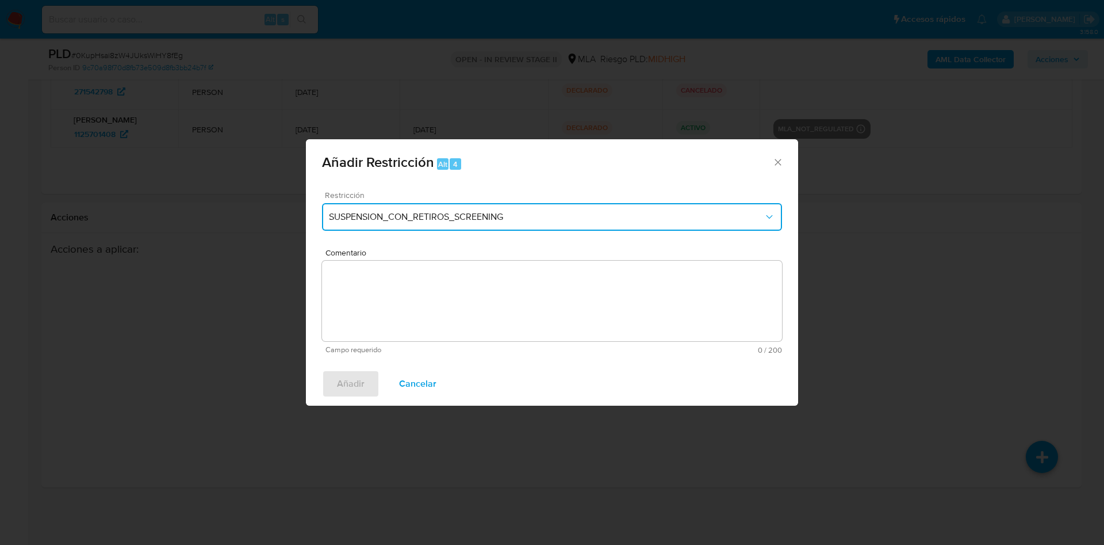
click at [511, 223] on button "SUSPENSION_CON_RETIROS_SCREENING" at bounding box center [552, 217] width 460 height 28
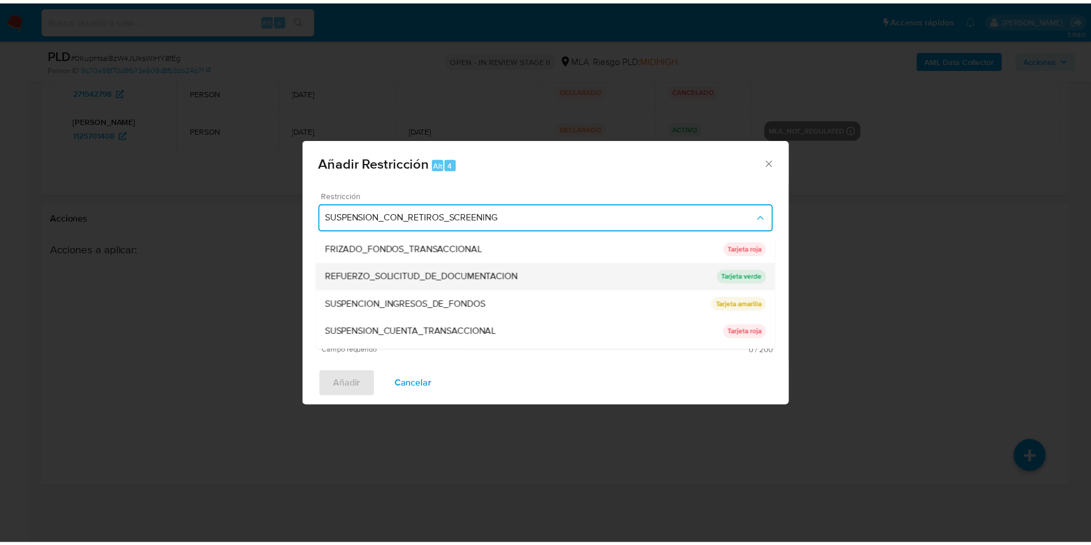
scroll to position [244, 0]
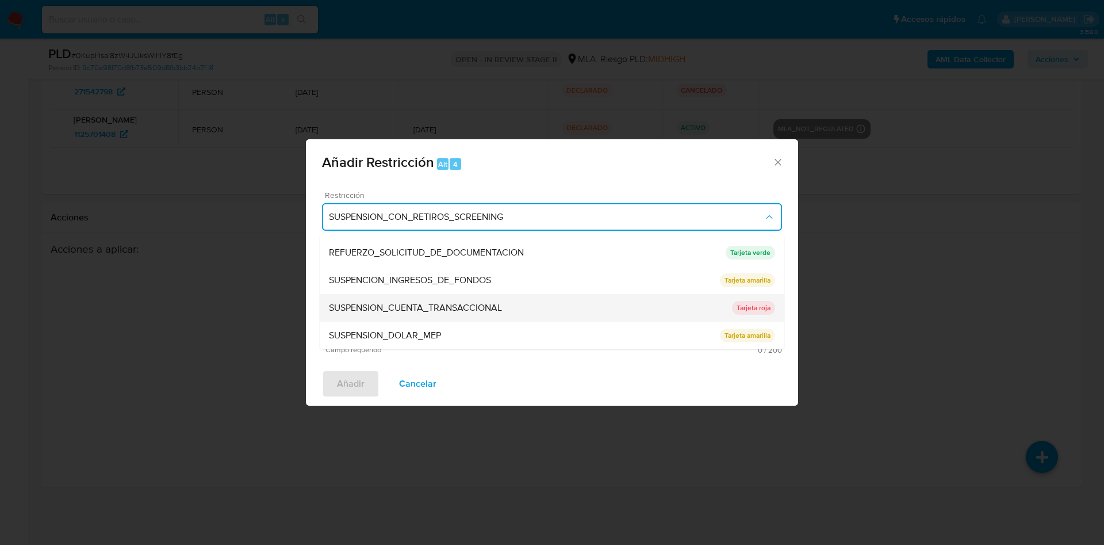
click at [420, 307] on span "SUSPENSION_CUENTA_TRANSACCIONAL" at bounding box center [415, 308] width 173 height 12
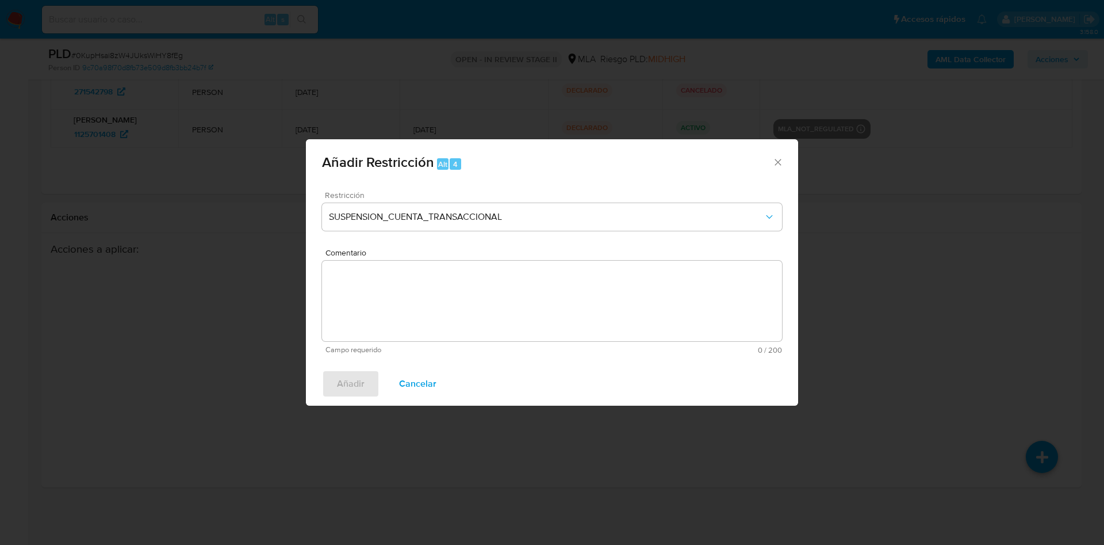
click at [408, 303] on textarea "Comentario" at bounding box center [552, 301] width 460 height 81
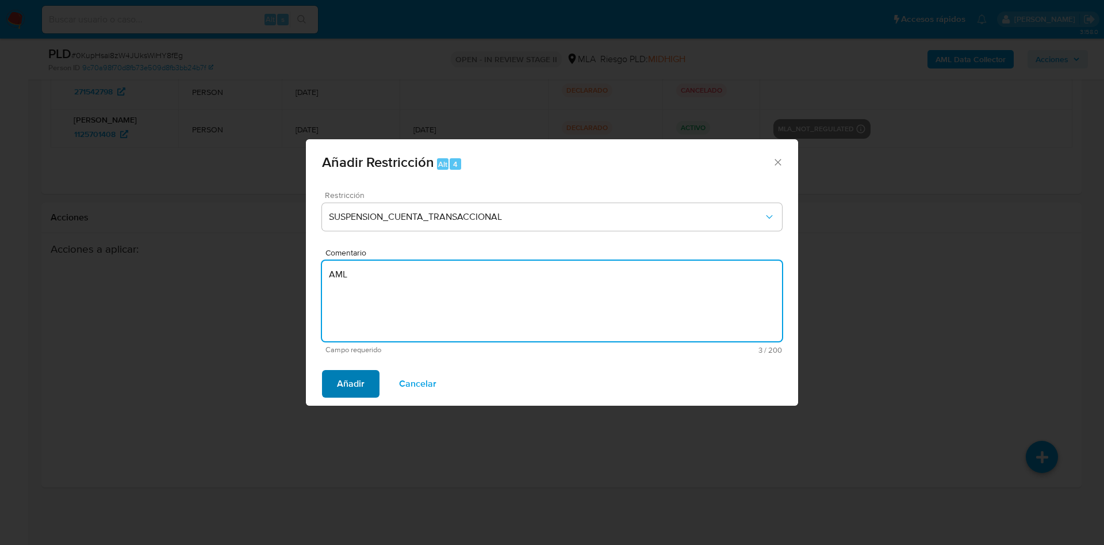
type textarea "AML"
click at [355, 385] on span "Añadir" at bounding box center [351, 383] width 28 height 25
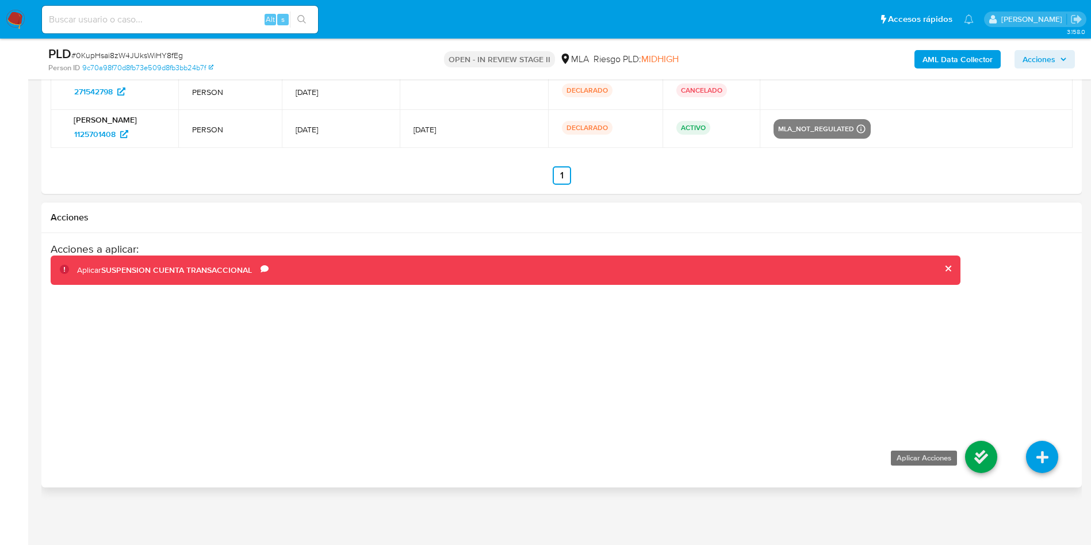
click at [976, 449] on icon at bounding box center [981, 457] width 32 height 32
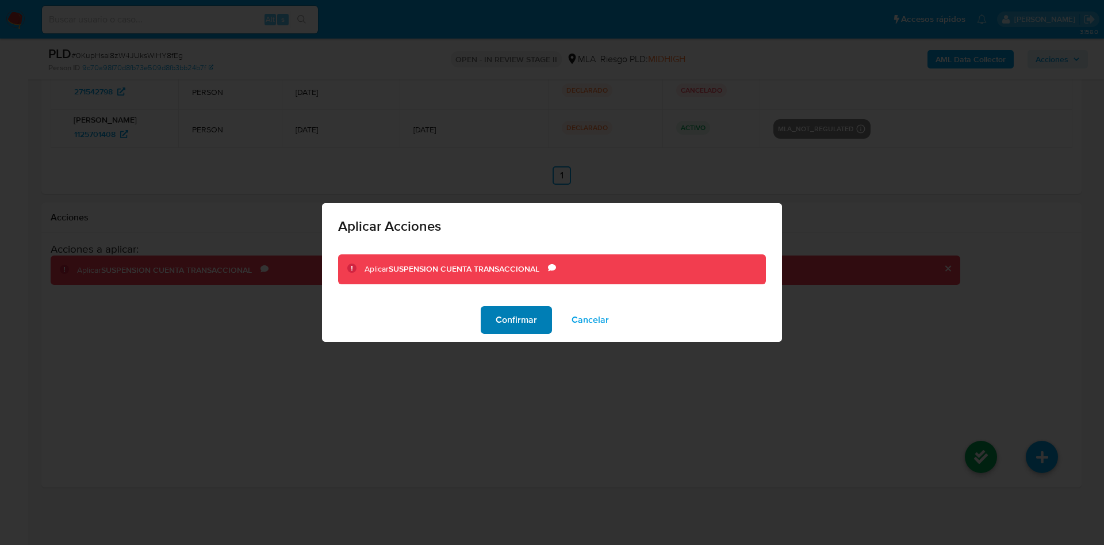
click at [534, 330] on span "Confirmar" at bounding box center [516, 319] width 41 height 25
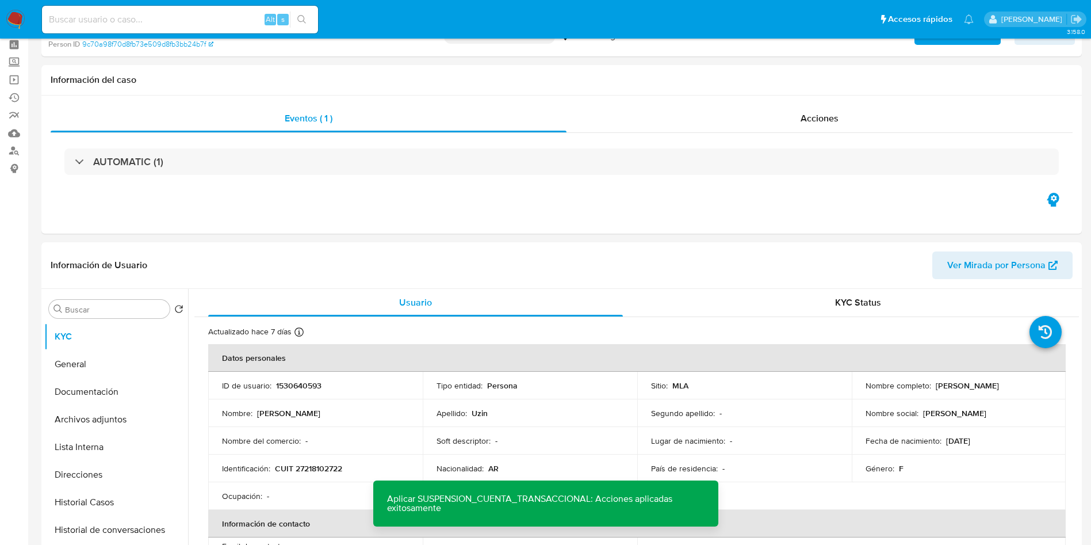
scroll to position [0, 0]
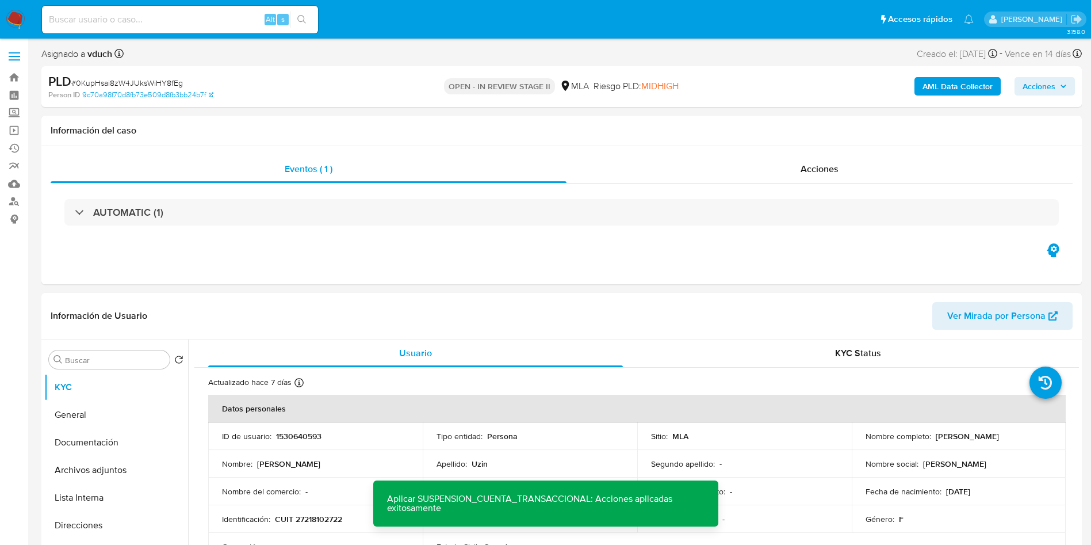
click at [145, 83] on span "# 0KupHsai8zW4JUksWiHY8fEg" at bounding box center [127, 83] width 112 height 12
copy span "0KupHsai8zW4JUksWiHY8fEg"
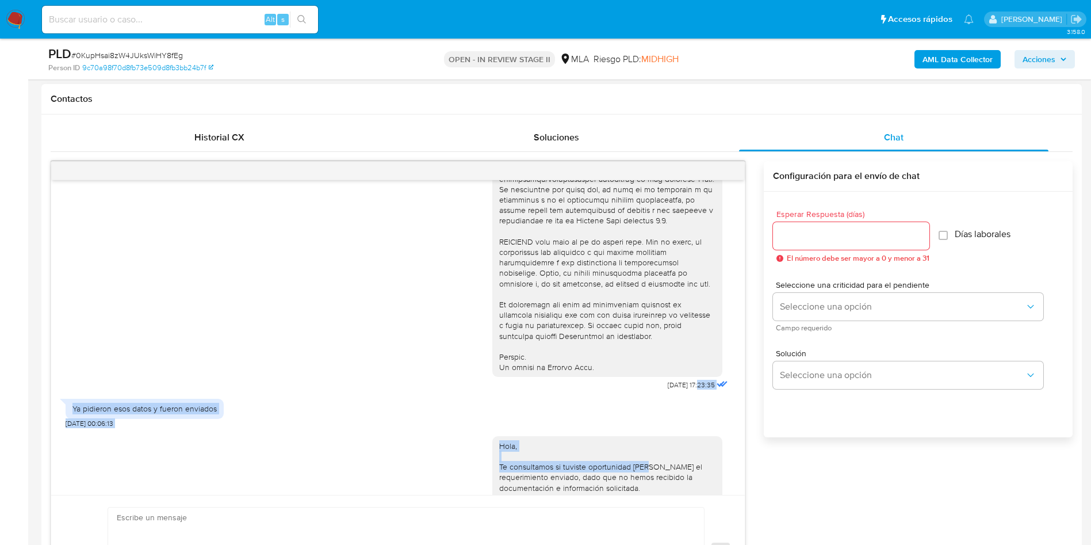
scroll to position [424, 0]
drag, startPoint x: 676, startPoint y: 480, endPoint x: 622, endPoint y: 399, distance: 96.7
click at [622, 391] on div "[DATE] 17:23:35" at bounding box center [611, 76] width 238 height 630
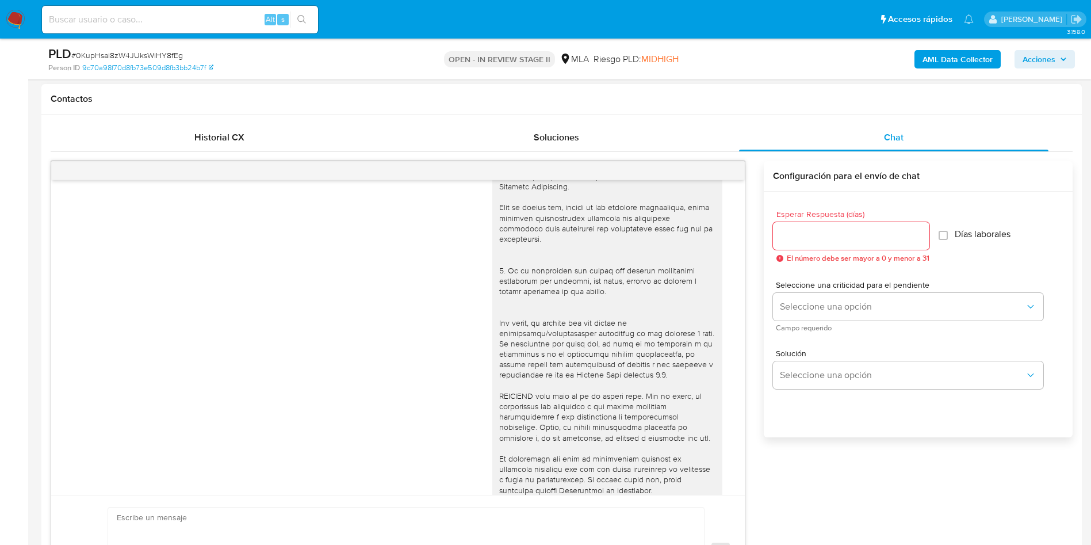
scroll to position [345, 0]
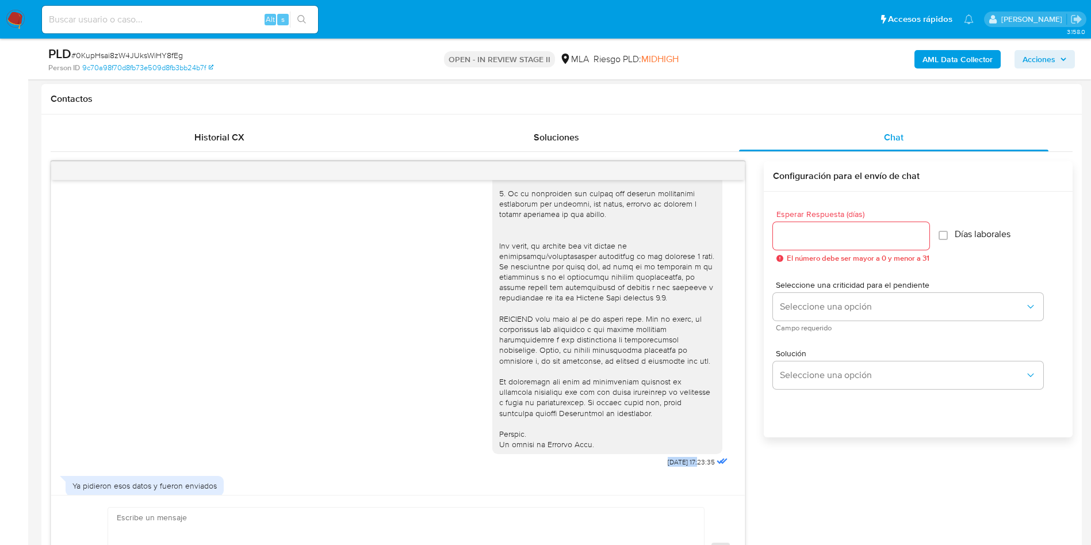
copy div "18/08/2025"
drag, startPoint x: 205, startPoint y: 402, endPoint x: 296, endPoint y: 399, distance: 90.9
click at [205, 402] on div "18/08/2025 17:23:35" at bounding box center [398, 156] width 665 height 630
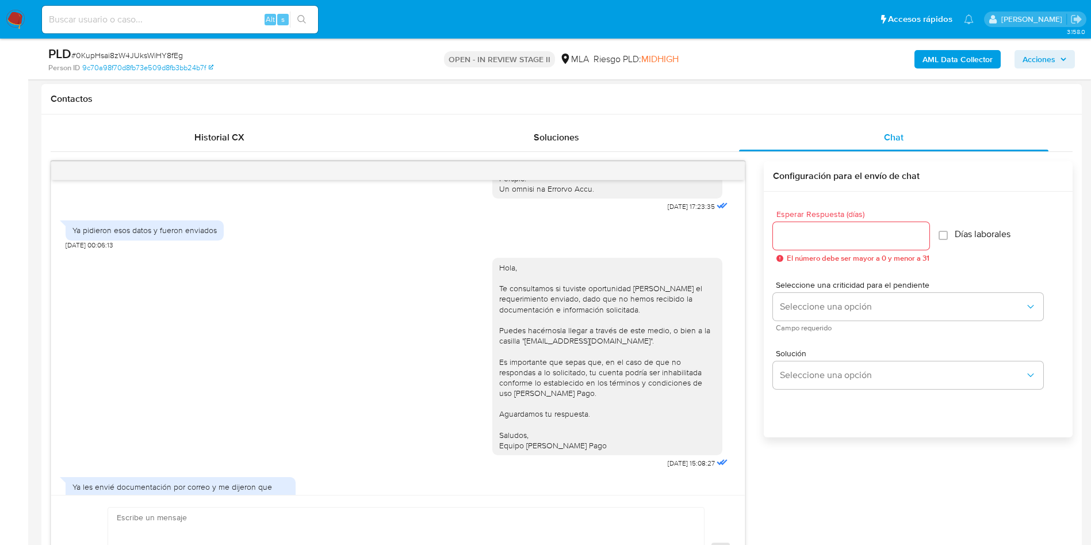
scroll to position [604, 0]
drag, startPoint x: 676, startPoint y: 479, endPoint x: 626, endPoint y: 479, distance: 50.0
click at [626, 468] on div "Hola, Te consultamos si tuviste oportunidad de leer el requerimiento enviado, d…" at bounding box center [611, 357] width 238 height 222
copy div "Hola, Te consultamos si tuviste oportunidad de leer el requerimiento enviado, d…"
click at [258, 374] on div "Hola, Te consultamos si tuviste oportunidad de leer el requerimiento enviado, d…" at bounding box center [398, 357] width 665 height 222
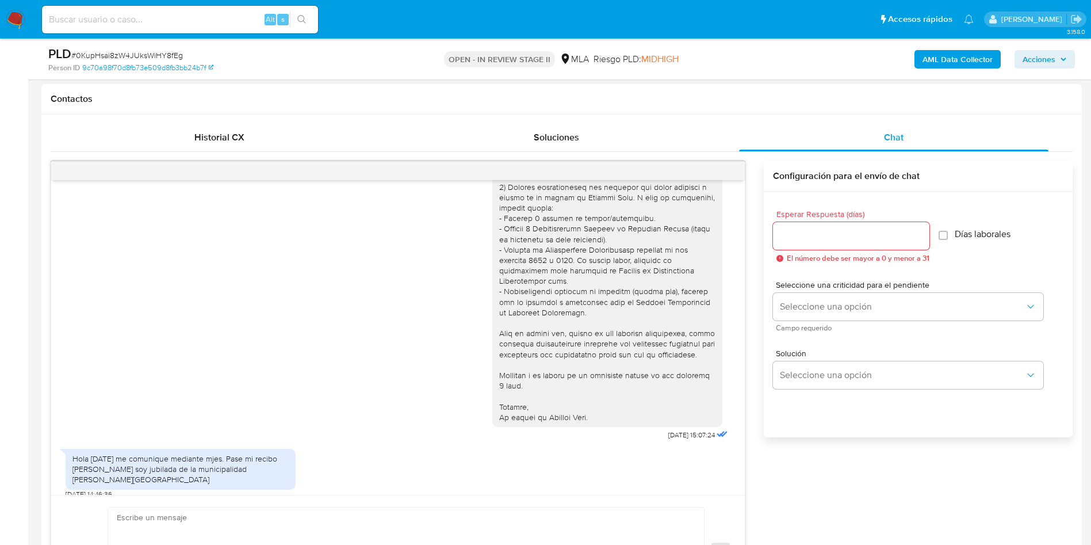
scroll to position [1208, 0]
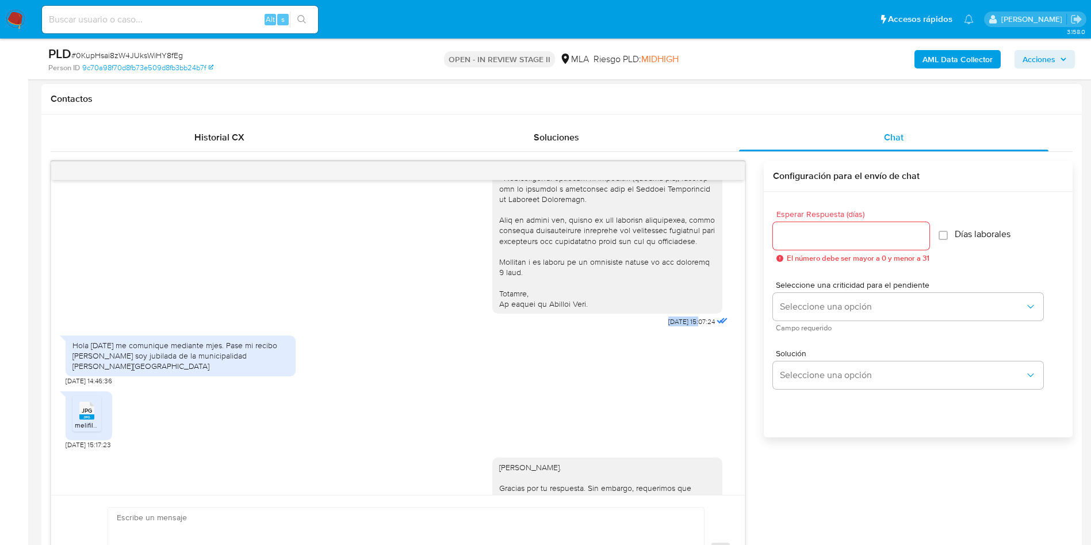
drag, startPoint x: 674, startPoint y: 364, endPoint x: 611, endPoint y: 367, distance: 63.3
click at [611, 330] on div "09/09/2025 15:07:24" at bounding box center [611, 124] width 238 height 410
copy div "Hola Jaquelina. Muchas gracias por tu respuesta. Sin embargo, nos ponemos en co…"
click at [184, 324] on div "09/09/2025 15:07:24" at bounding box center [398, 124] width 665 height 410
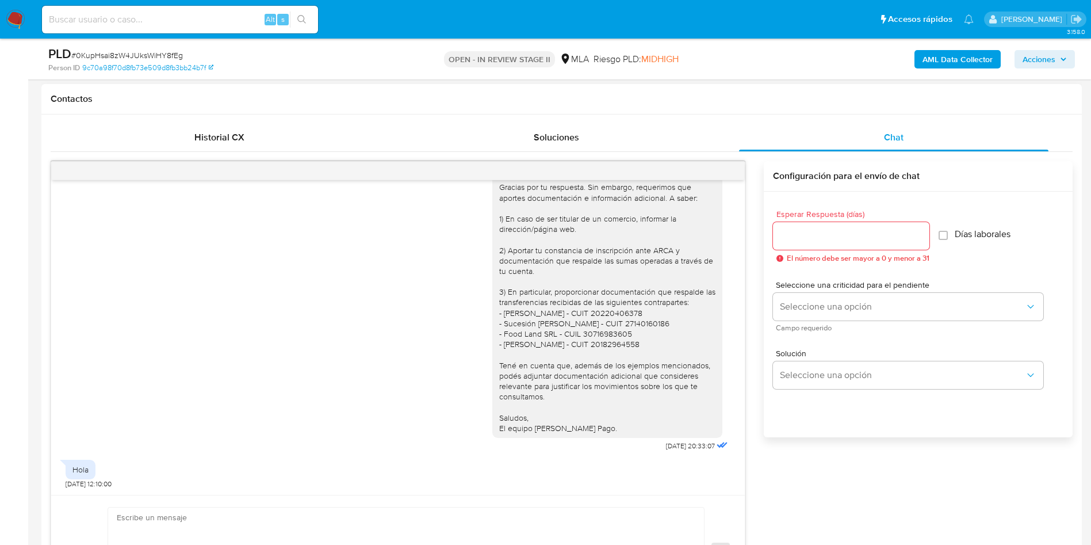
scroll to position [1540, 0]
drag, startPoint x: 669, startPoint y: 447, endPoint x: 631, endPoint y: 444, distance: 38.1
click at [628, 446] on div "Hola Jaquelina. Gracias por tu respuesta. Sin embargo, requerimos que aportes d…" at bounding box center [611, 300] width 238 height 305
drag, startPoint x: 675, startPoint y: 444, endPoint x: 610, endPoint y: 446, distance: 64.4
click at [610, 446] on div "Hola Jaquelina. Gracias por tu respuesta. Sin embargo, requerimos que aportes d…" at bounding box center [611, 300] width 238 height 305
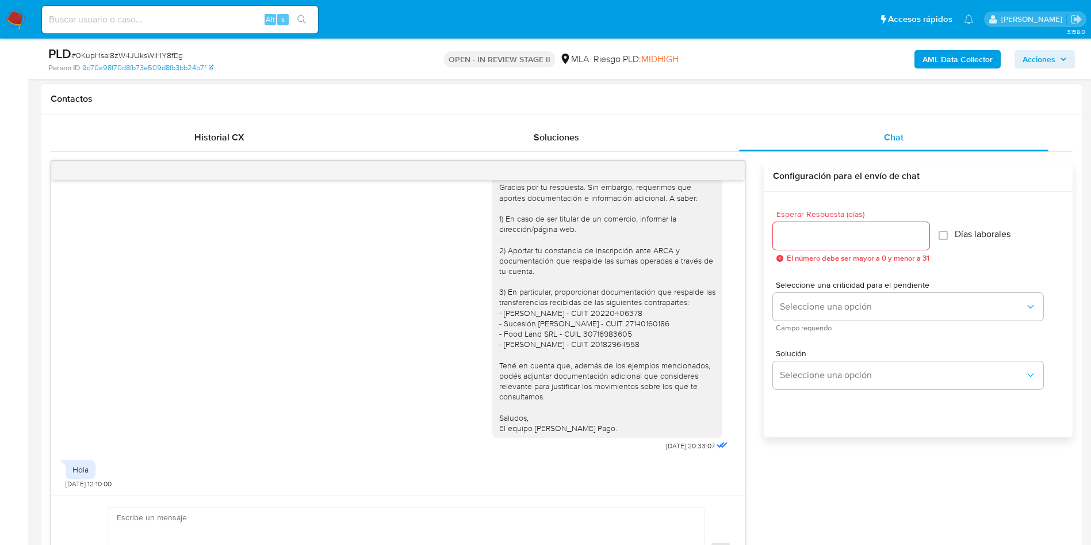
copy div "Hola Jaquelina. Gracias por tu respuesta. Sin embargo, requerimos que aportes d…"
drag, startPoint x: 49, startPoint y: 300, endPoint x: 198, endPoint y: 307, distance: 149.7
click at [49, 300] on div "Historial CX Soluciones Chat Id Estado Fecha de creación Origen Proceso • 39169…" at bounding box center [561, 365] width 1040 height 503
drag, startPoint x: 626, startPoint y: 350, endPoint x: 542, endPoint y: 356, distance: 84.2
click at [472, 316] on div "Hola Jaquelina. Gracias por tu respuesta. Sin embargo, requerimos que aportes d…" at bounding box center [398, 300] width 665 height 305
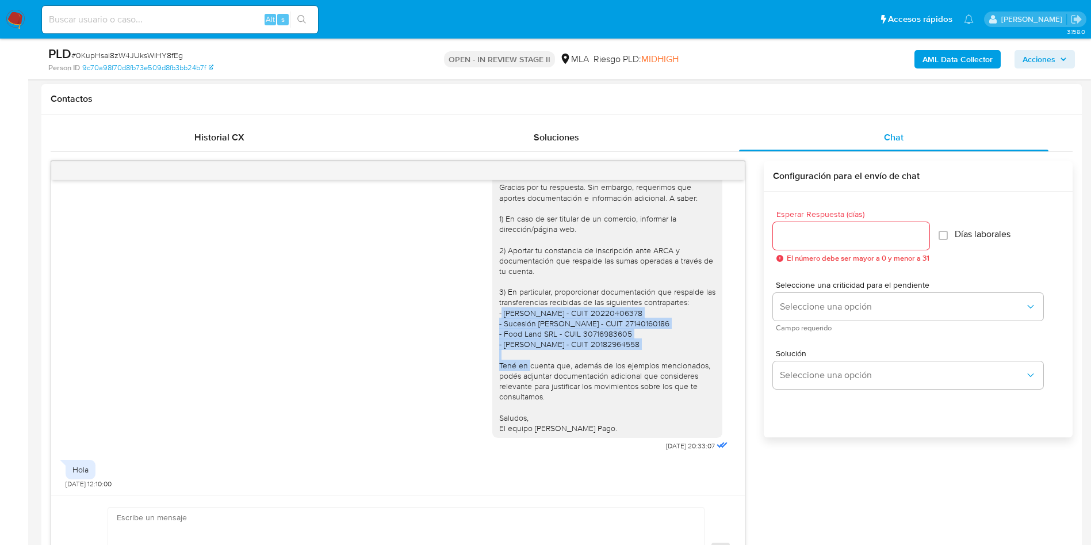
copy div "- Gabriel Aníbal Barrera - CUIT 20220406378 - Sucesión De Bottar - CUIT 2714016…"
click at [156, 354] on div "Hola Jaquelina. Gracias por tu respuesta. Sin embargo, requerimos que aportes d…" at bounding box center [398, 300] width 665 height 305
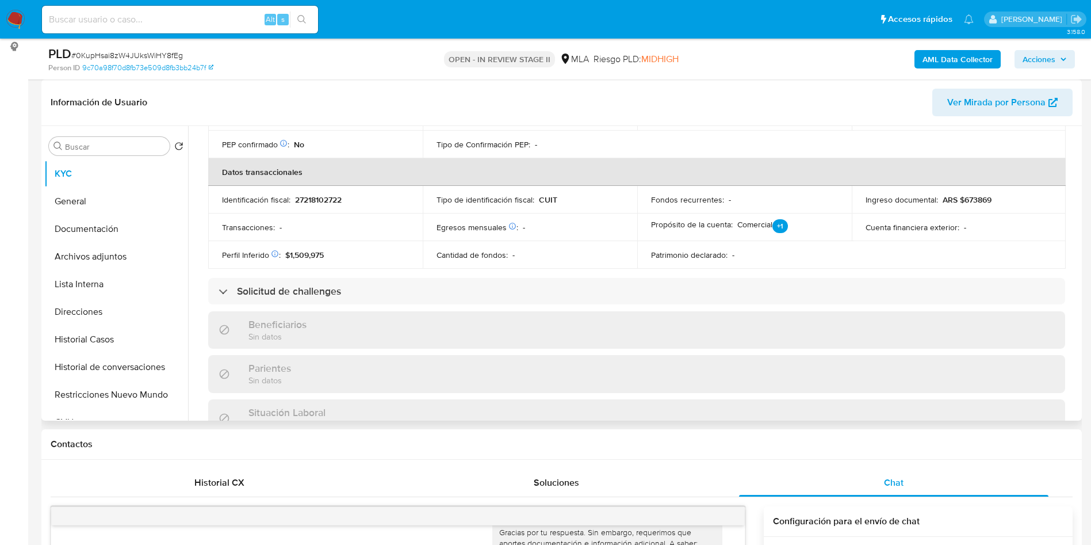
scroll to position [584, 0]
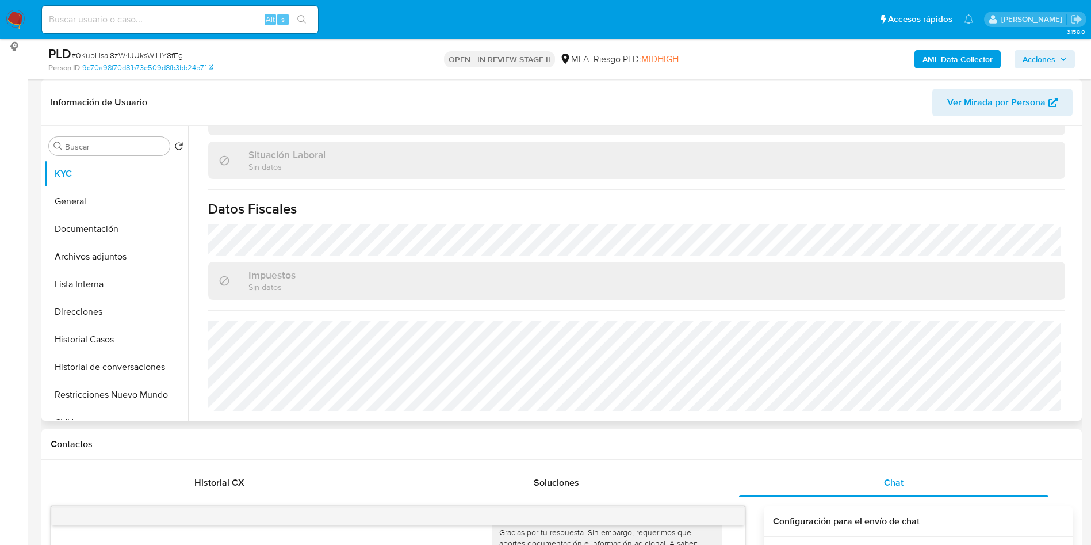
drag, startPoint x: 375, startPoint y: 362, endPoint x: 476, endPoint y: 101, distance: 279.3
click at [488, 92] on header "Información de Usuario Ver Mirada por Persona" at bounding box center [562, 103] width 1022 height 28
click at [125, 301] on button "Direcciones" at bounding box center [111, 312] width 135 height 28
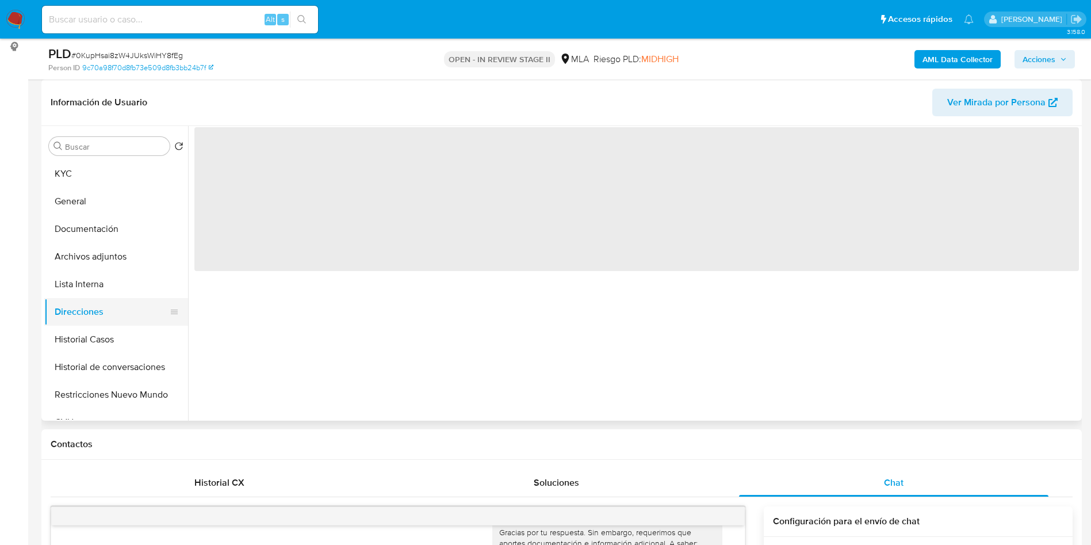
scroll to position [0, 0]
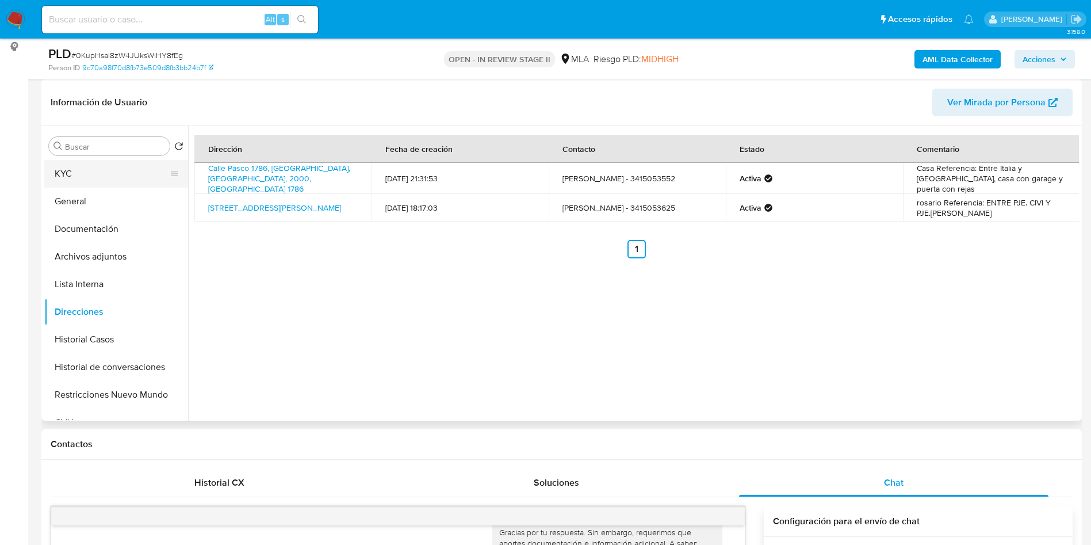
click at [86, 184] on button "KYC" at bounding box center [111, 174] width 135 height 28
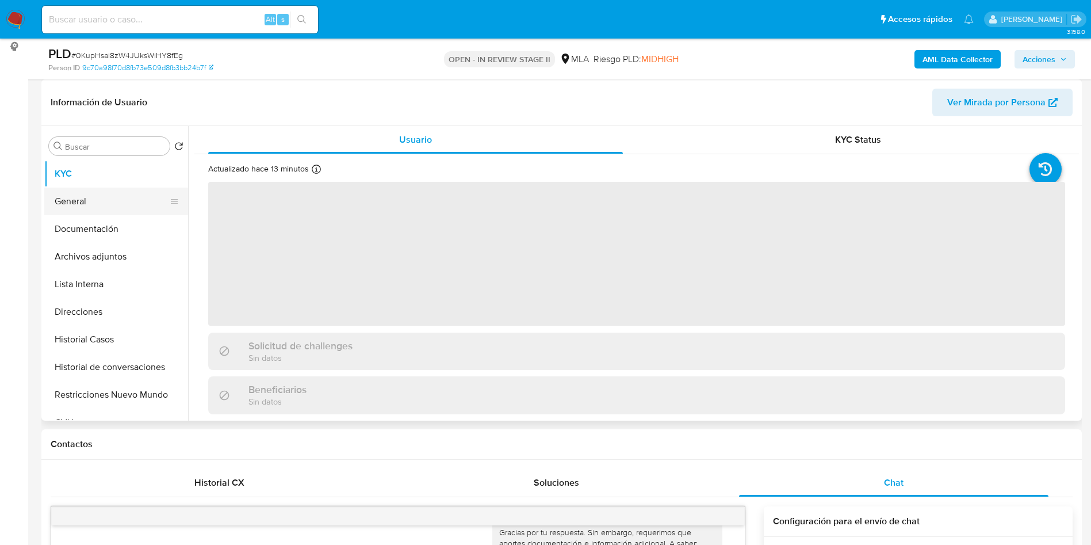
click at [78, 193] on button "General" at bounding box center [111, 201] width 135 height 28
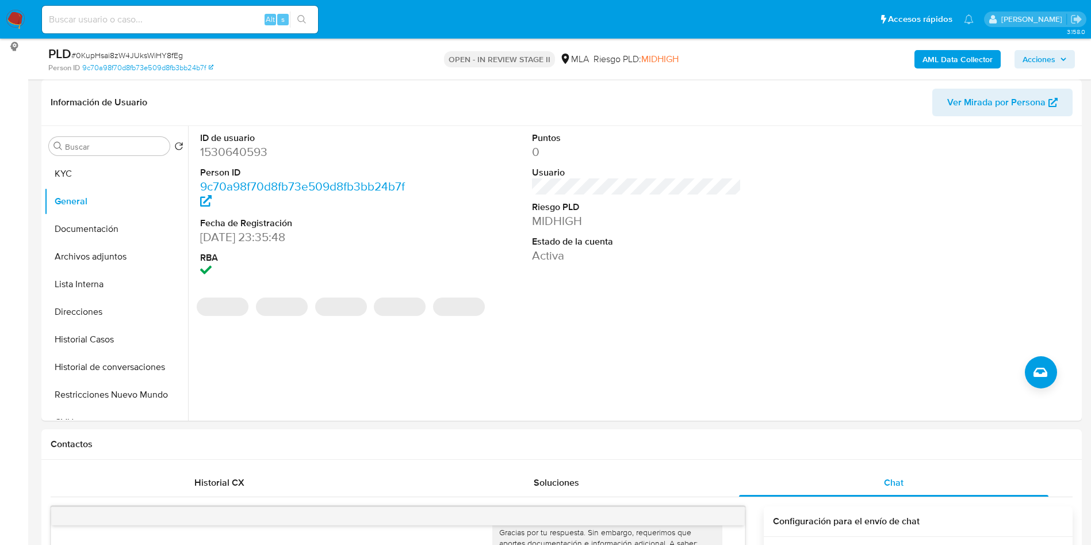
click at [1044, 45] on div "AML Data Collector Acciones" at bounding box center [905, 58] width 339 height 27
click at [1044, 56] on span "Acciones" at bounding box center [1039, 59] width 33 height 18
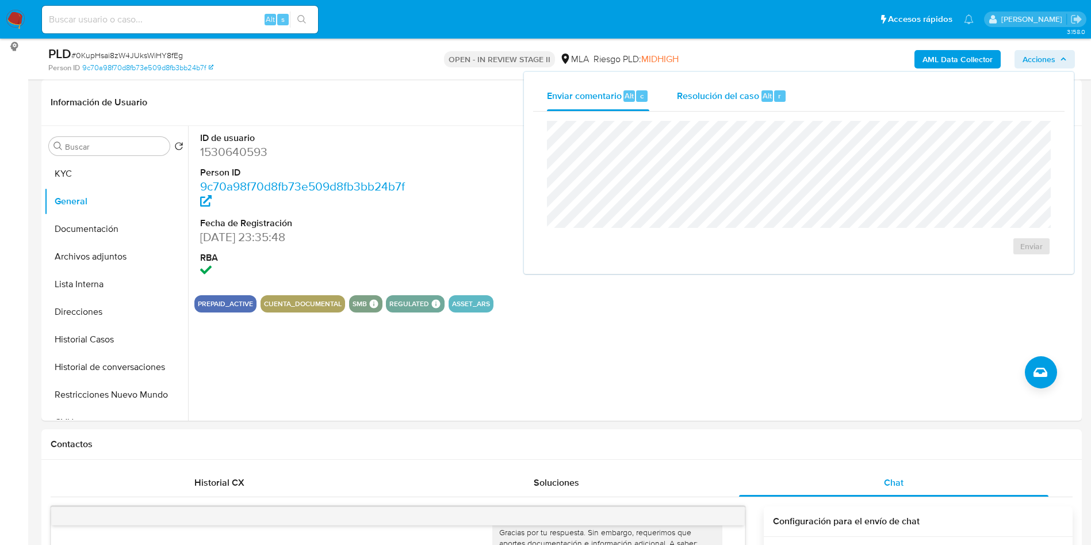
click at [760, 89] on div "Resolución del caso Alt r" at bounding box center [732, 96] width 110 height 30
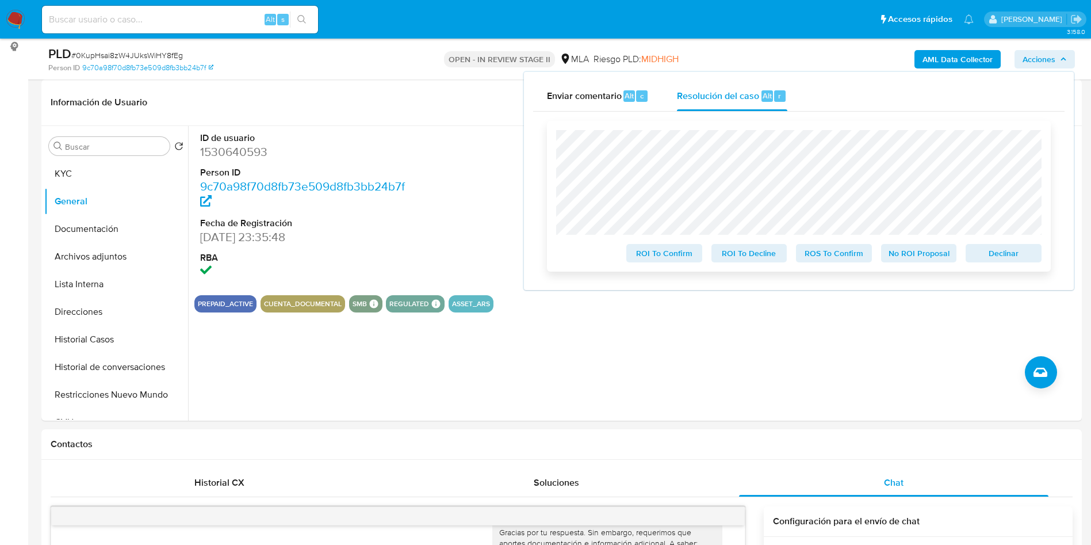
click at [1019, 261] on span "Declinar" at bounding box center [1004, 253] width 60 height 16
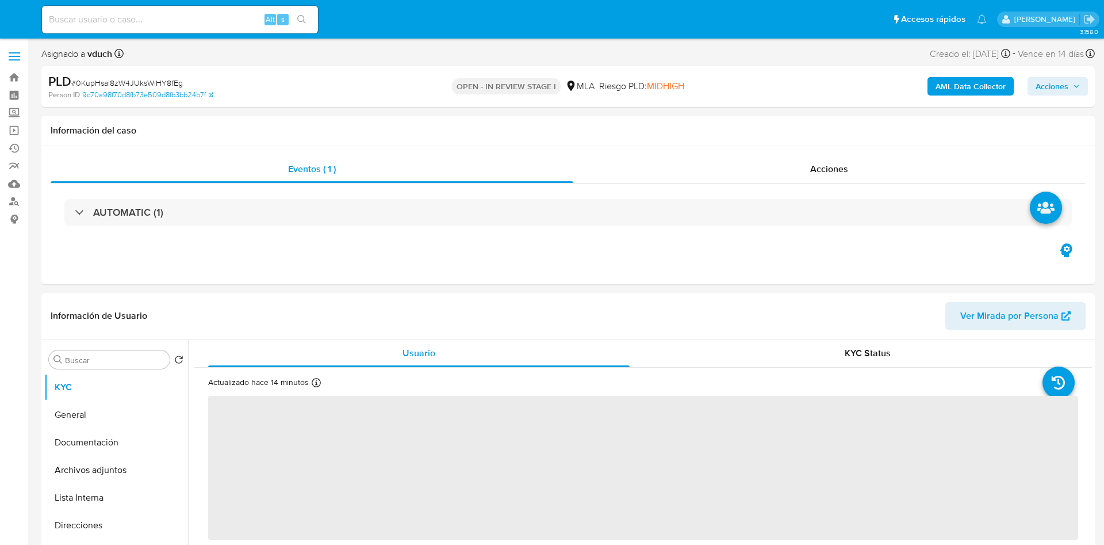
select select "10"
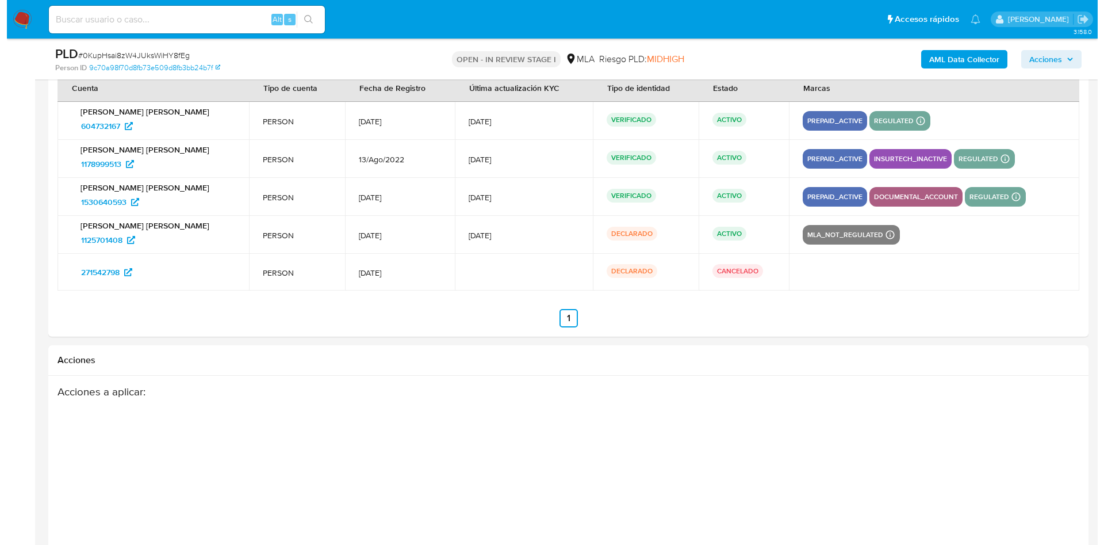
scroll to position [1597, 0]
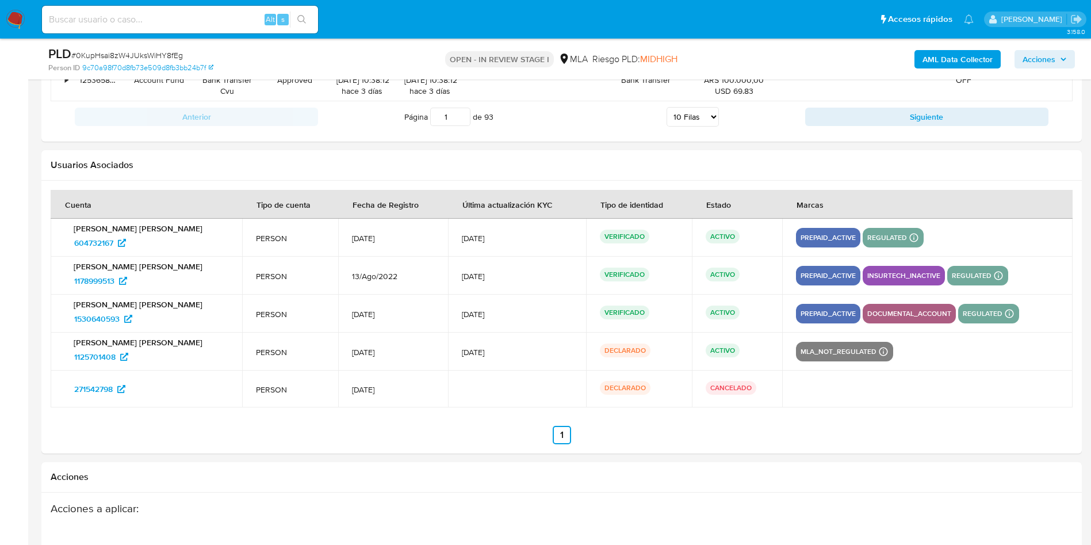
click at [921, 56] on button "AML Data Collector" at bounding box center [957, 59] width 86 height 18
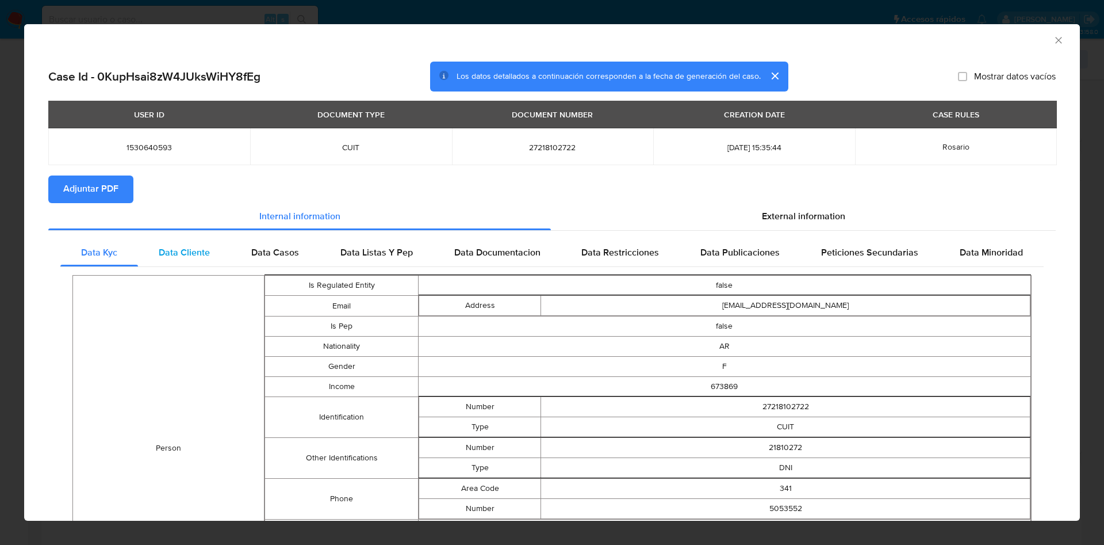
click at [165, 242] on div "Data Cliente" at bounding box center [184, 253] width 93 height 28
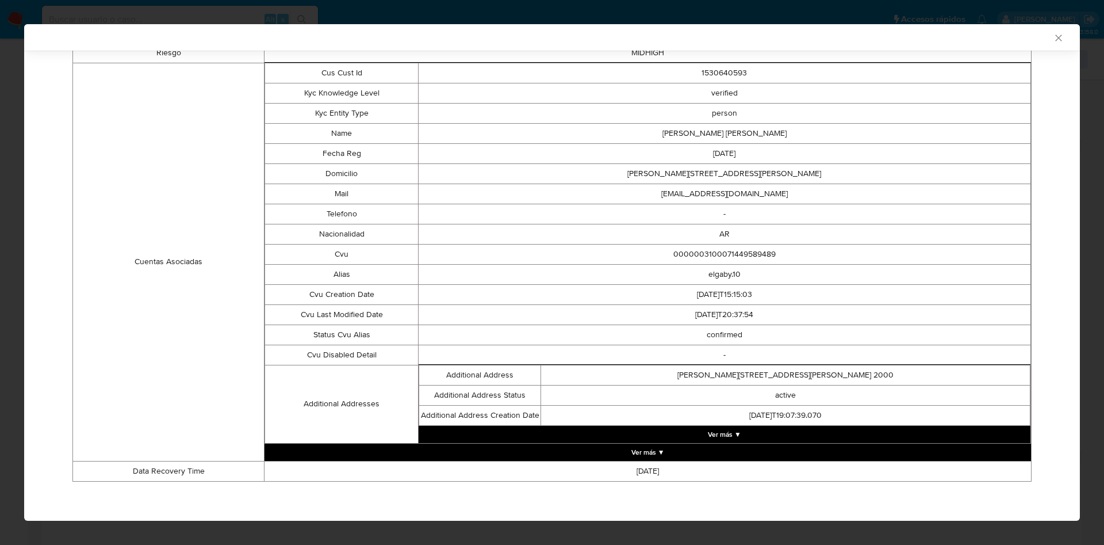
scroll to position [251, 0]
click at [714, 427] on button "Ver más ▼" at bounding box center [725, 433] width 612 height 17
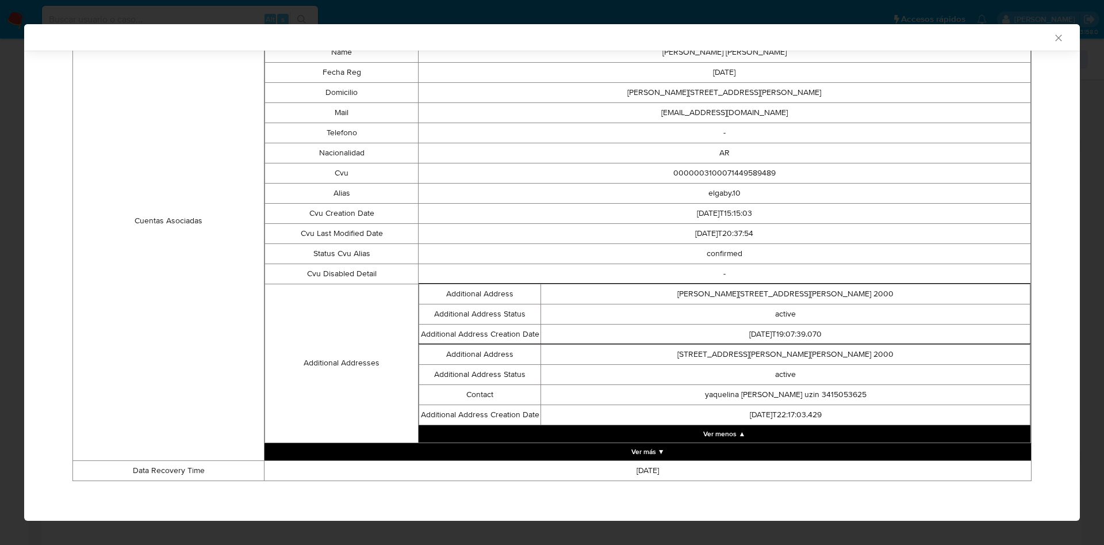
scroll to position [0, 0]
click at [627, 452] on button "Ver más ▼" at bounding box center [648, 451] width 767 height 17
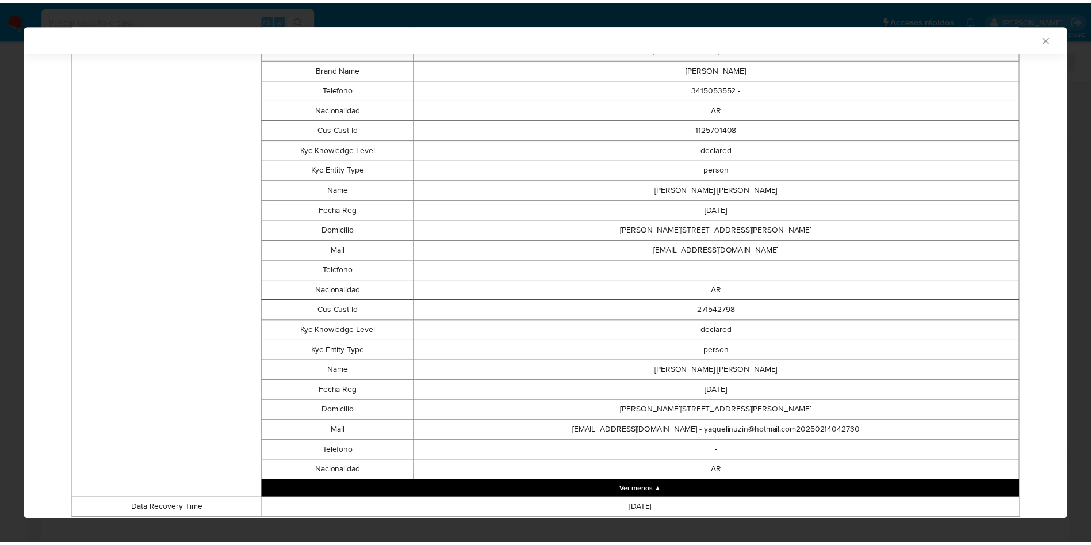
scroll to position [1117, 0]
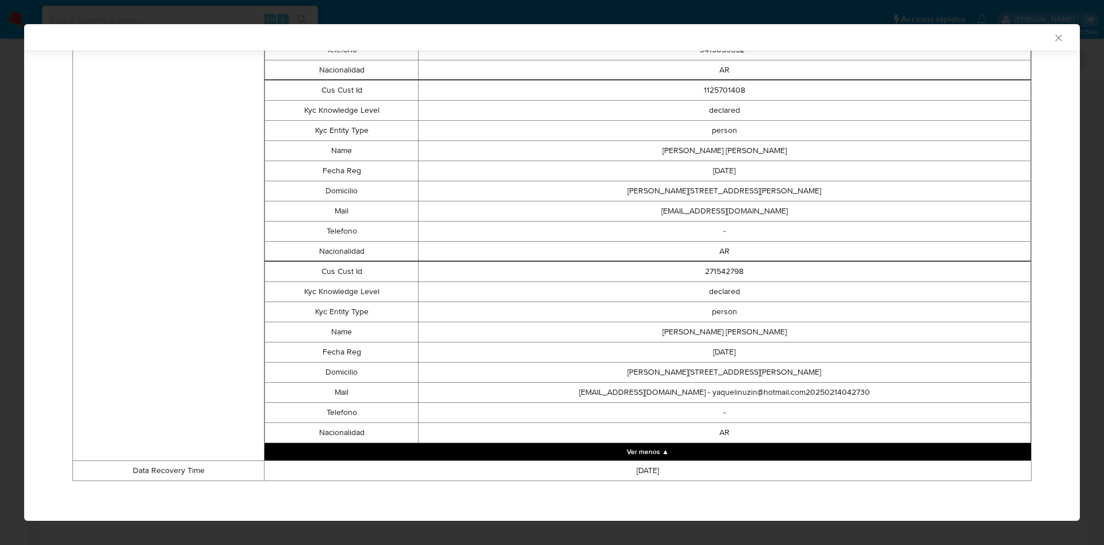
click at [1053, 42] on icon "Cerrar ventana" at bounding box center [1059, 38] width 12 height 12
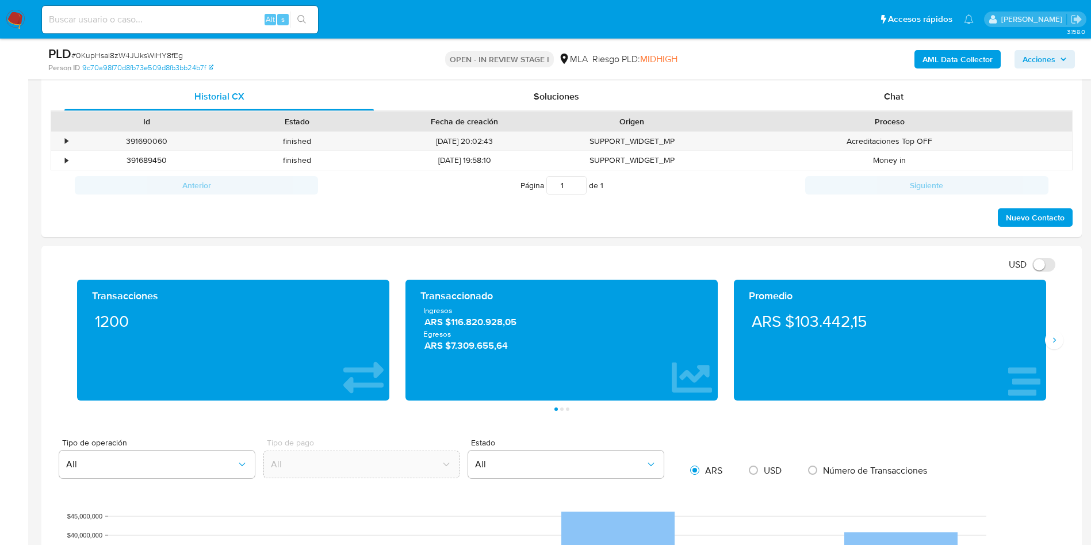
scroll to position [0, 0]
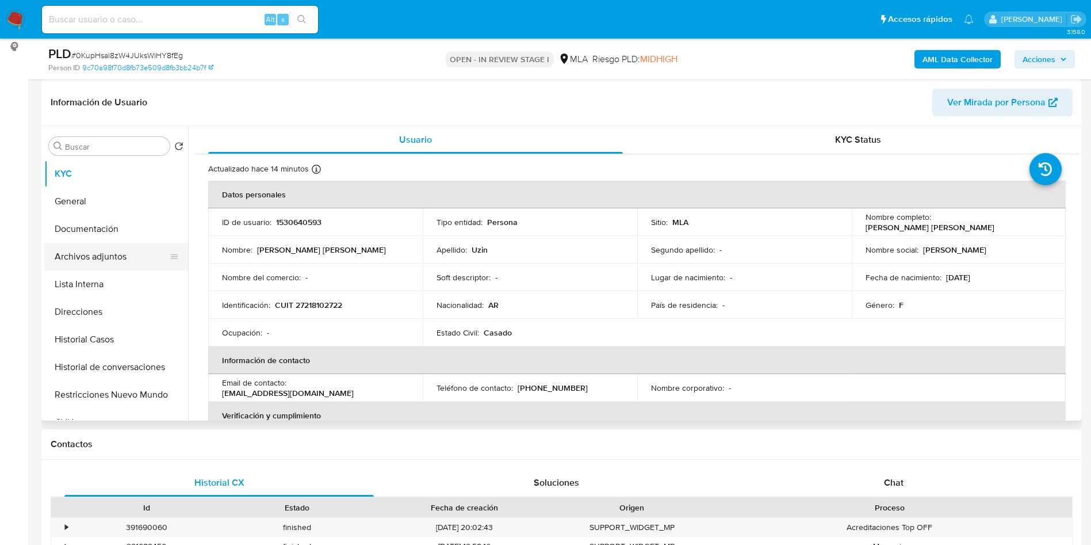
click at [85, 249] on button "Archivos adjuntos" at bounding box center [111, 257] width 135 height 28
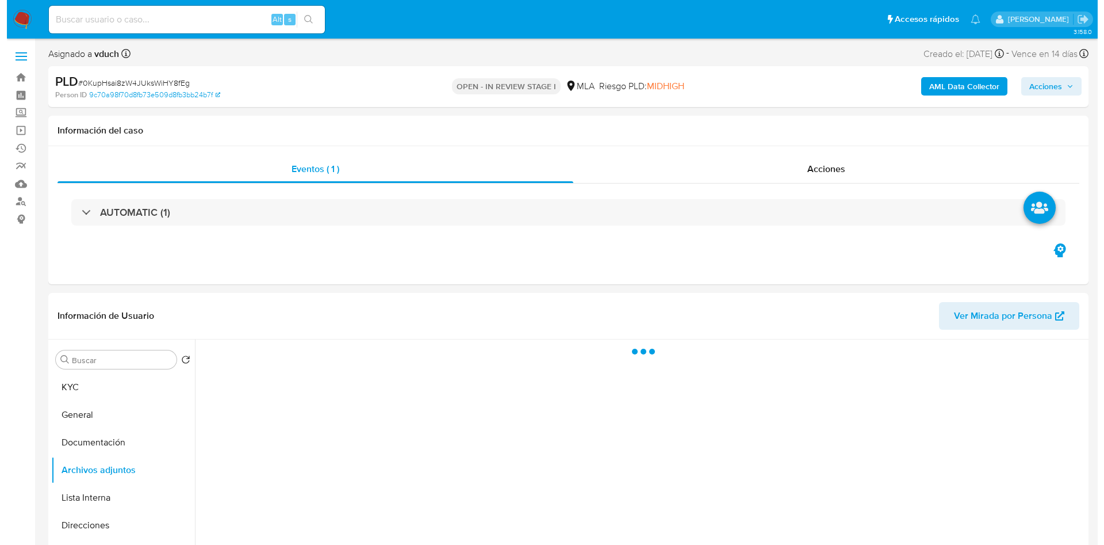
scroll to position [86, 0]
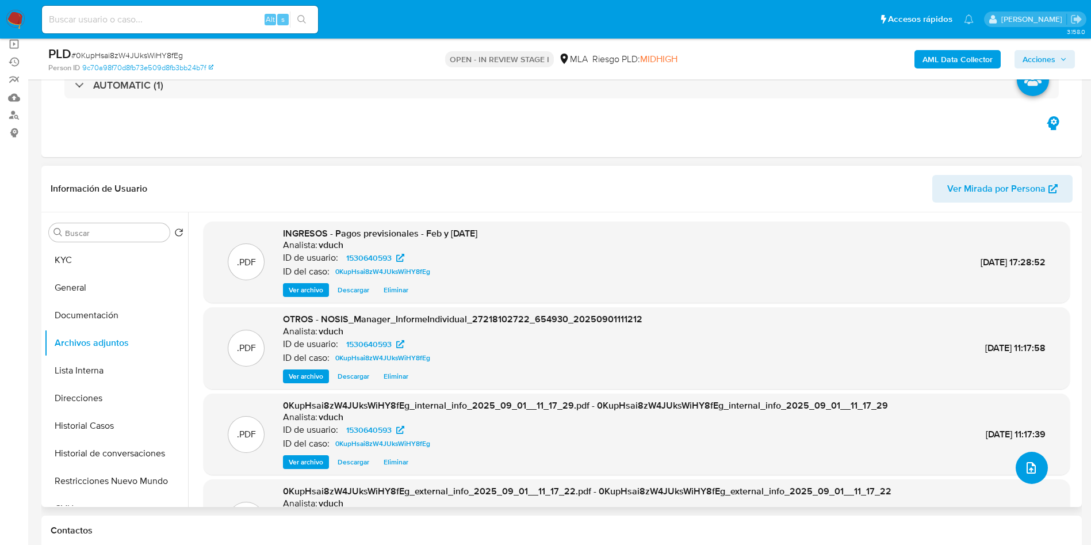
click at [1024, 466] on icon "upload-file" at bounding box center [1031, 468] width 14 height 14
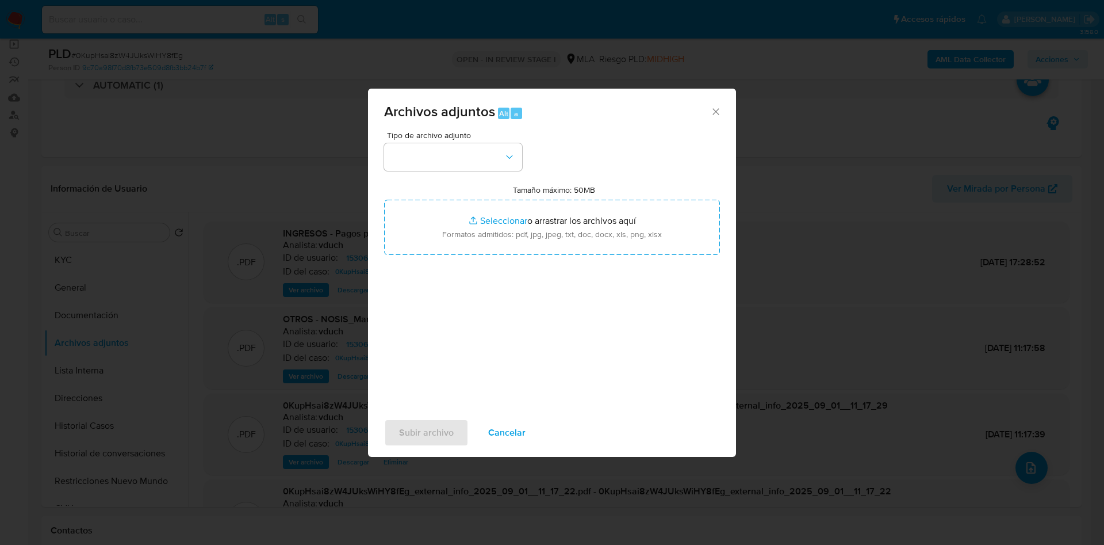
click at [491, 171] on div "Tipo de archivo adjunto Tamaño máximo: 50MB Seleccionar archivos Seleccionar o …" at bounding box center [552, 266] width 336 height 271
click at [499, 161] on button "button" at bounding box center [453, 157] width 138 height 28
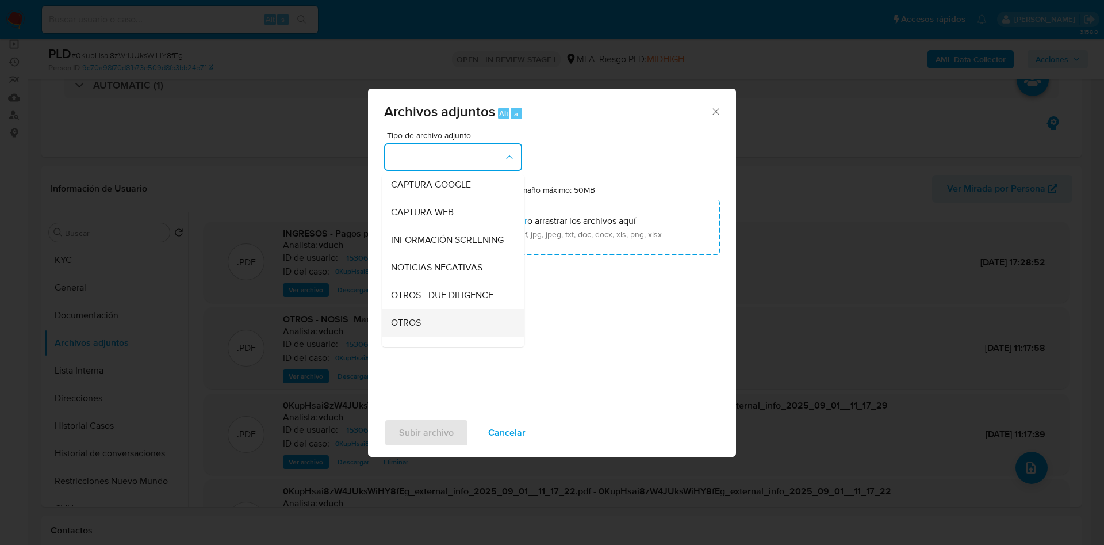
click at [401, 336] on div "OTROS" at bounding box center [449, 323] width 117 height 28
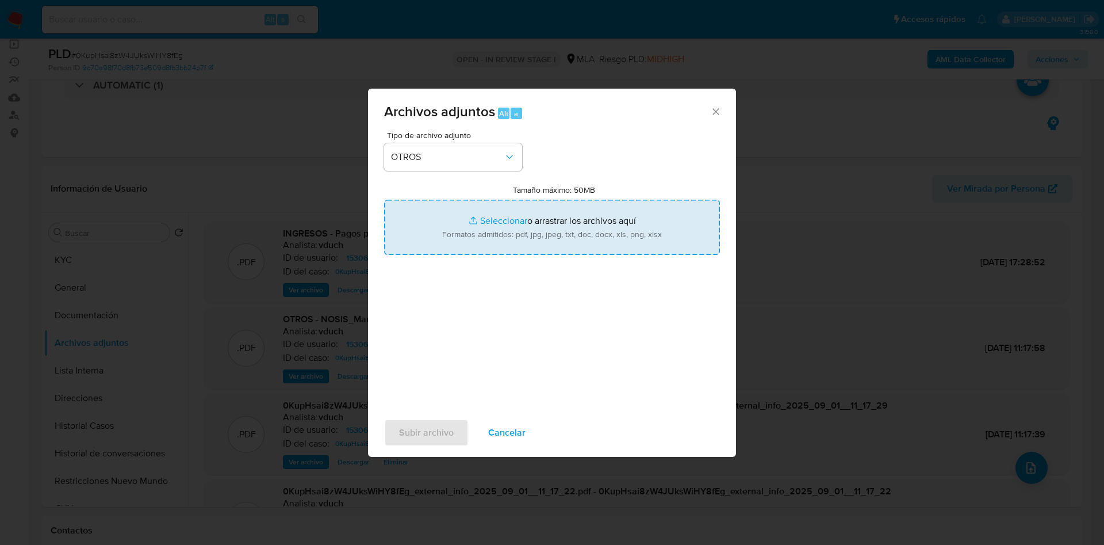
type input "C:\fakepath\Movimientos 0KupHsai8zW4JUksWiHY8fEg_2025_08_19_06_57_54.xlsx"
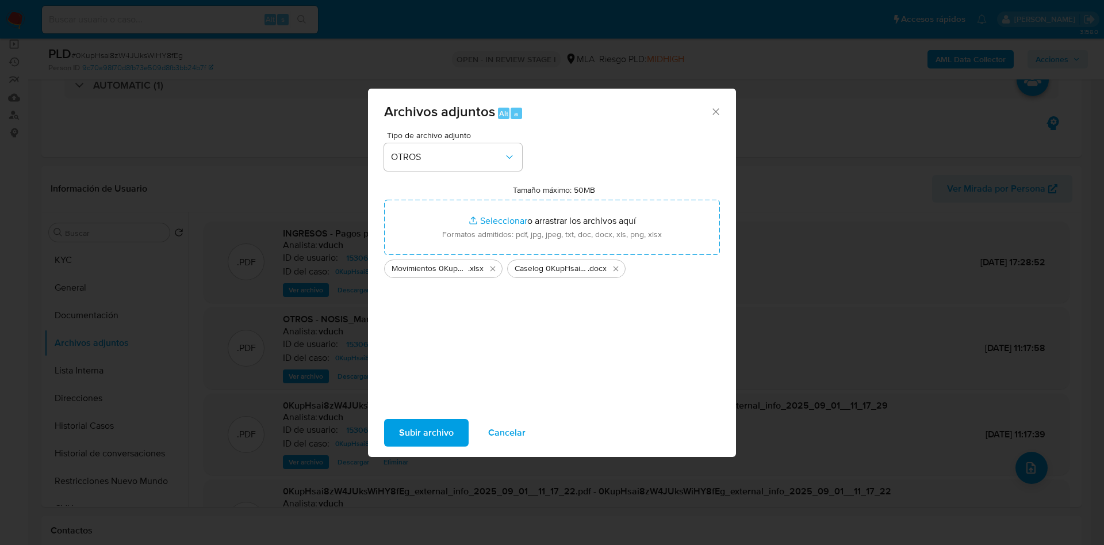
click at [450, 425] on span "Subir archivo" at bounding box center [426, 432] width 55 height 25
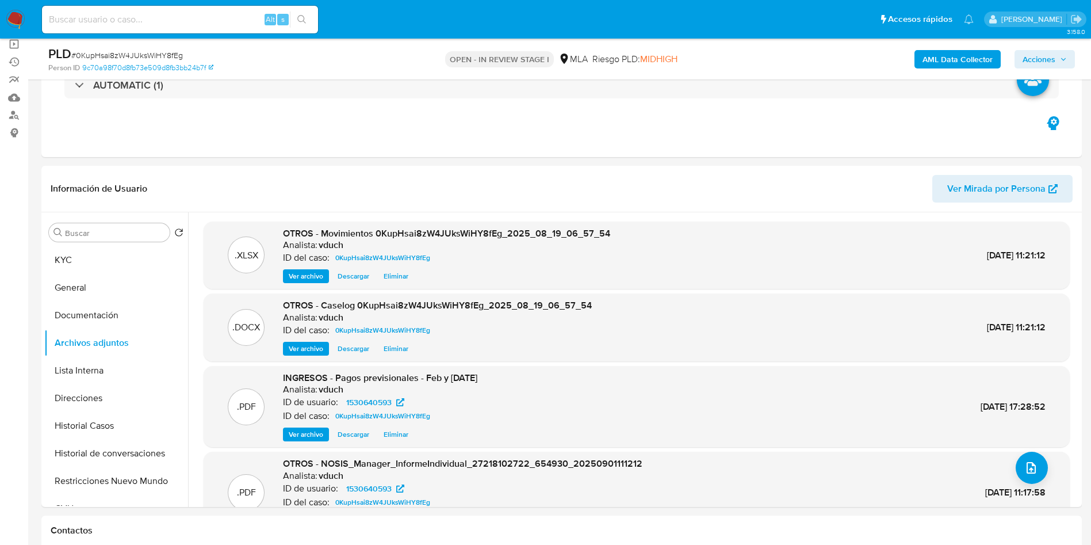
click at [1042, 53] on span "Acciones" at bounding box center [1039, 59] width 33 height 18
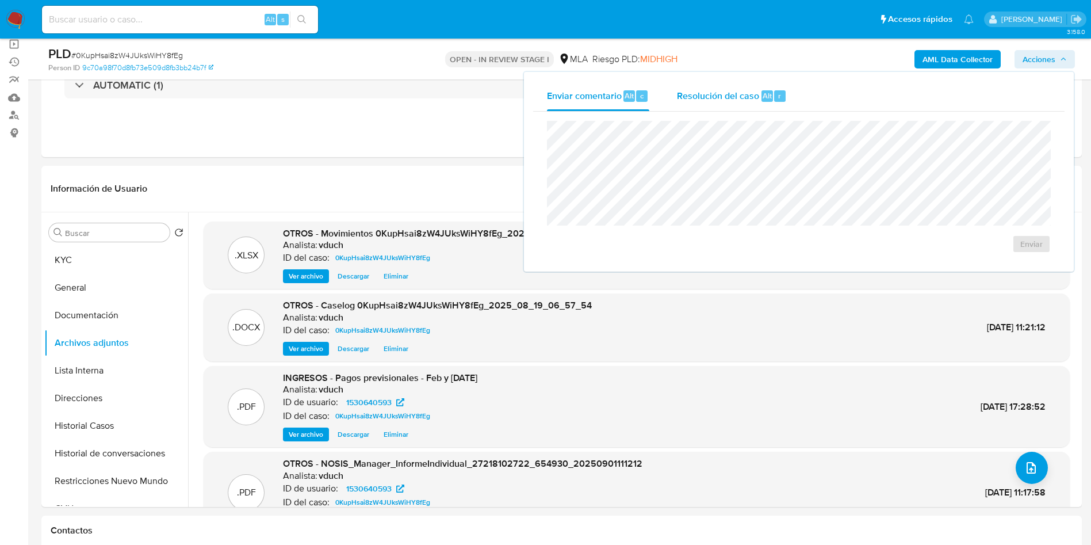
click at [748, 109] on div "Resolución del caso Alt r" at bounding box center [732, 96] width 110 height 30
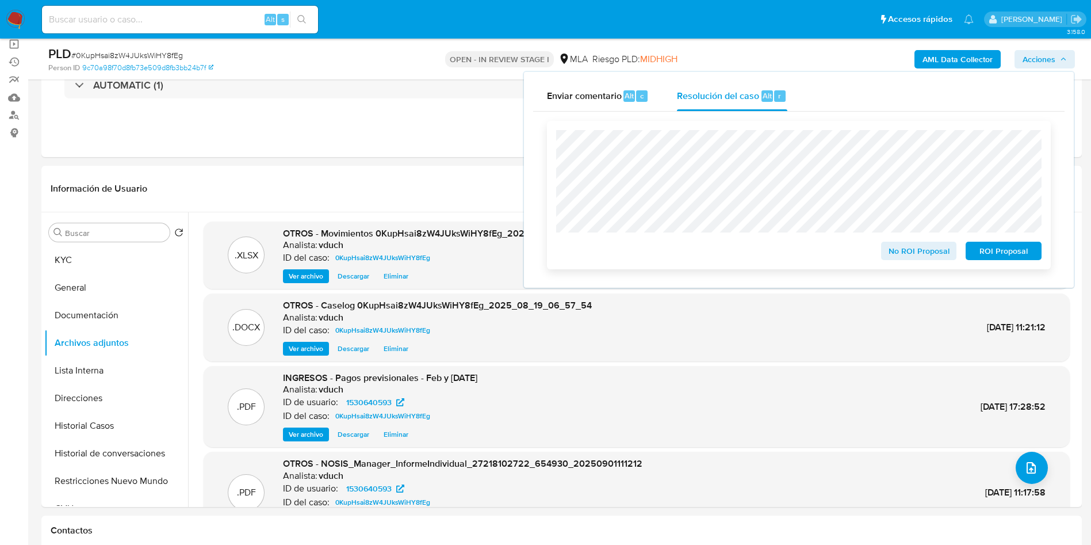
click at [1013, 249] on span "ROI Proposal" at bounding box center [1004, 251] width 60 height 16
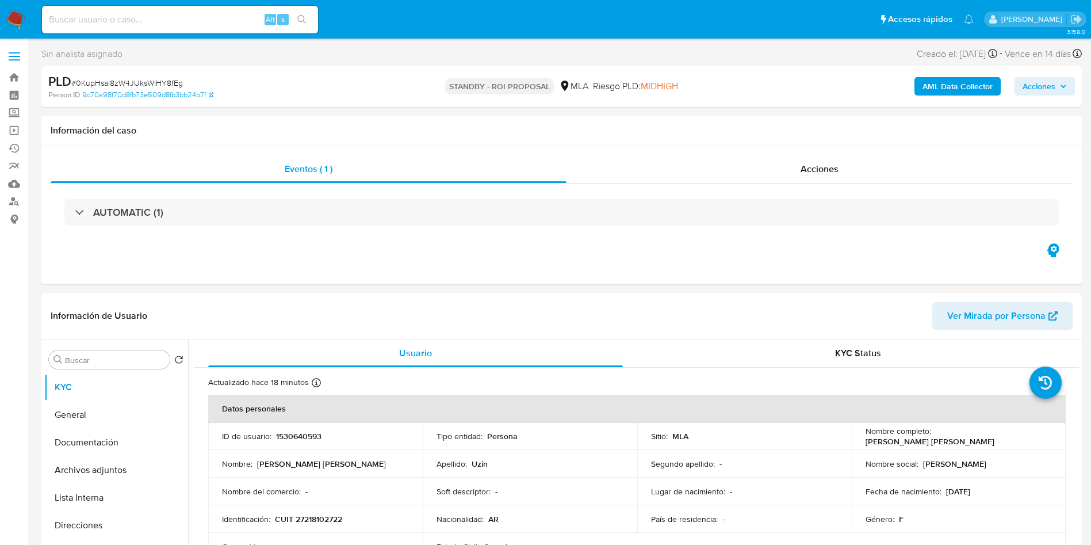
select select "10"
click at [159, 21] on input at bounding box center [180, 19] width 276 height 15
paste input "92995474"
type input "92995474"
click at [300, 21] on icon "search-icon" at bounding box center [301, 19] width 9 height 9
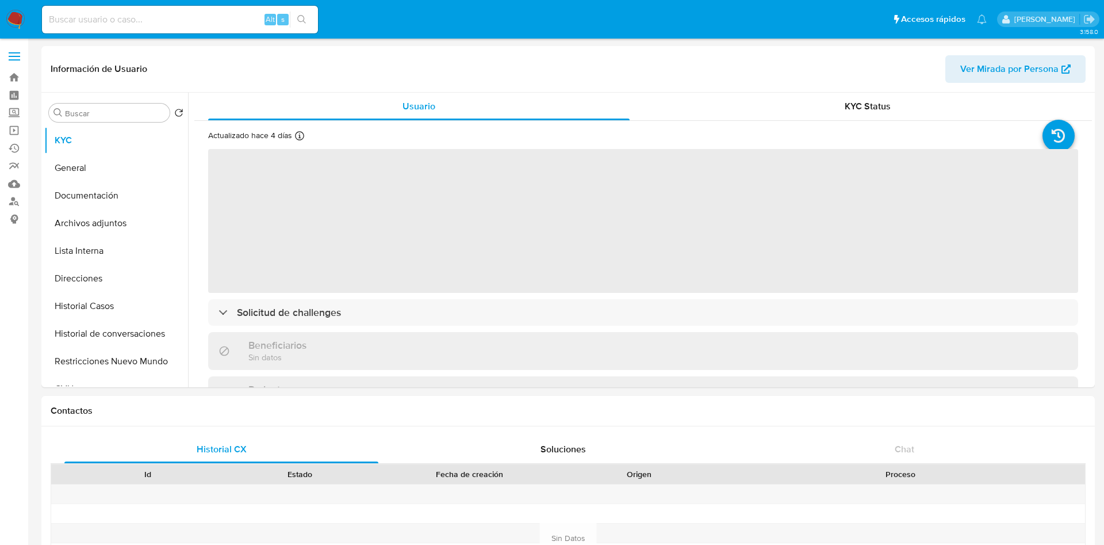
select select "10"
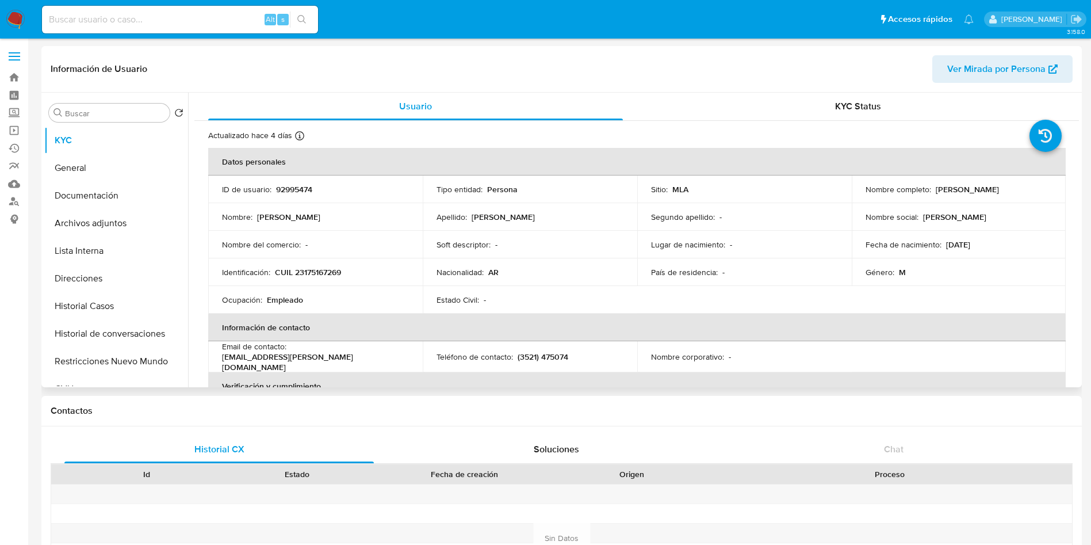
click at [288, 185] on p "92995474" at bounding box center [294, 189] width 36 height 10
copy p "92995474"
click at [312, 275] on p "CUIL 23175167269" at bounding box center [308, 272] width 66 height 10
drag, startPoint x: 313, startPoint y: 275, endPoint x: 305, endPoint y: 267, distance: 10.6
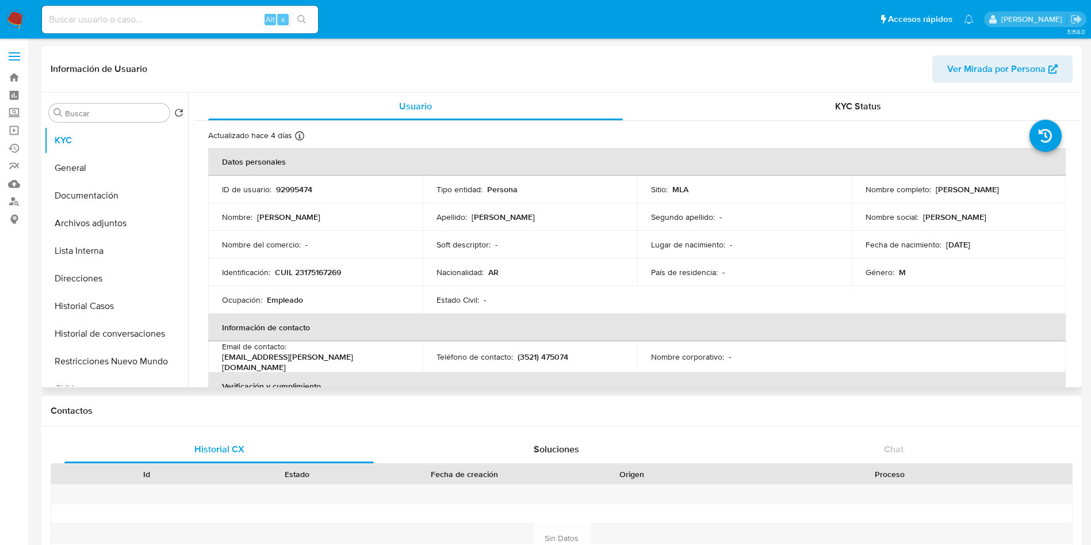
click at [312, 275] on p "CUIL 23175167269" at bounding box center [308, 272] width 66 height 10
click at [303, 271] on p "CUIL 23175167269" at bounding box center [308, 272] width 66 height 10
click at [304, 271] on p "CUIL 23175167269" at bounding box center [308, 272] width 66 height 10
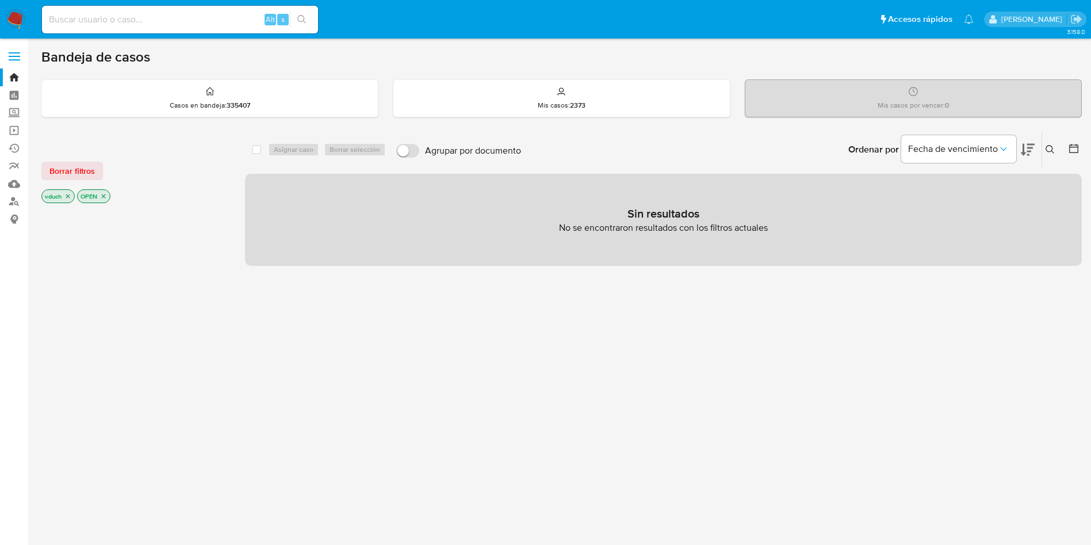
click at [65, 197] on icon "close-filter" at bounding box center [67, 196] width 7 height 7
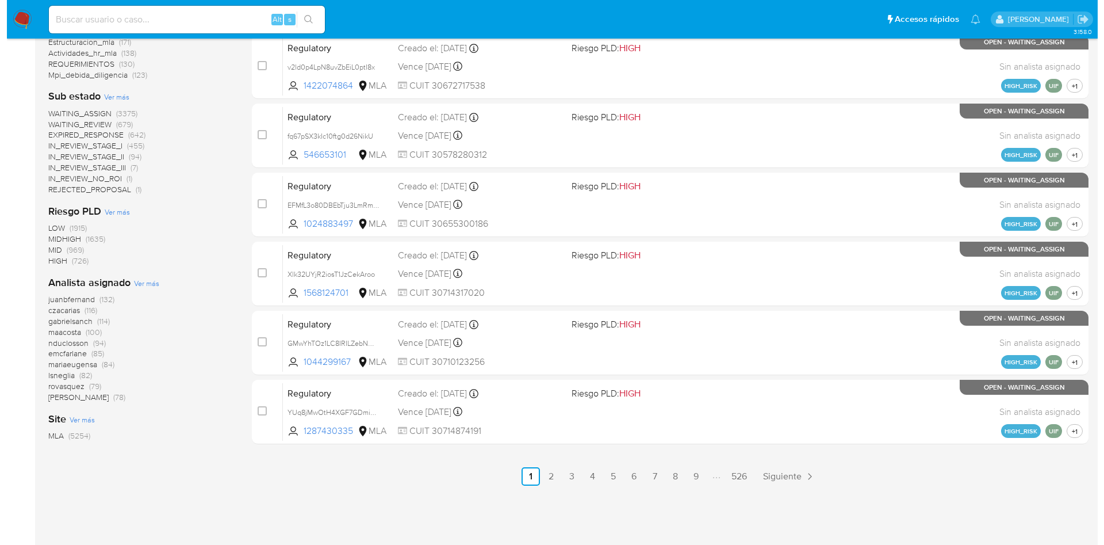
scroll to position [416, 0]
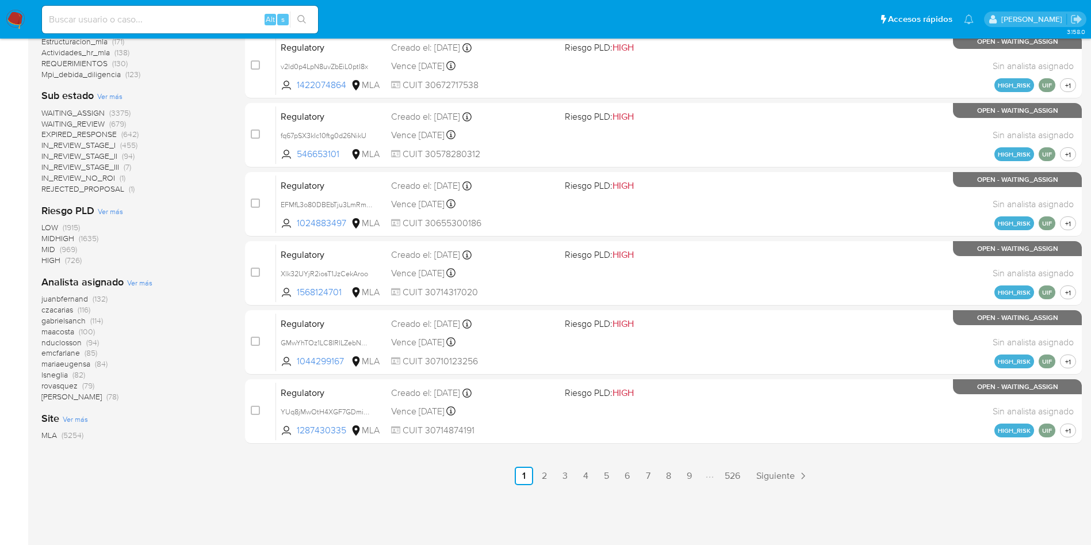
click at [139, 278] on span "Ver más" at bounding box center [139, 282] width 25 height 10
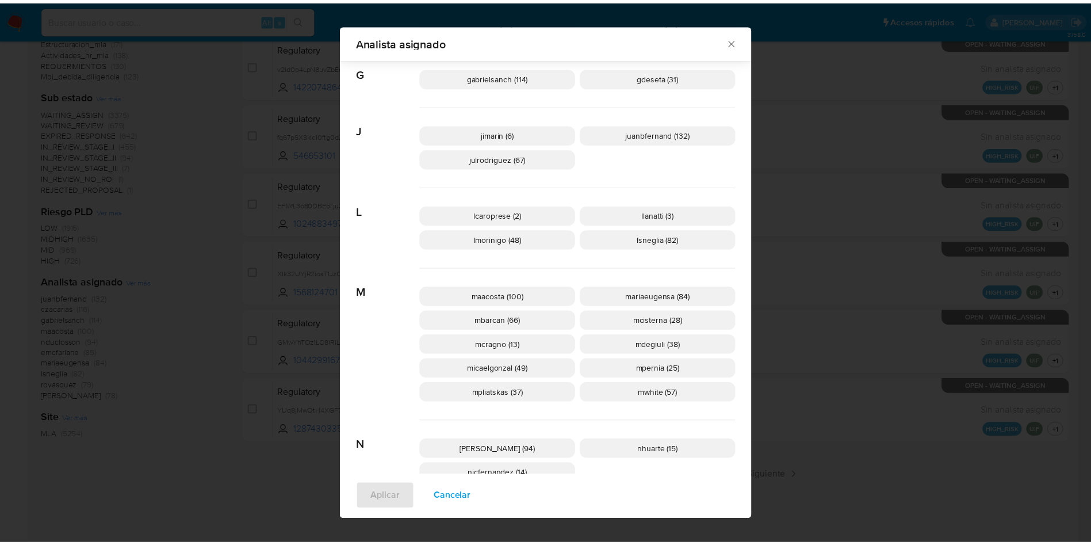
scroll to position [0, 0]
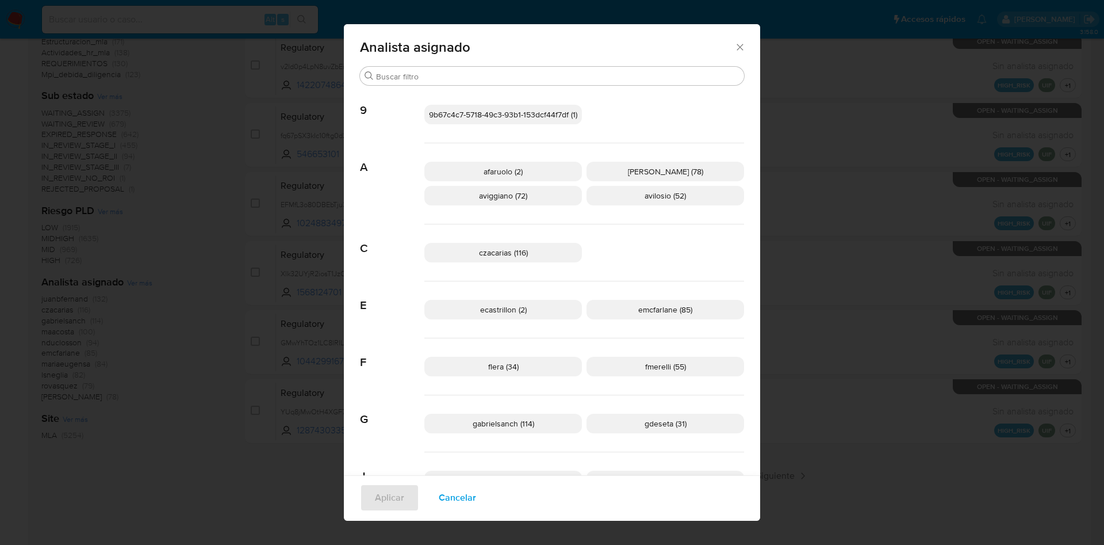
click at [872, 235] on div "Analista asignado Buscar 9 9b67c4c7-5718-49c3-93b1-153dcf44f7df (1) A afaruolo …" at bounding box center [552, 272] width 1104 height 545
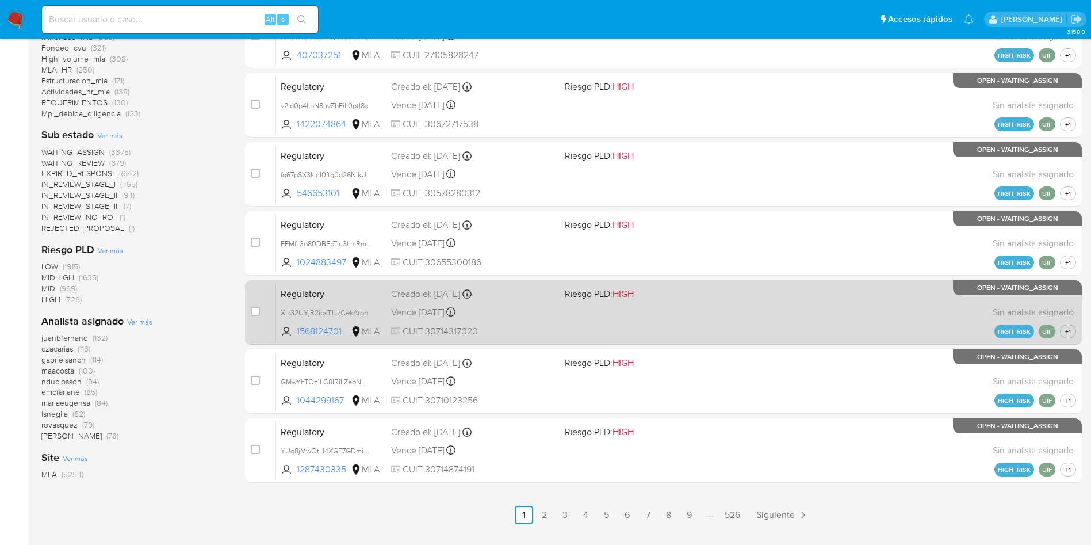
scroll to position [416, 0]
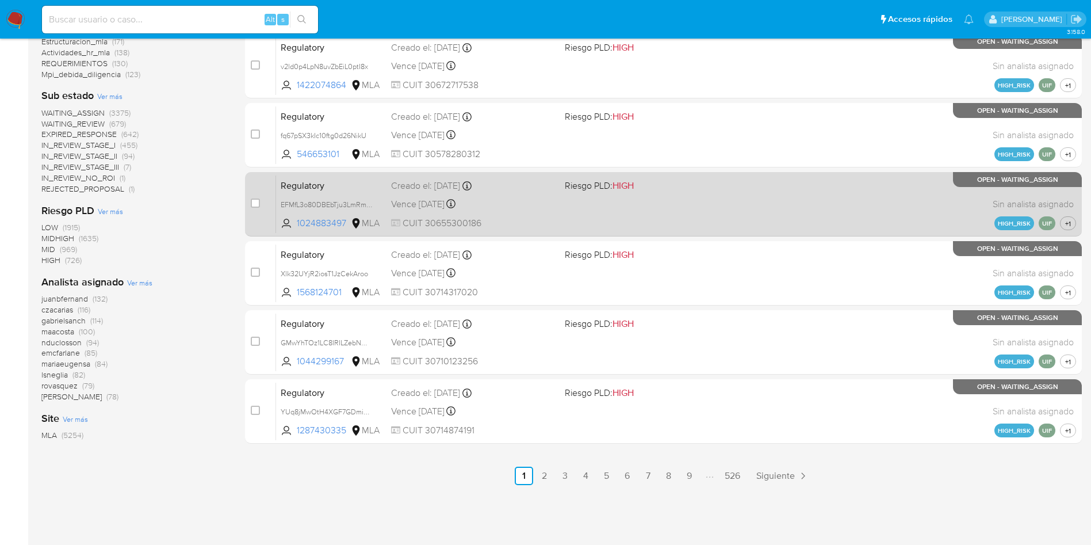
click at [1046, 222] on p "UIF" at bounding box center [1047, 223] width 17 height 14
click at [719, 210] on div "Regulatory EFMfL3o80DBEbTju3LmRmiKL 1024883497 MLA Riesgo PLD: HIGH Creado el: …" at bounding box center [676, 204] width 800 height 58
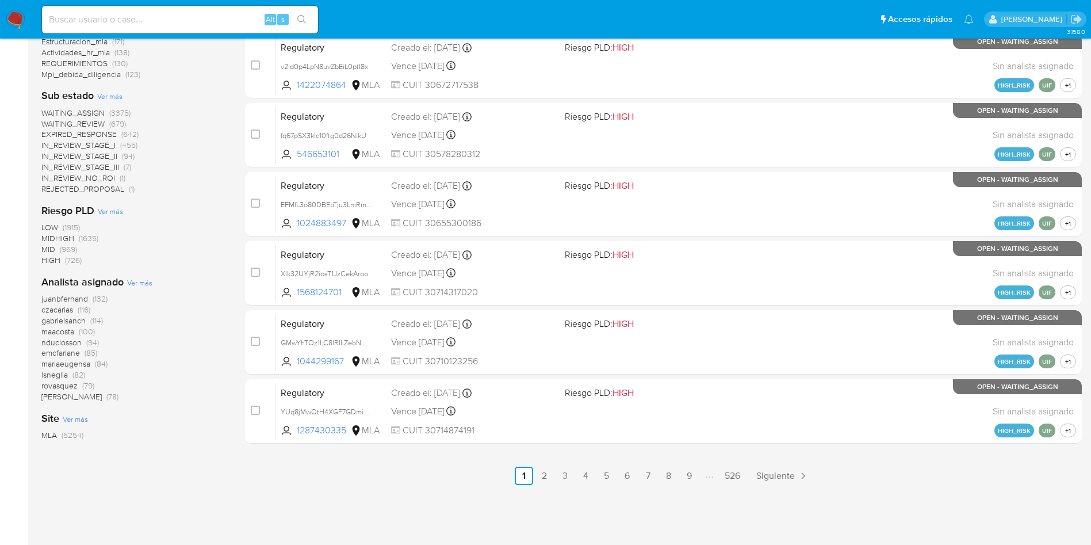
click at [142, 281] on span "Ver más" at bounding box center [139, 282] width 25 height 10
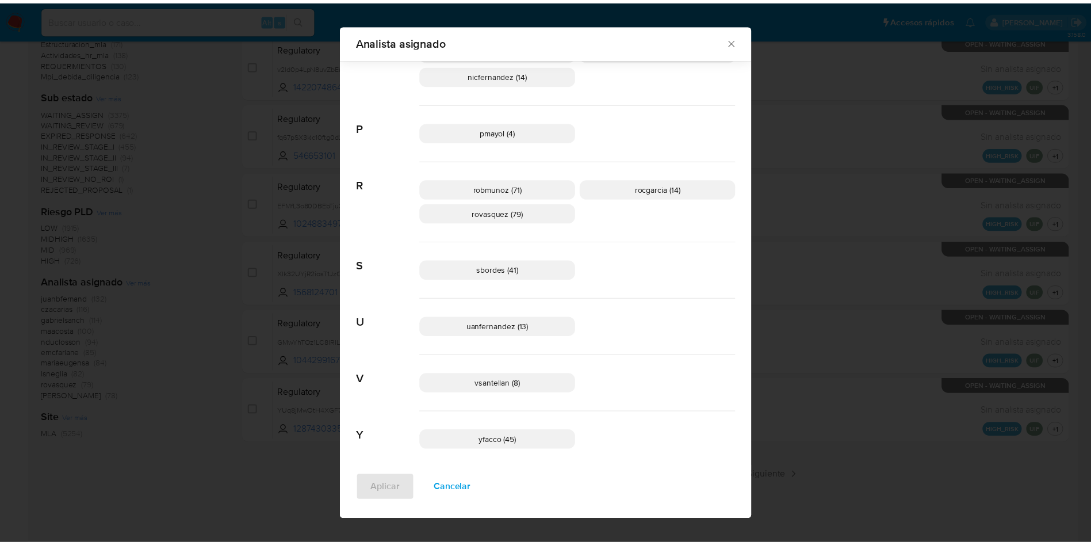
scroll to position [737, 0]
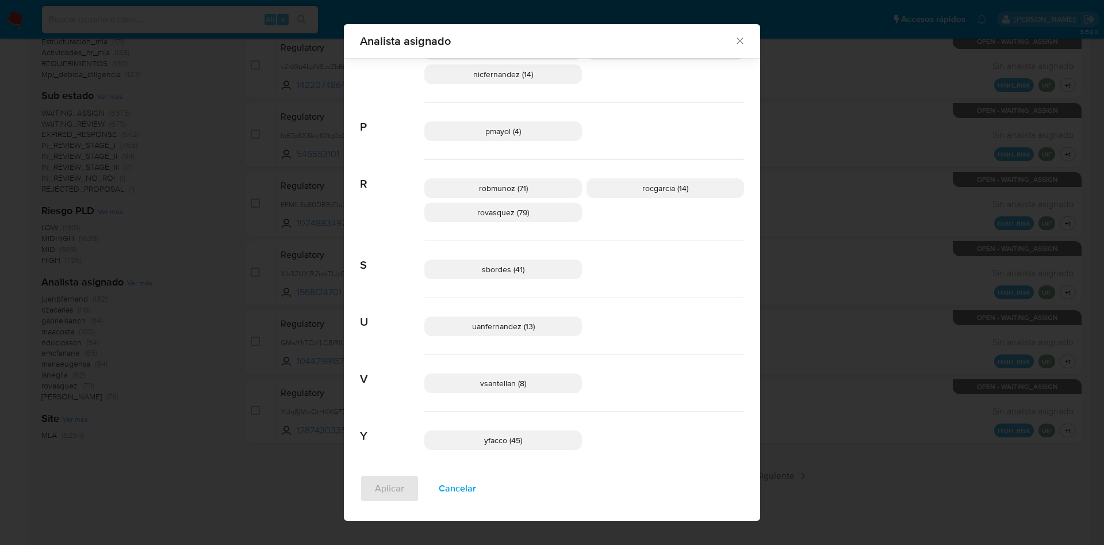
click at [170, 271] on div "Analista asignado Buscar 9 9b67c4c7-5718-49c3-93b1-153dcf44f7df (1) A afaruolo …" at bounding box center [552, 272] width 1104 height 545
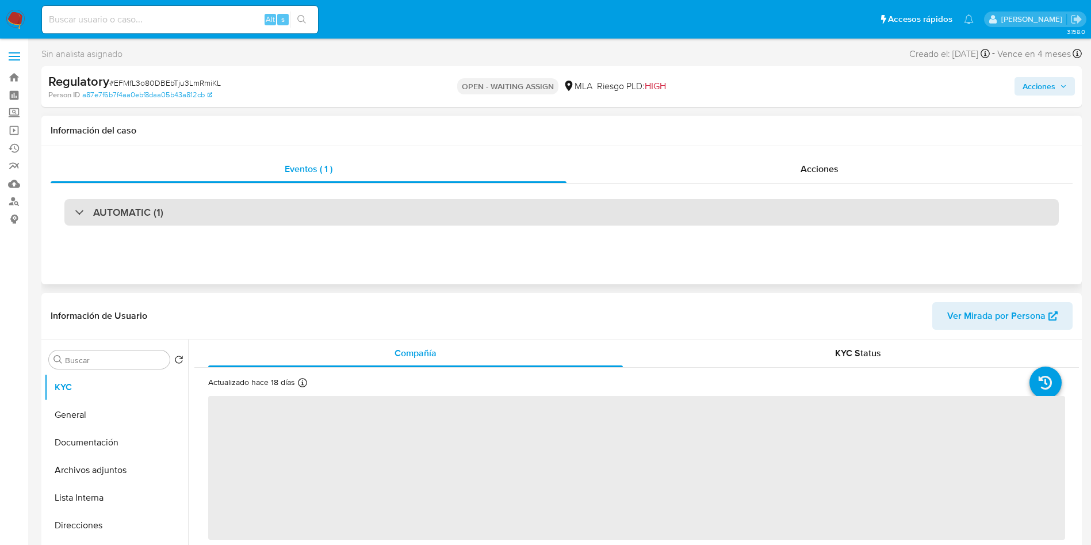
click at [508, 219] on div "AUTOMATIC (1)" at bounding box center [561, 212] width 994 height 26
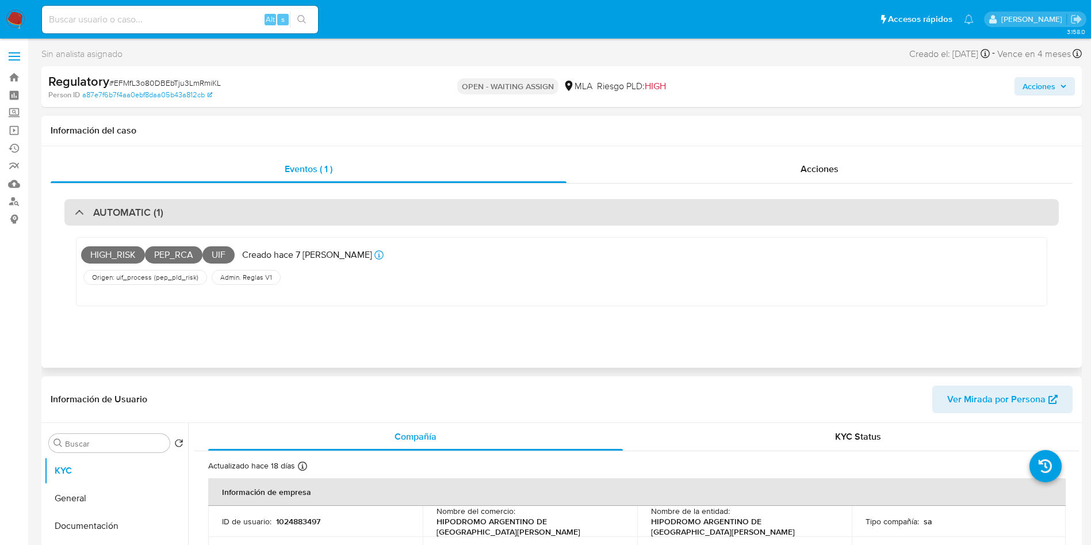
select select "10"
click at [502, 221] on div "AUTOMATIC (1)" at bounding box center [561, 212] width 994 height 26
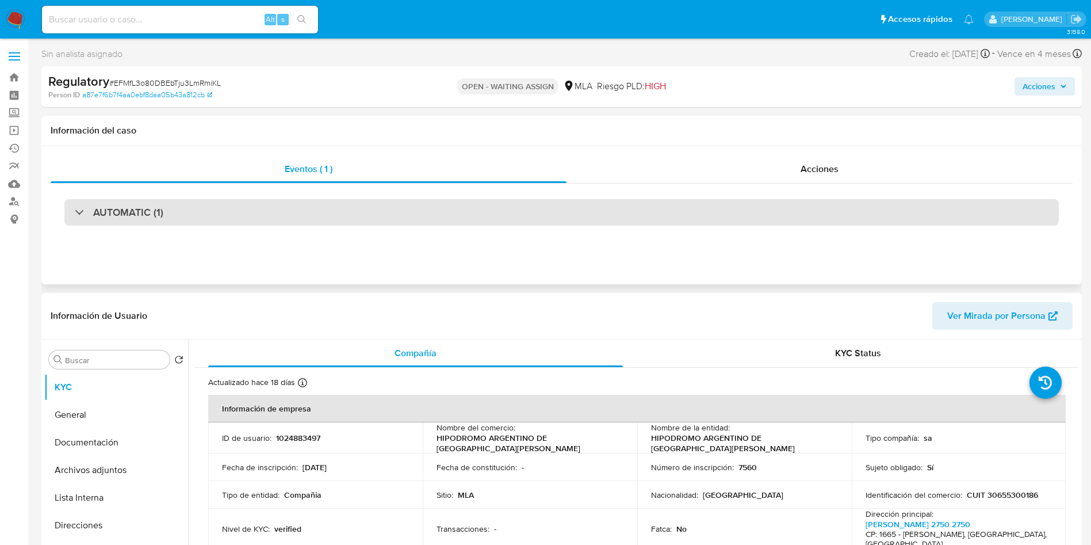
click at [502, 221] on div "AUTOMATIC (1)" at bounding box center [561, 212] width 994 height 26
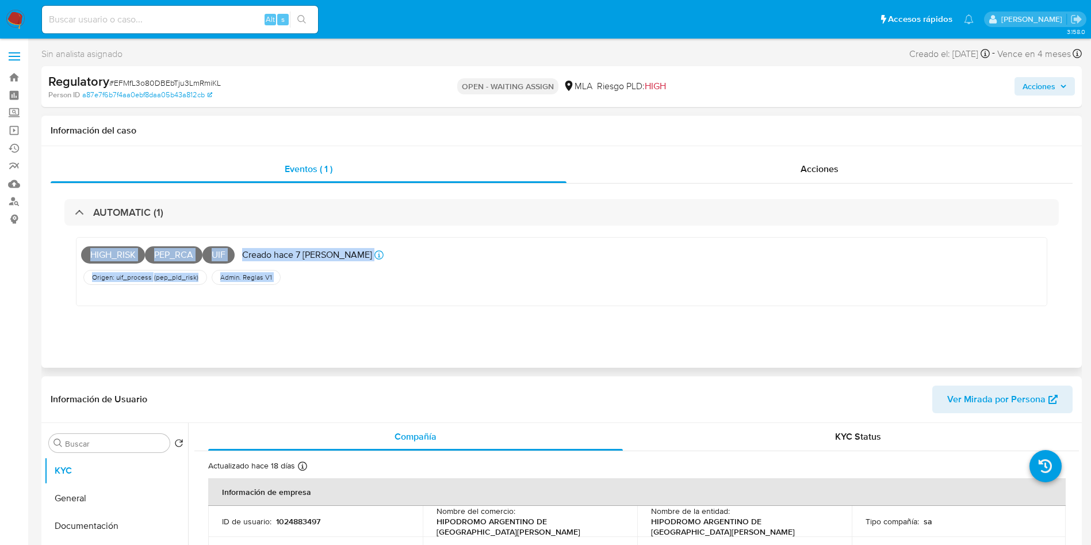
click at [466, 244] on div "HIGH_RISK PEP_RCA UIF Creado hace 7 días Creado: 08/09/2025 12:00:58" at bounding box center [396, 254] width 630 height 25
